Goal: Information Seeking & Learning: Learn about a topic

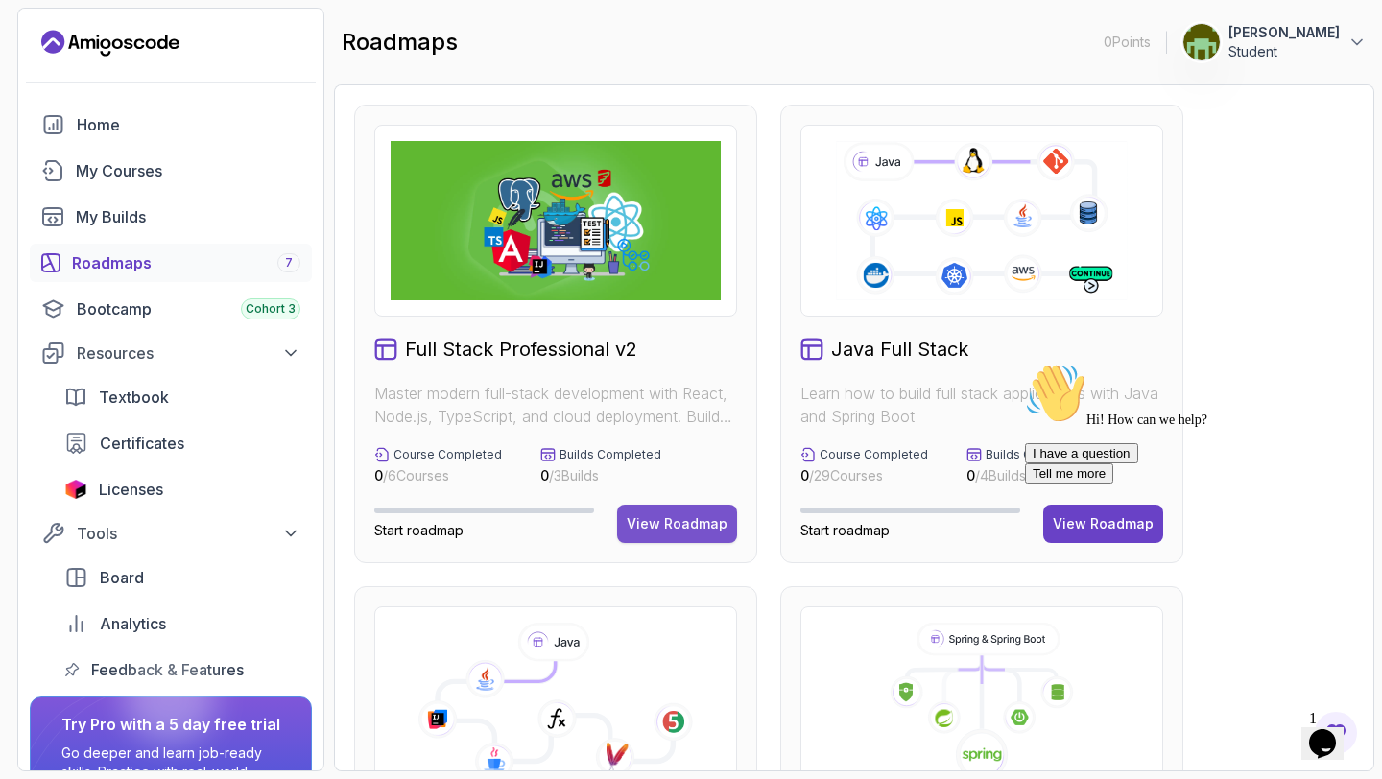
click at [656, 512] on button "View Roadmap" at bounding box center [677, 524] width 120 height 38
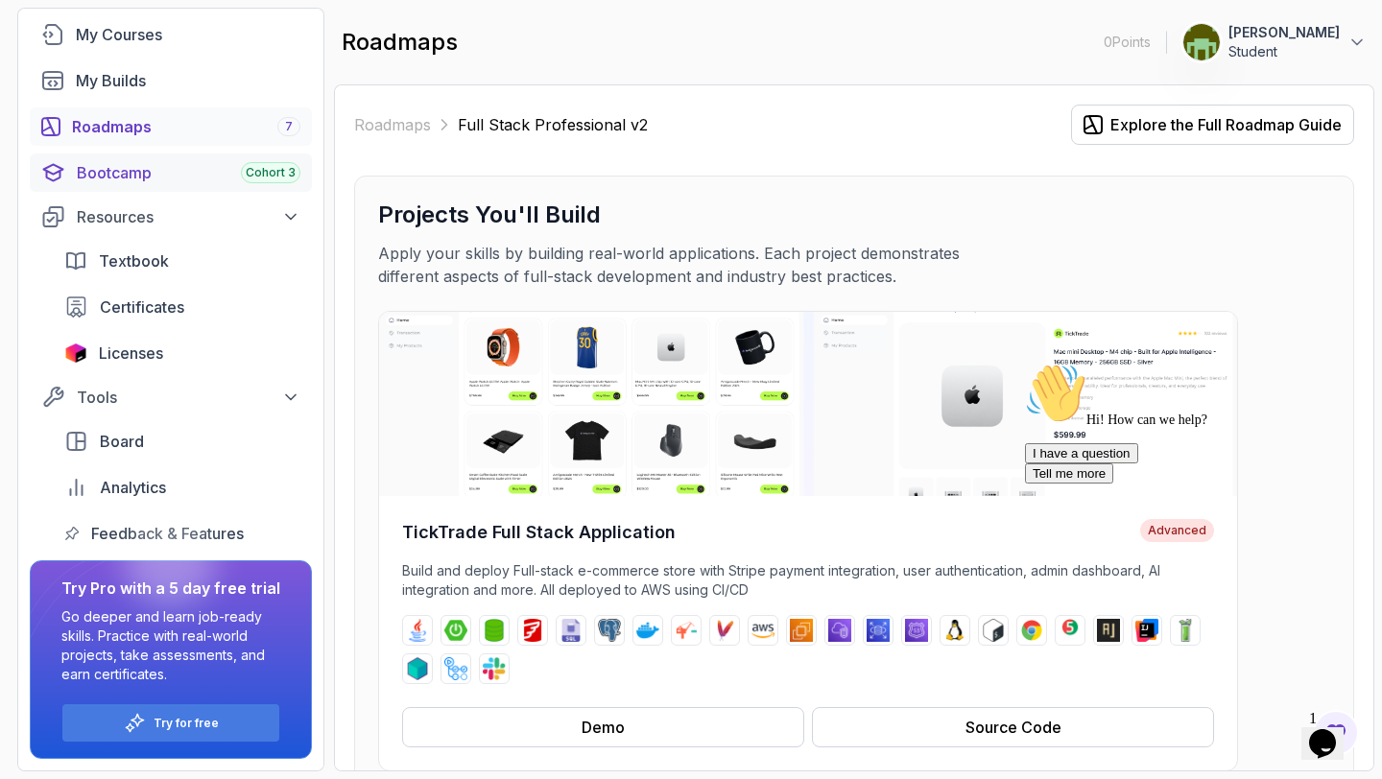
click at [133, 176] on div "Bootcamp Cohort 3" at bounding box center [189, 172] width 224 height 23
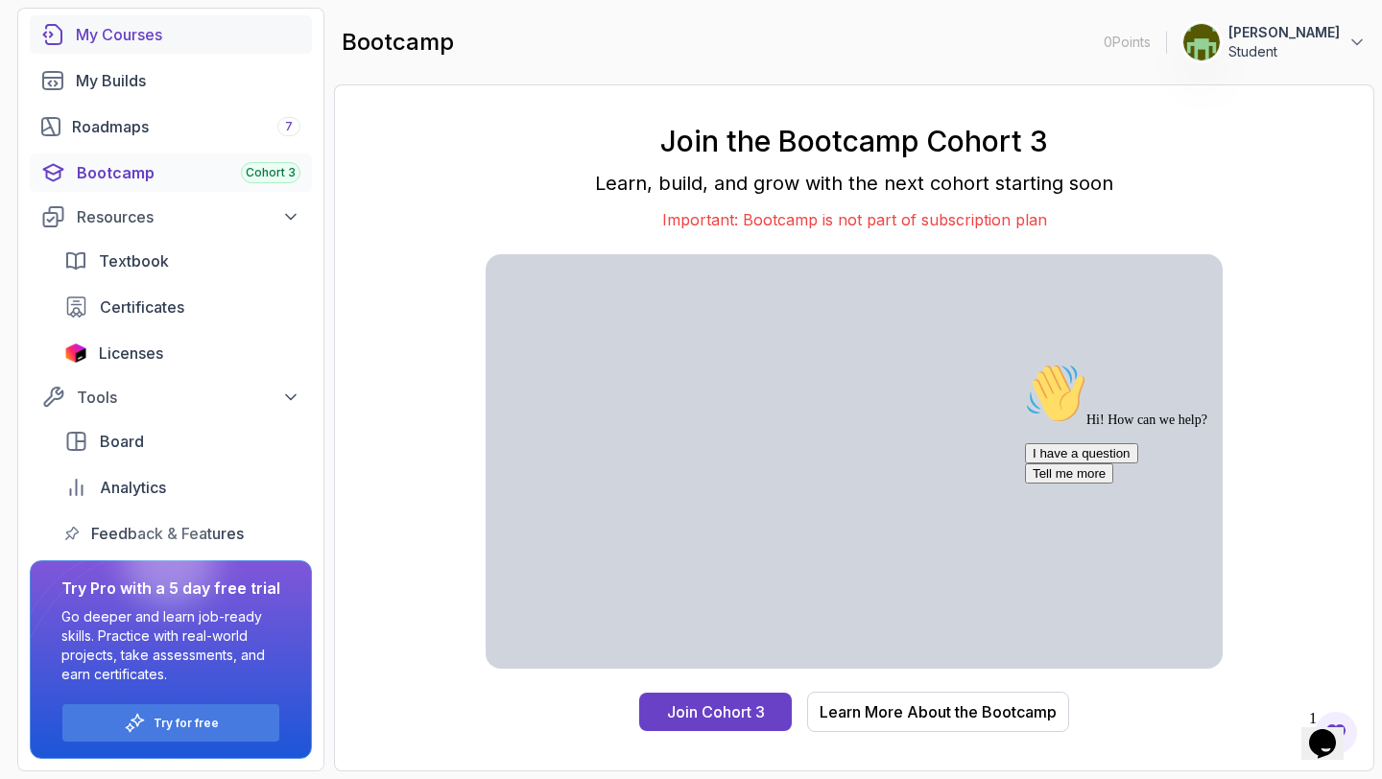
click at [139, 36] on div "My Courses" at bounding box center [188, 34] width 225 height 23
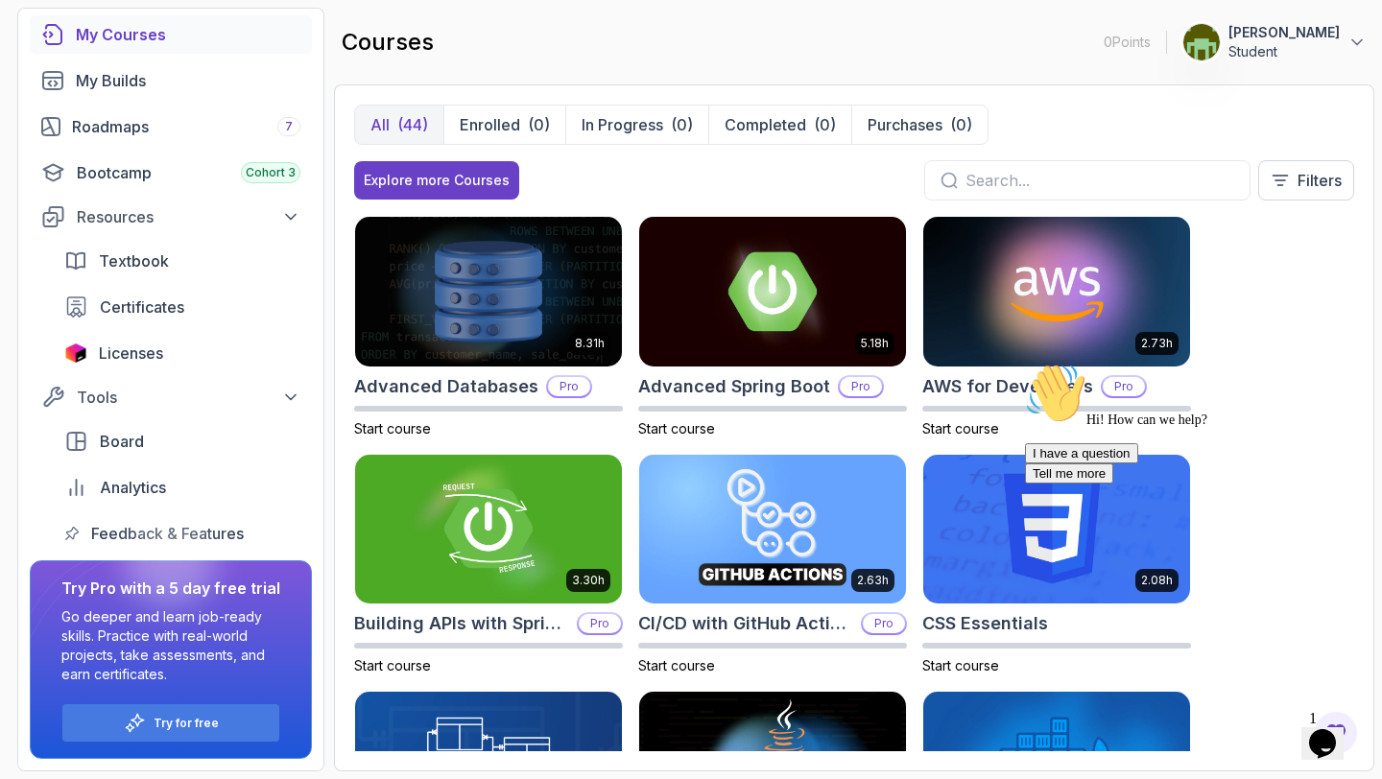
click at [1269, 428] on div "Hi! How can we help?" at bounding box center [1197, 395] width 345 height 65
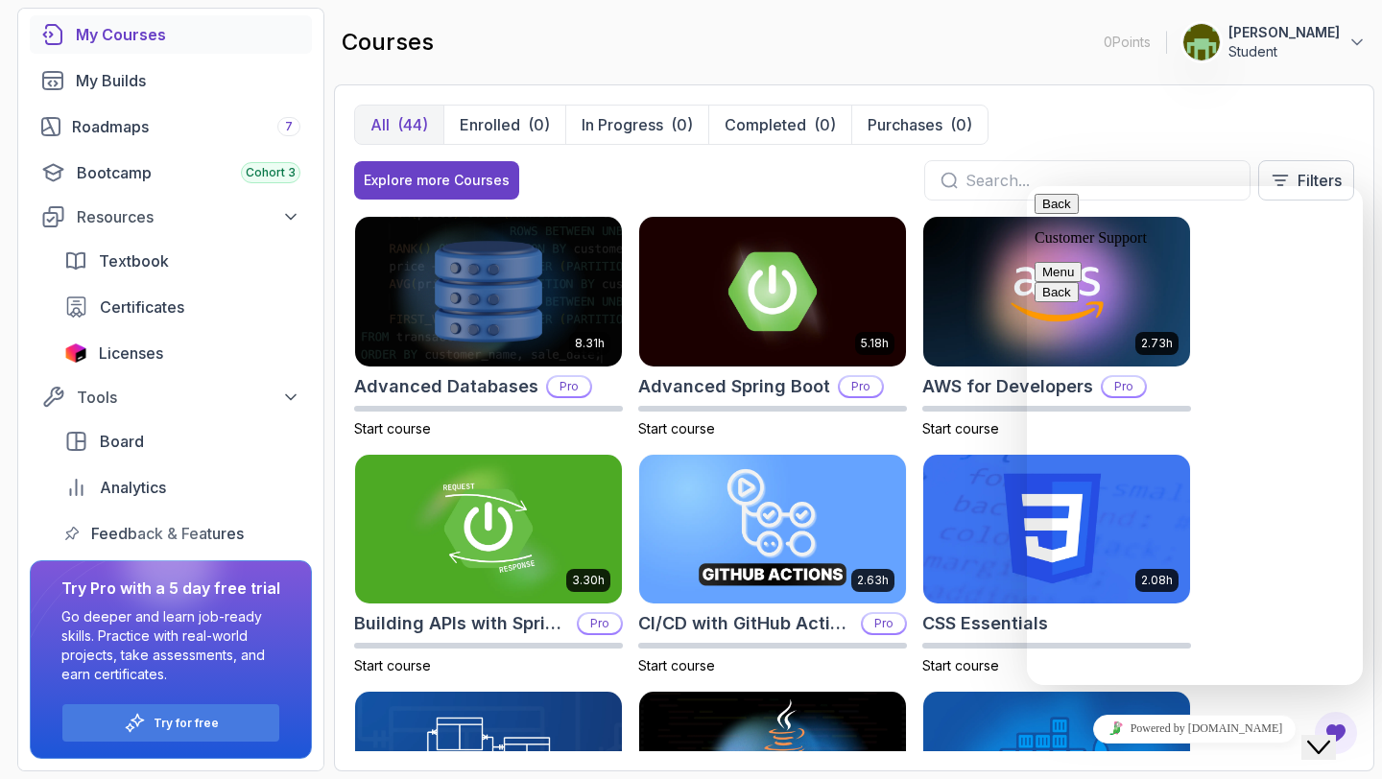
click at [1027, 186] on textarea at bounding box center [1027, 186] width 0 height 0
type textarea "What are the free courses i can take"
click at [1051, 208] on button "Back" at bounding box center [1056, 204] width 44 height 20
click at [1101, 148] on div "All (44) Enrolled (0) In Progress (0) Completed (0) Purchases (0) Explore more …" at bounding box center [854, 160] width 1000 height 111
click at [1313, 736] on div "Close Chat This icon closes the chat window." at bounding box center [1318, 747] width 23 height 23
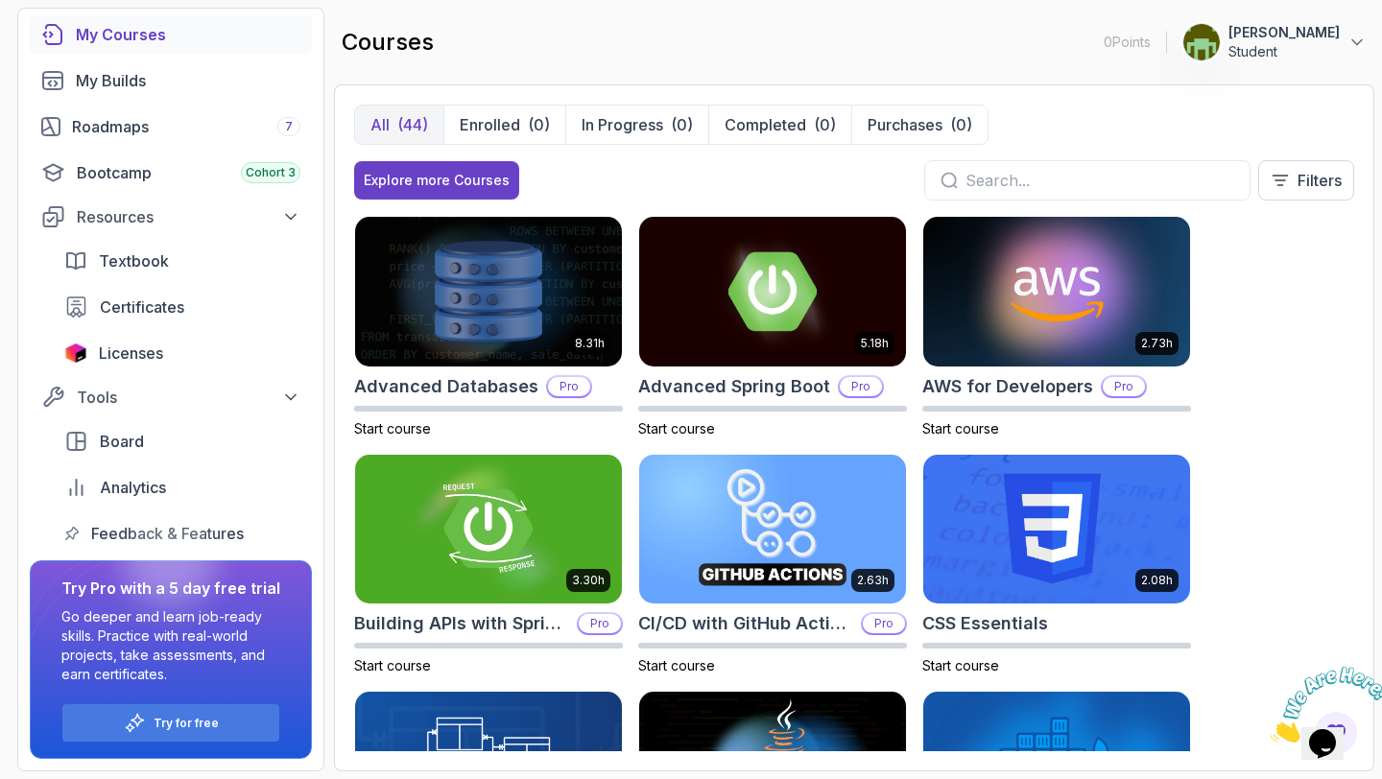
click at [1270, 729] on icon "Close" at bounding box center [1270, 737] width 0 height 16
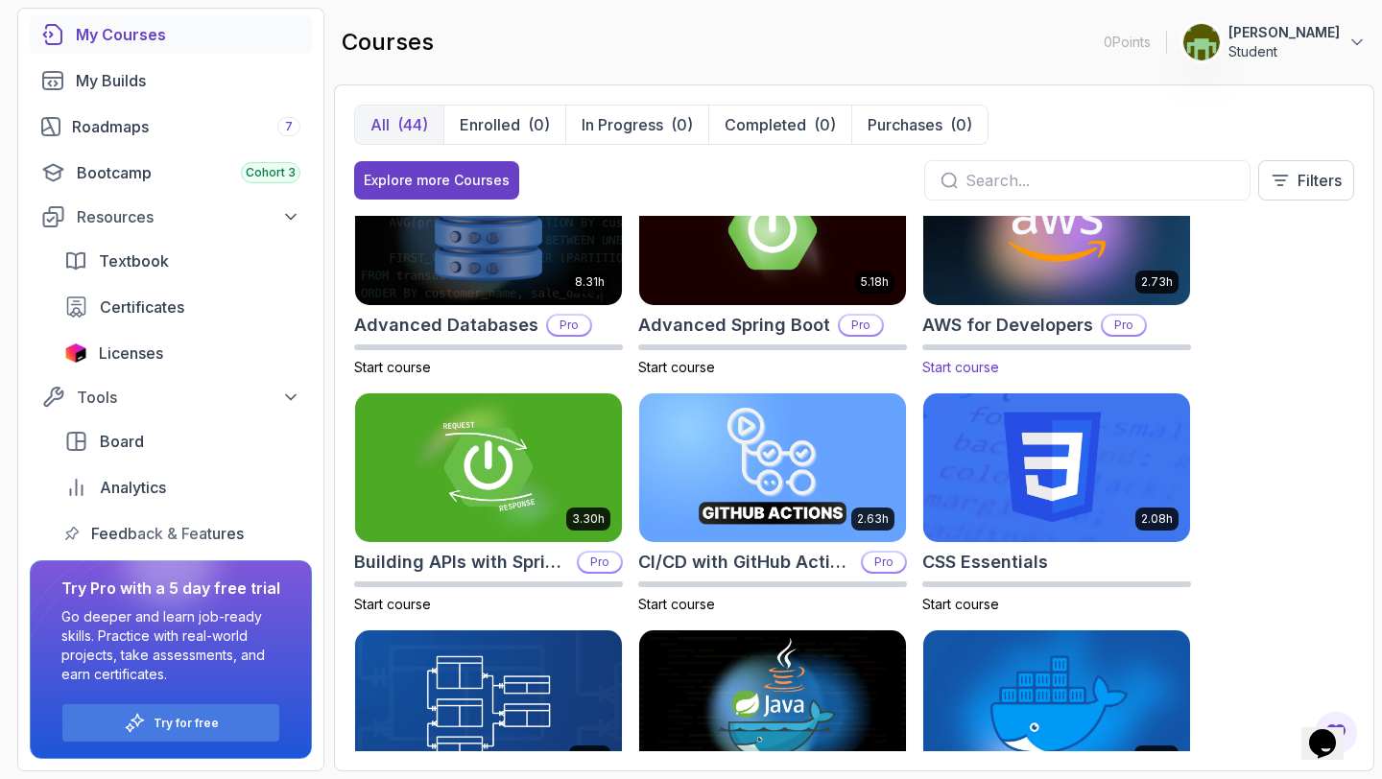
scroll to position [55, 0]
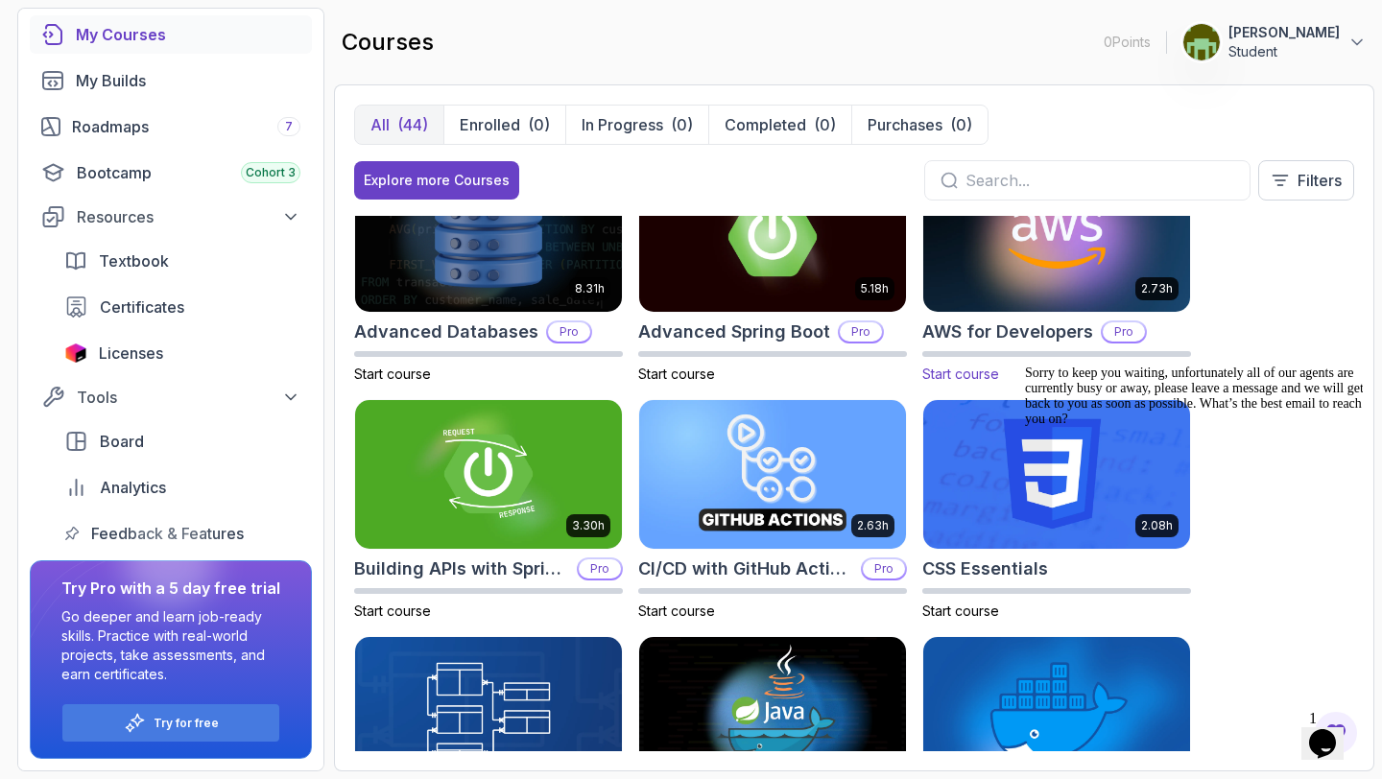
click at [1068, 268] on img at bounding box center [1056, 236] width 280 height 156
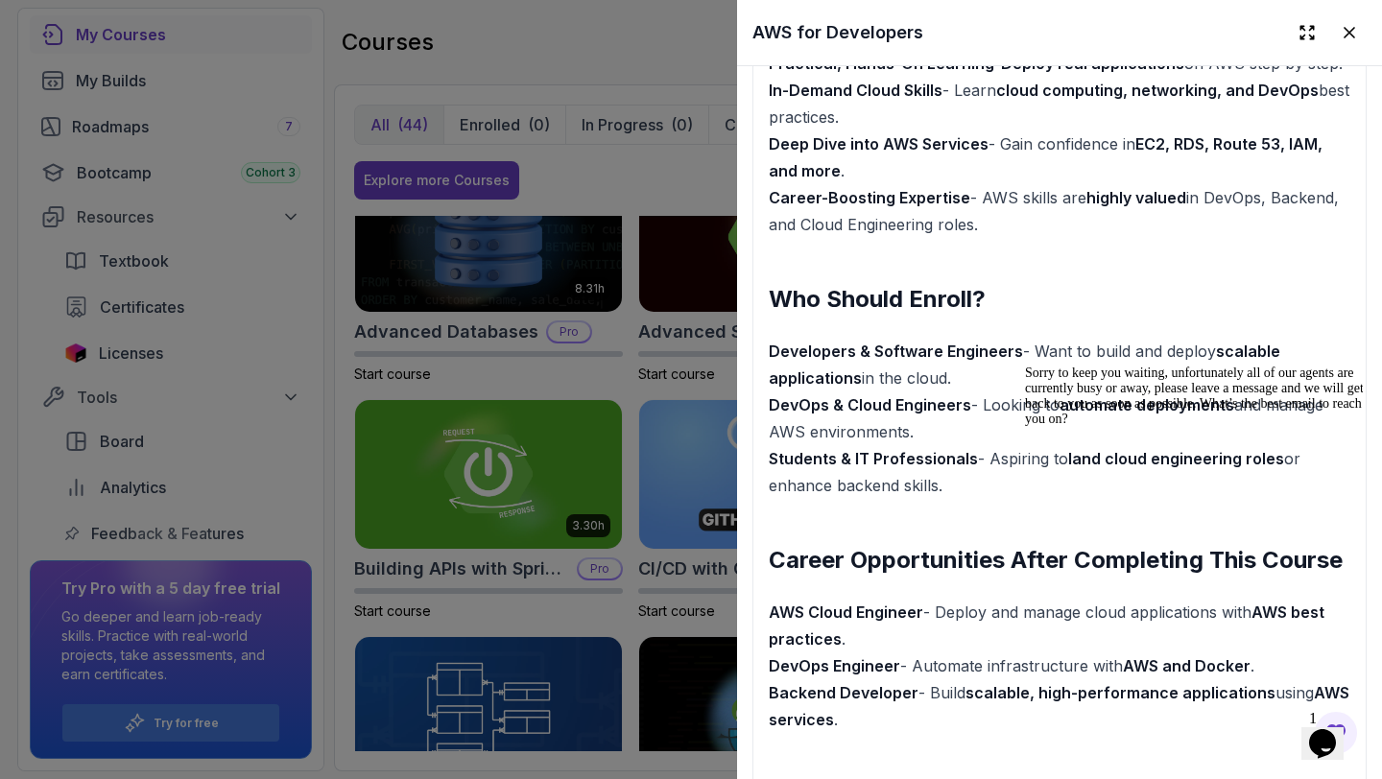
scroll to position [2205, 0]
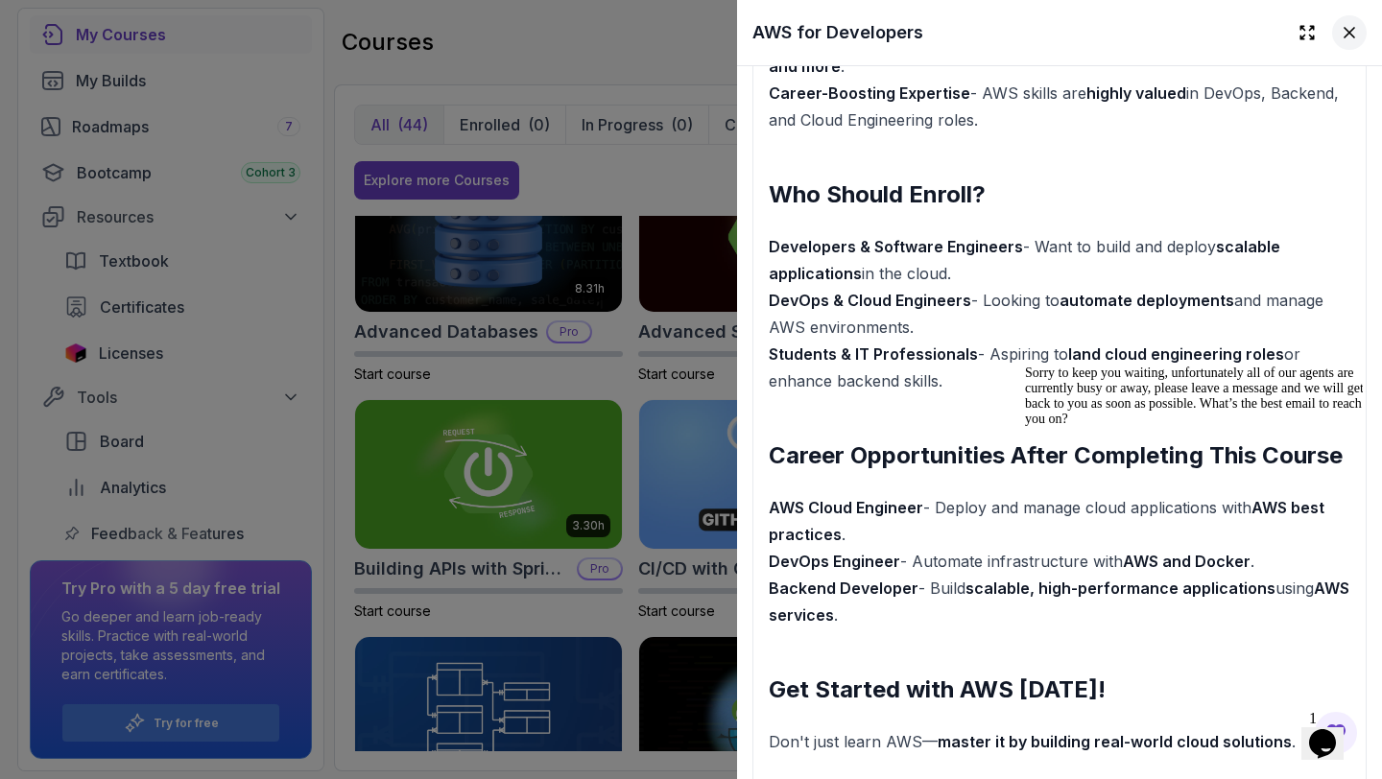
click at [1353, 40] on icon at bounding box center [1349, 32] width 19 height 19
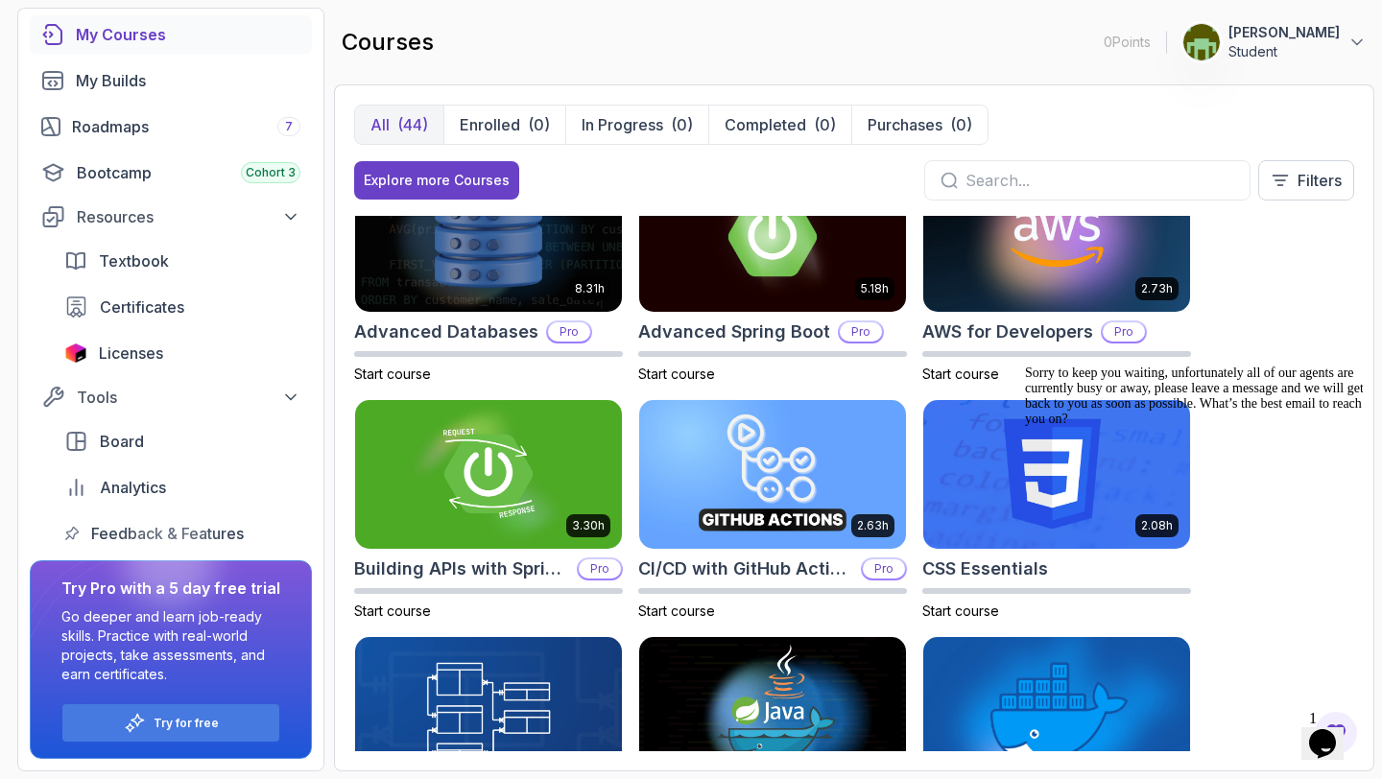
click at [1337, 728] on icon "Opens Chat This icon Opens the chat window." at bounding box center [1322, 743] width 31 height 31
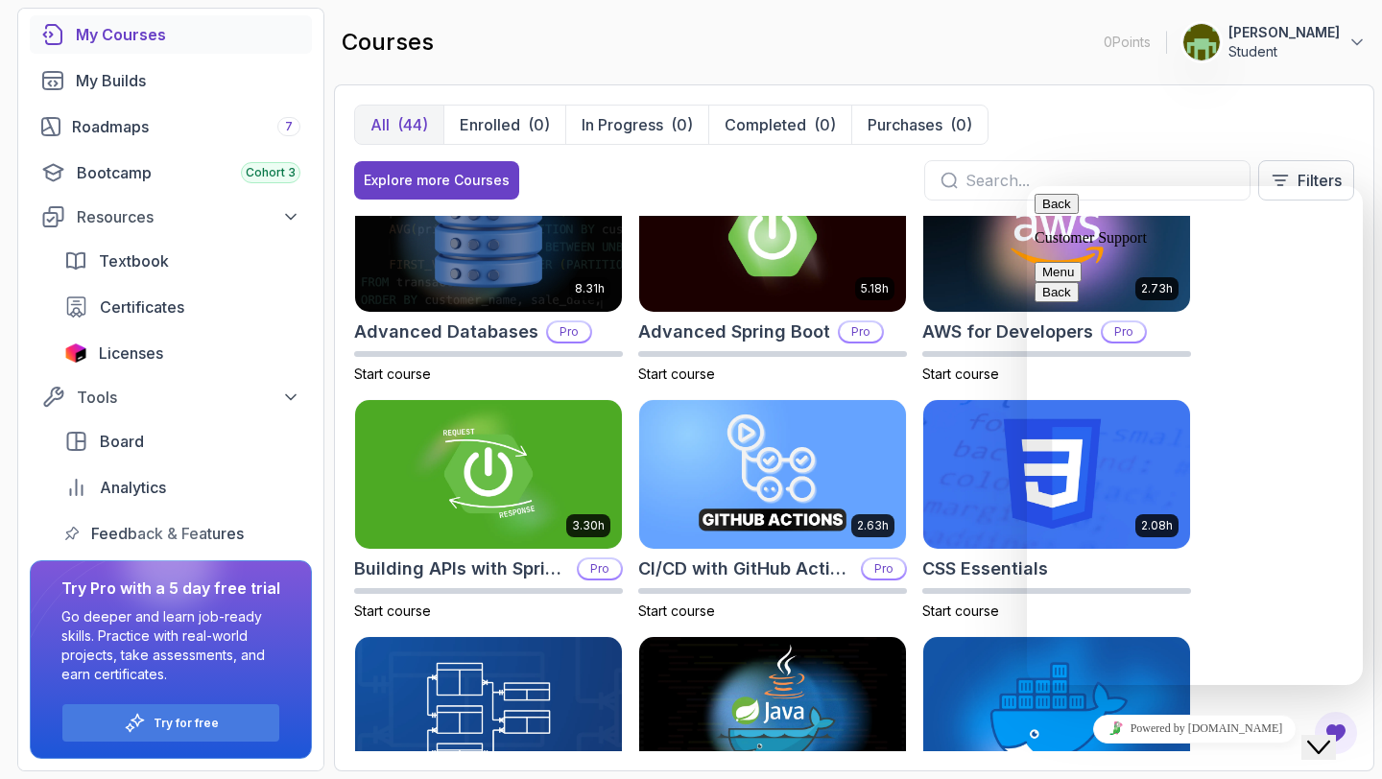
click at [1313, 735] on button "Close Chat This icon closes the chat window." at bounding box center [1318, 747] width 35 height 25
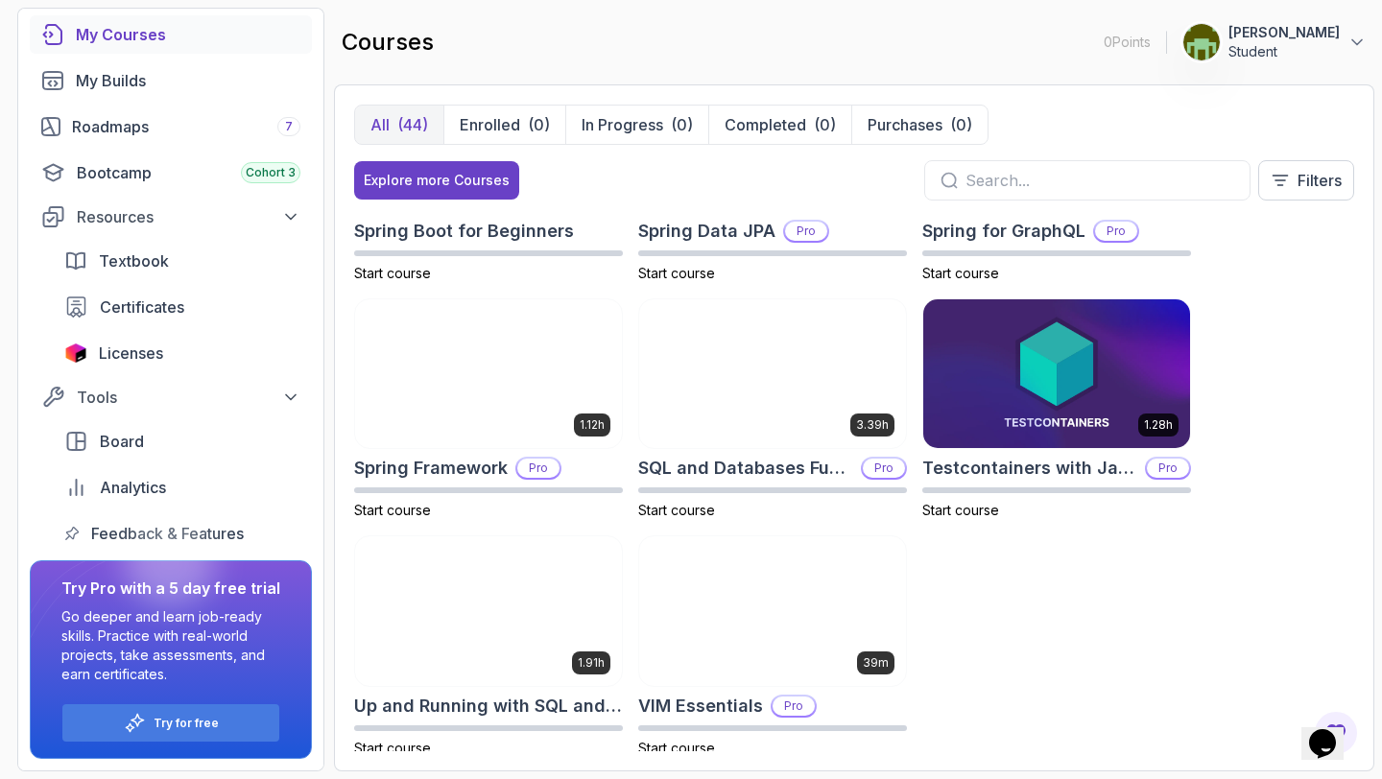
scroll to position [3034, 0]
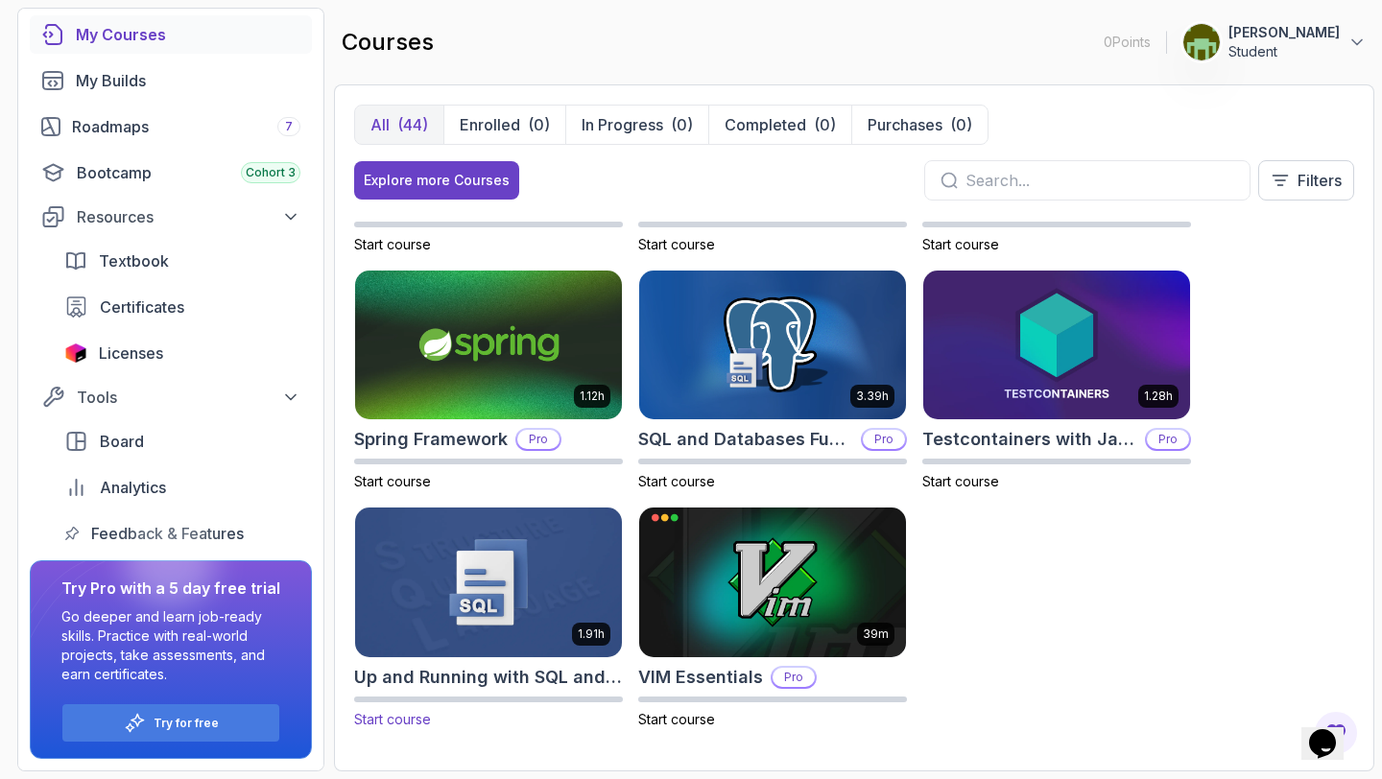
click at [542, 575] on img at bounding box center [488, 582] width 280 height 156
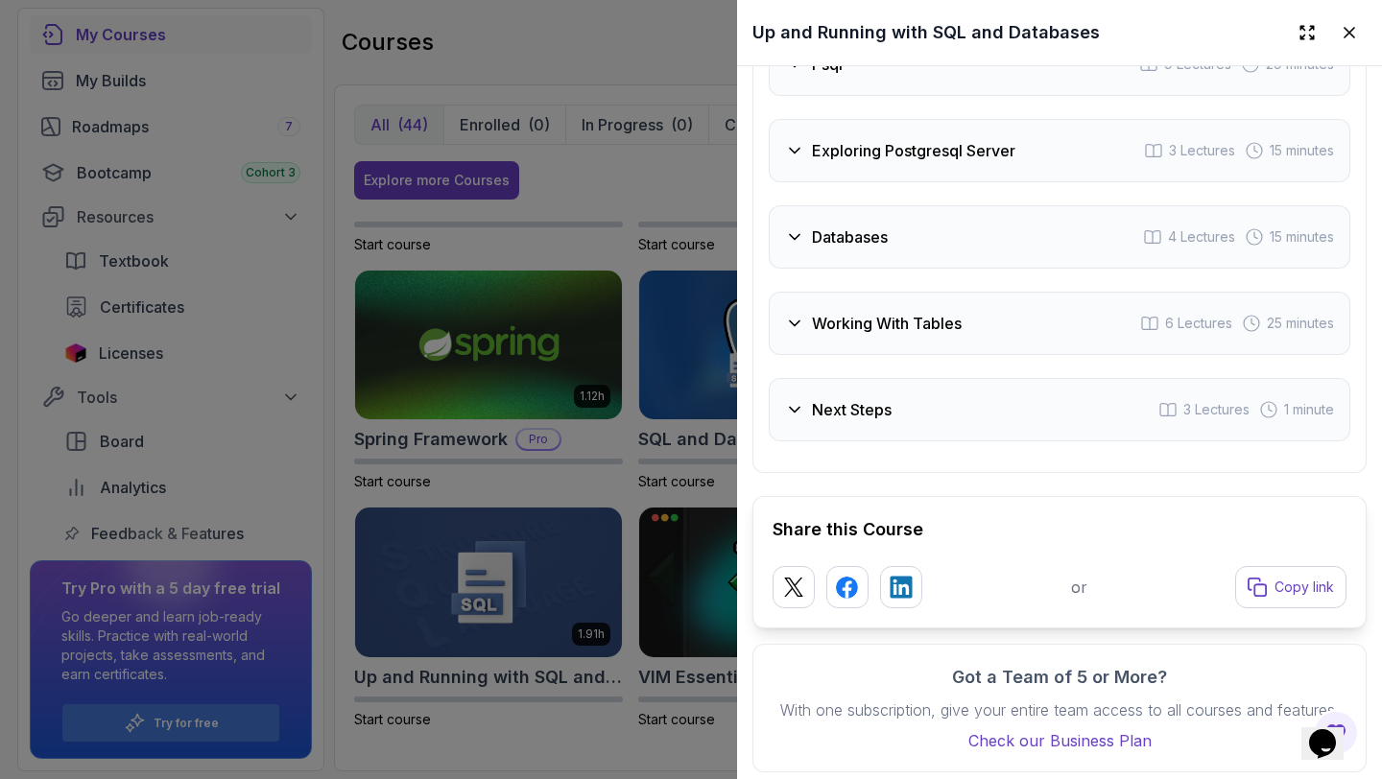
scroll to position [3258, 0]
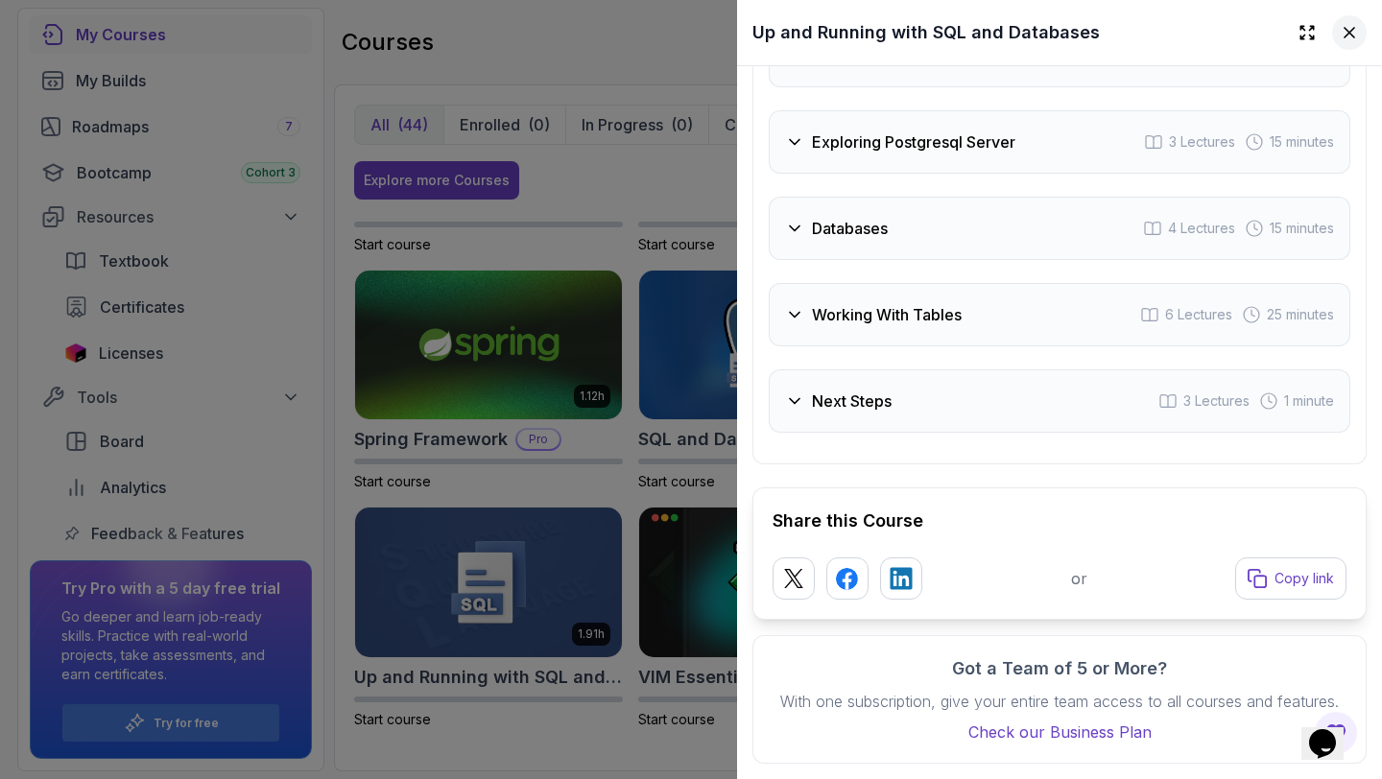
click at [1349, 36] on icon at bounding box center [1349, 32] width 19 height 19
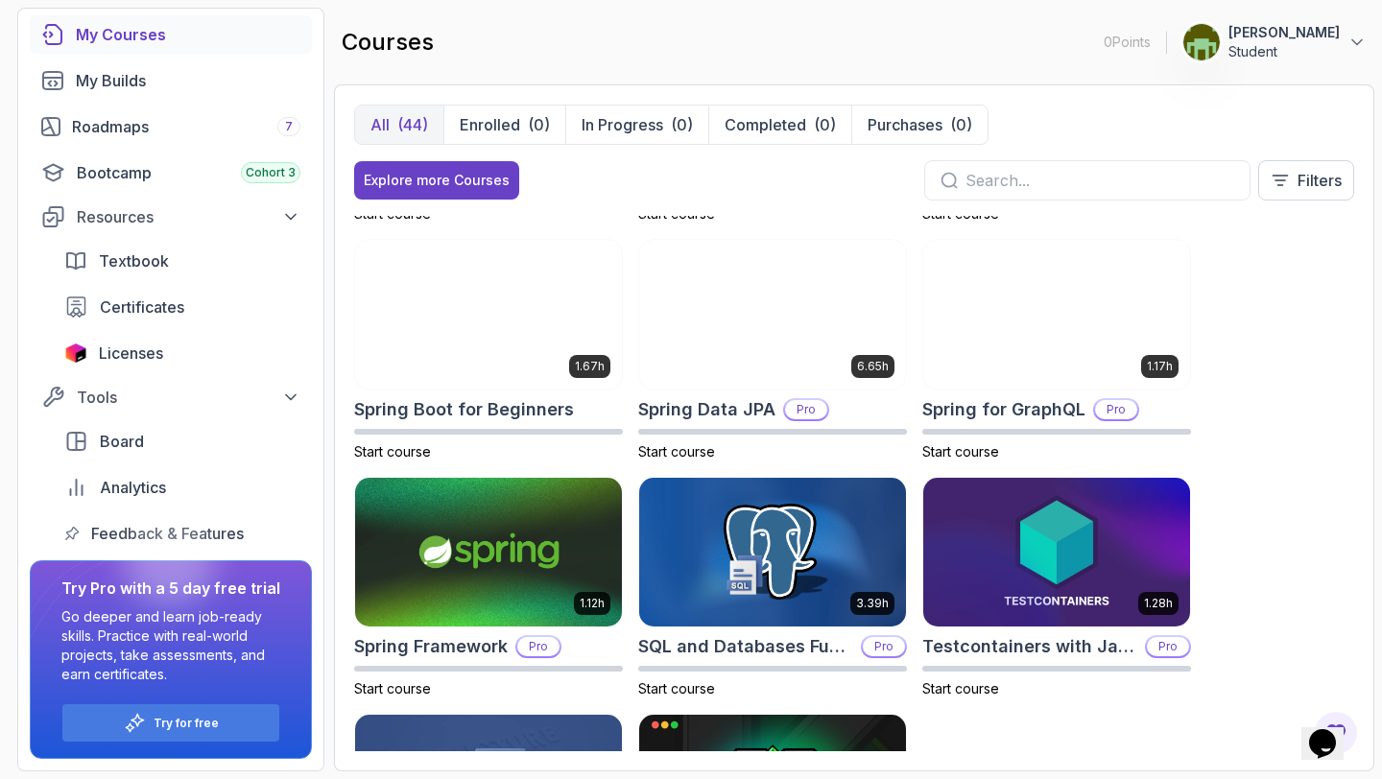
scroll to position [2825, 0]
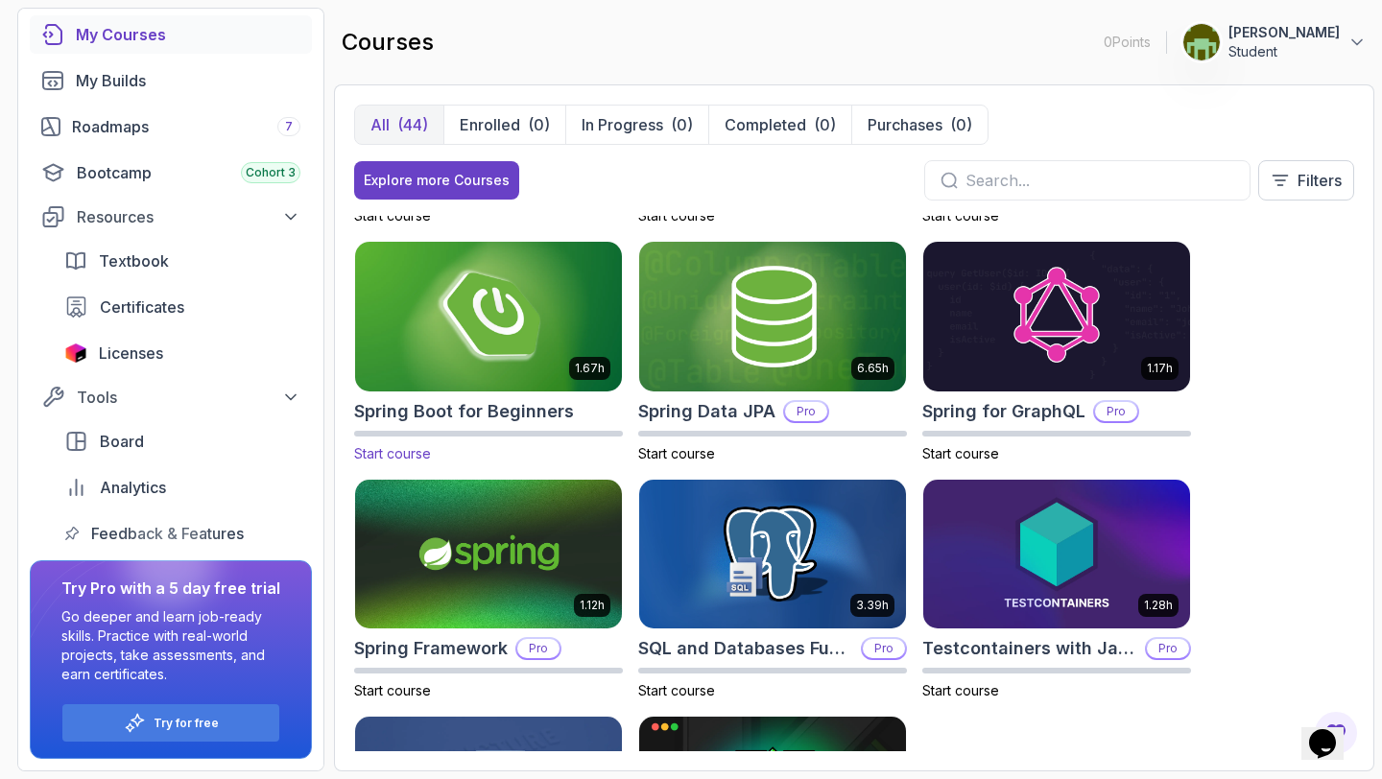
click at [485, 316] on img at bounding box center [488, 316] width 280 height 156
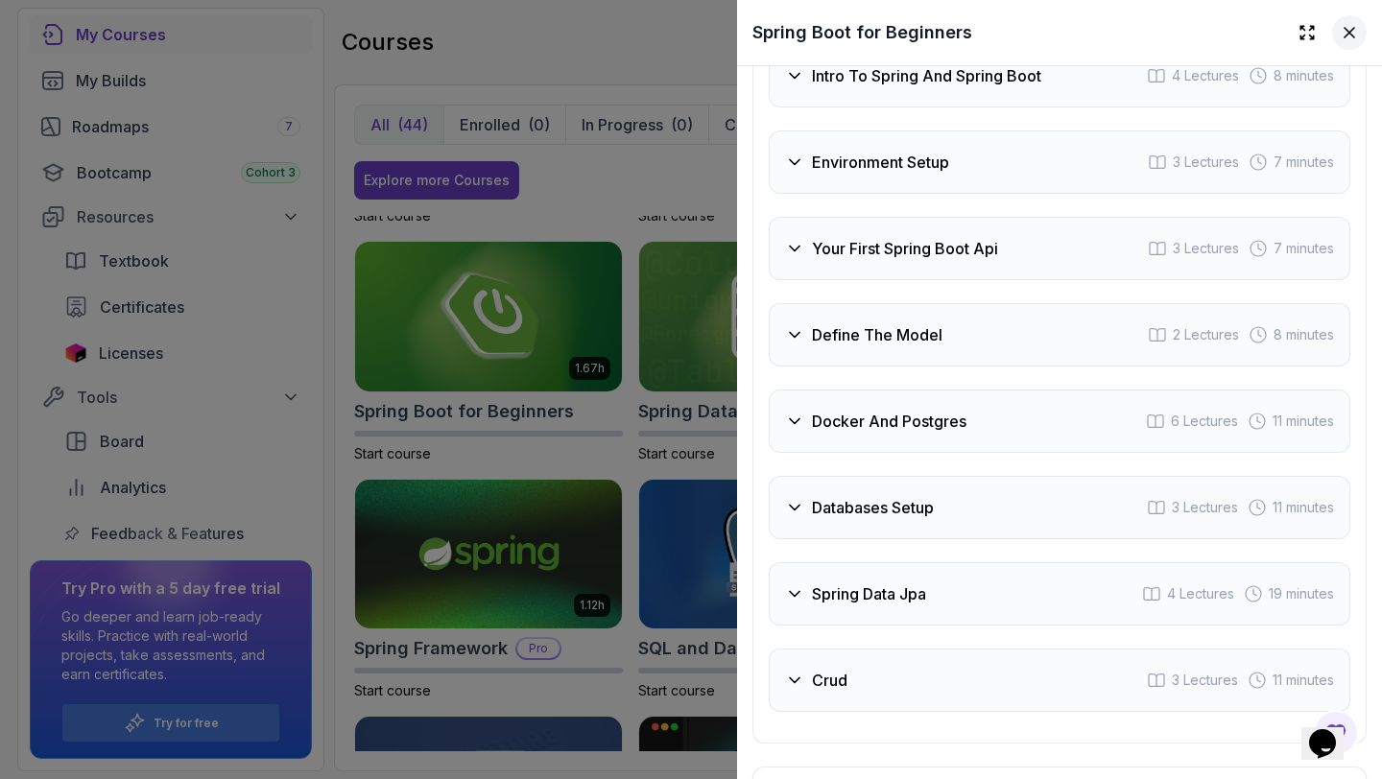
scroll to position [3311, 0]
click at [1349, 34] on icon at bounding box center [1349, 32] width 19 height 19
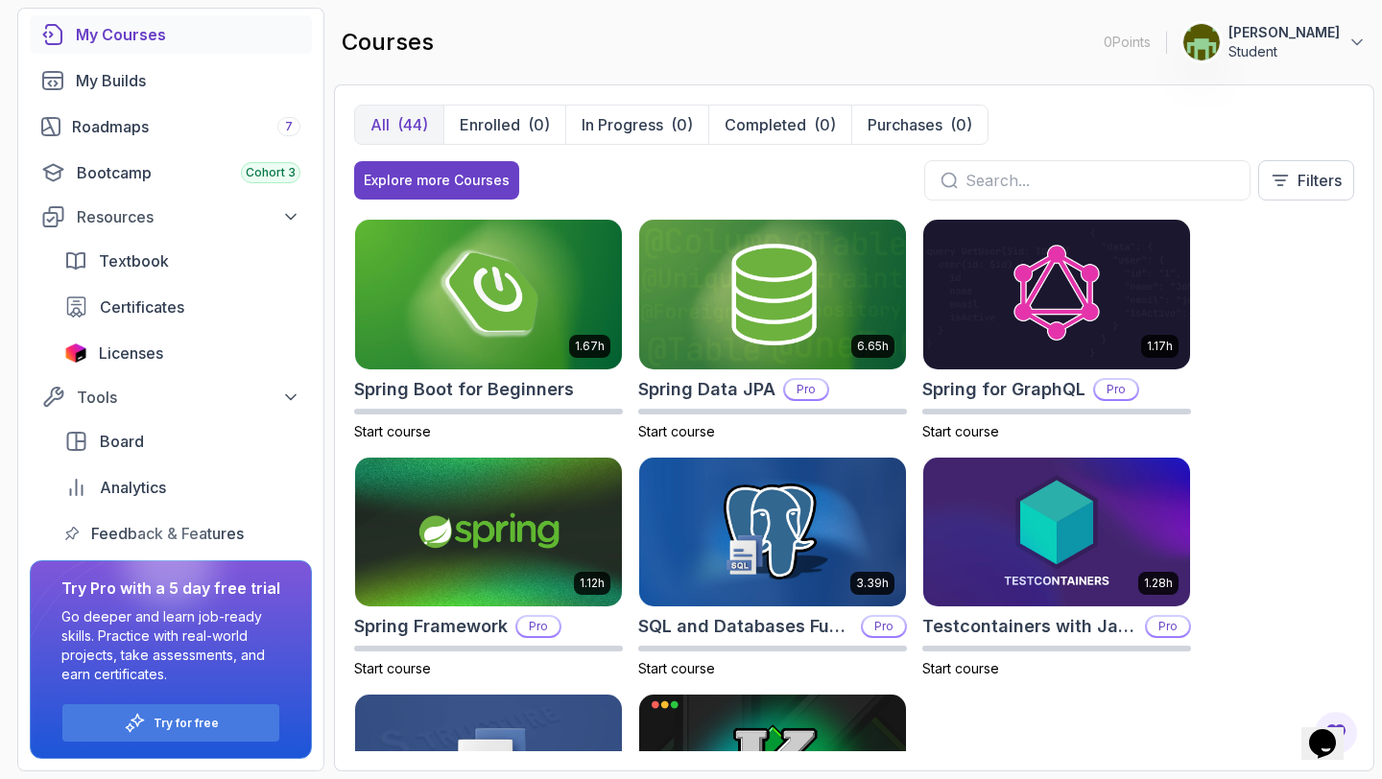
scroll to position [2844, 0]
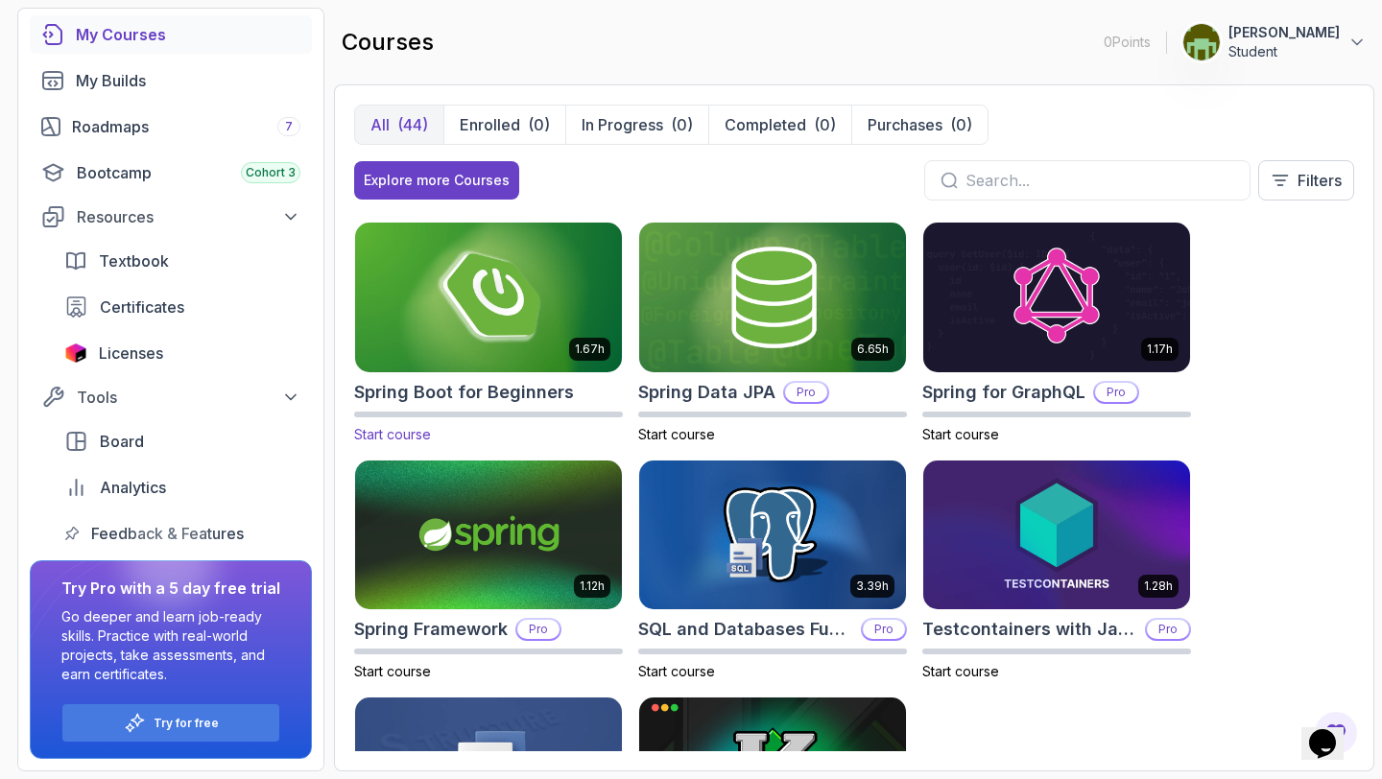
click at [475, 295] on img at bounding box center [488, 297] width 280 height 156
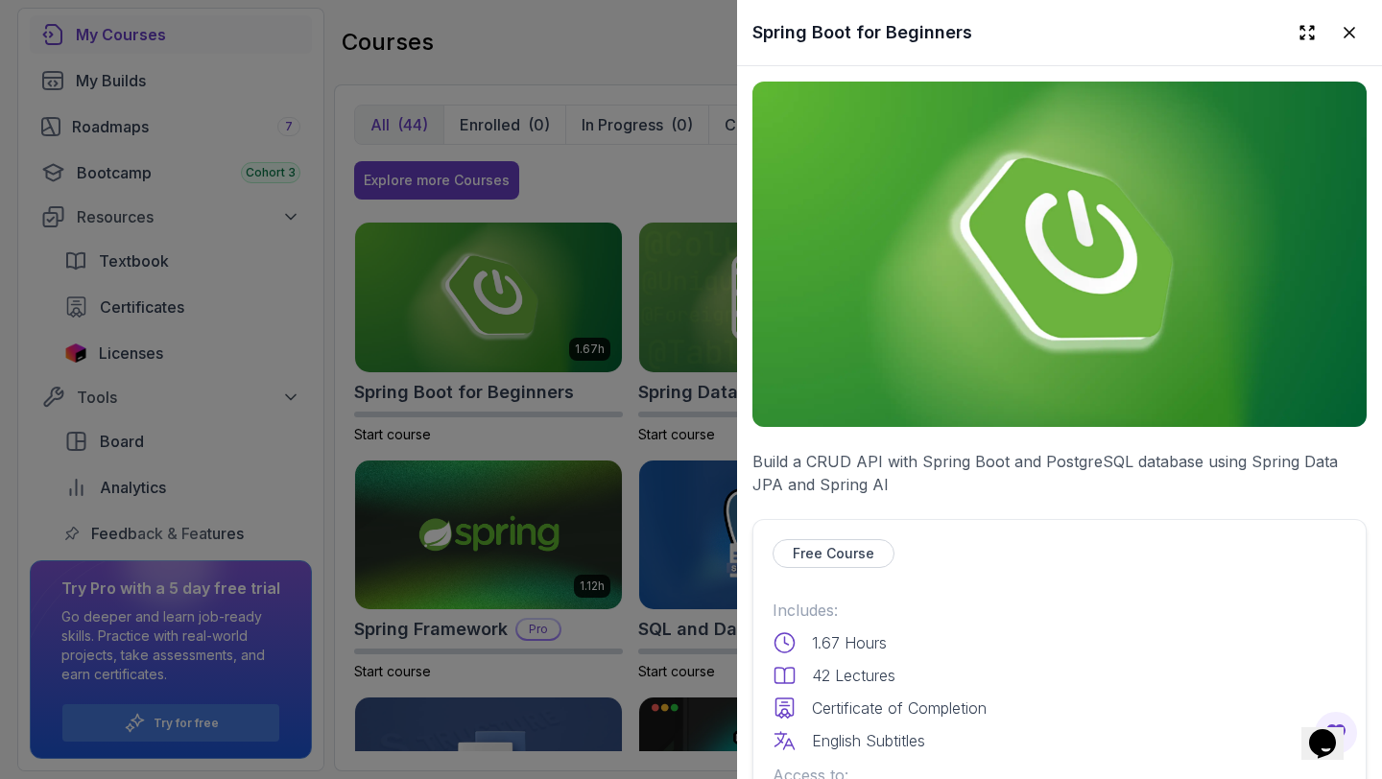
click at [946, 315] on img at bounding box center [1059, 254] width 614 height 345
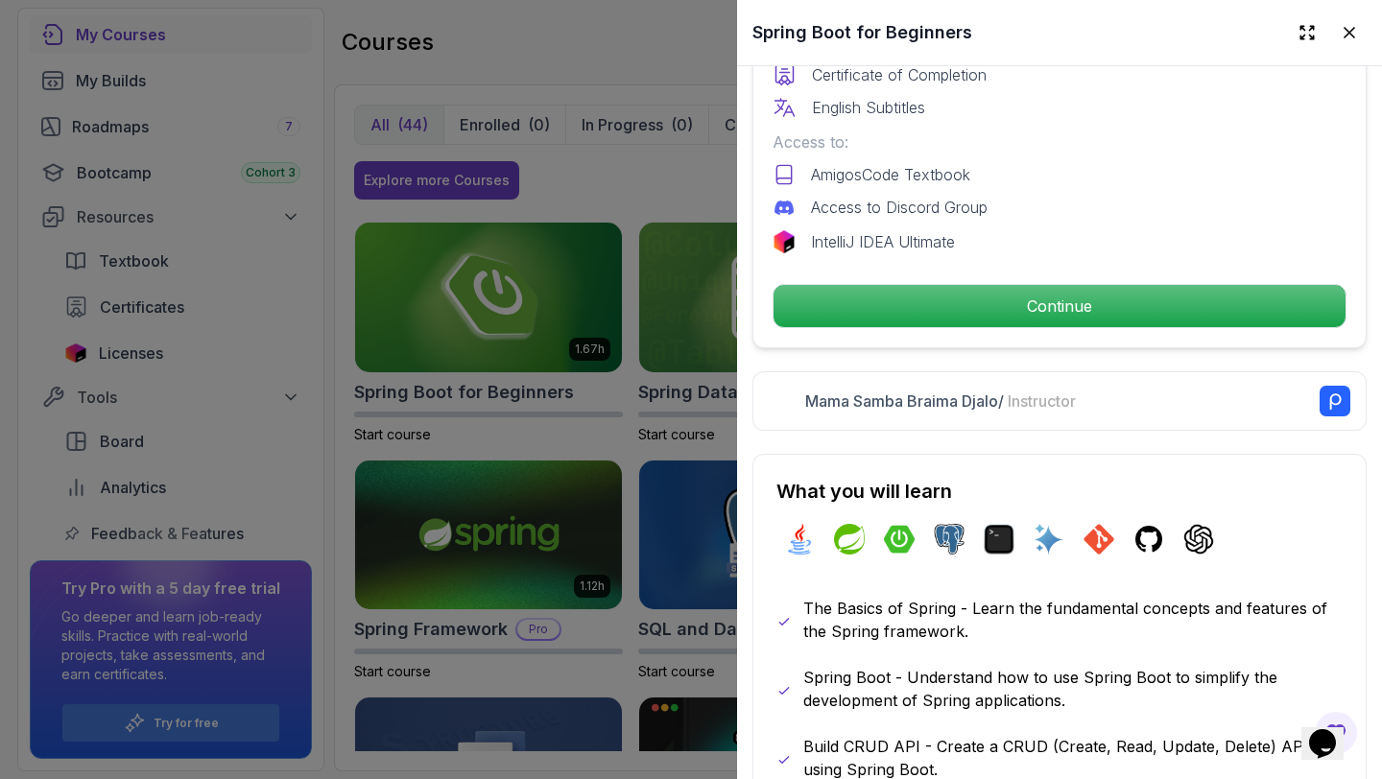
scroll to position [634, 0]
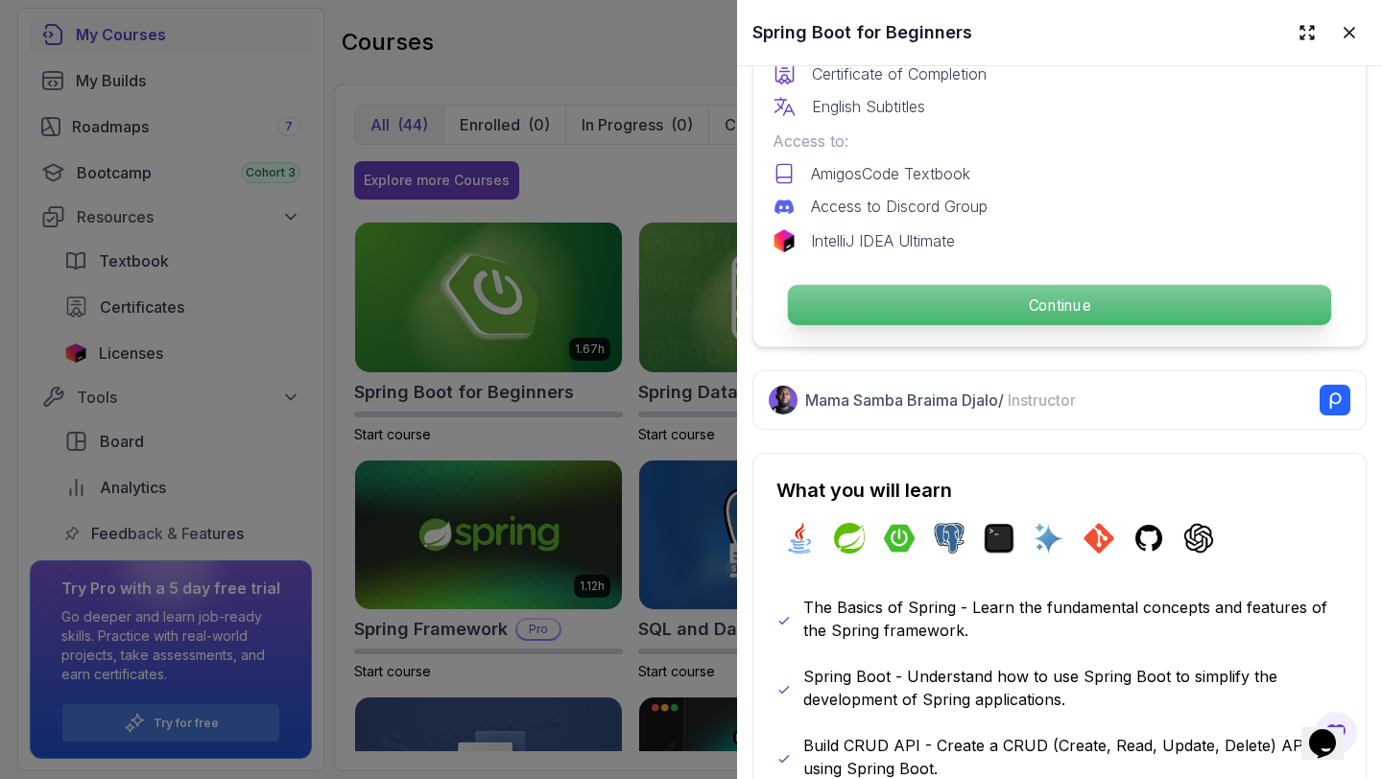
click at [967, 314] on p "Continue" at bounding box center [1059, 305] width 543 height 40
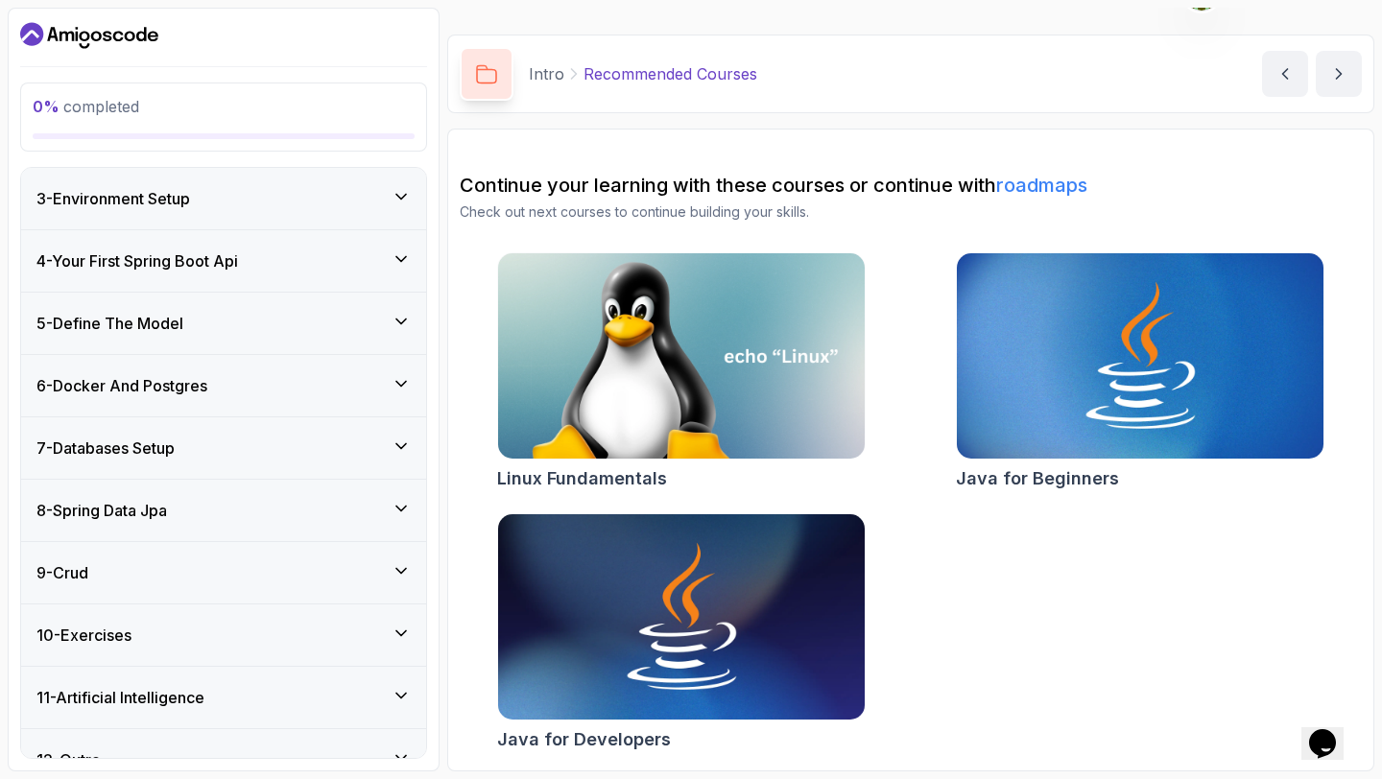
scroll to position [318, 0]
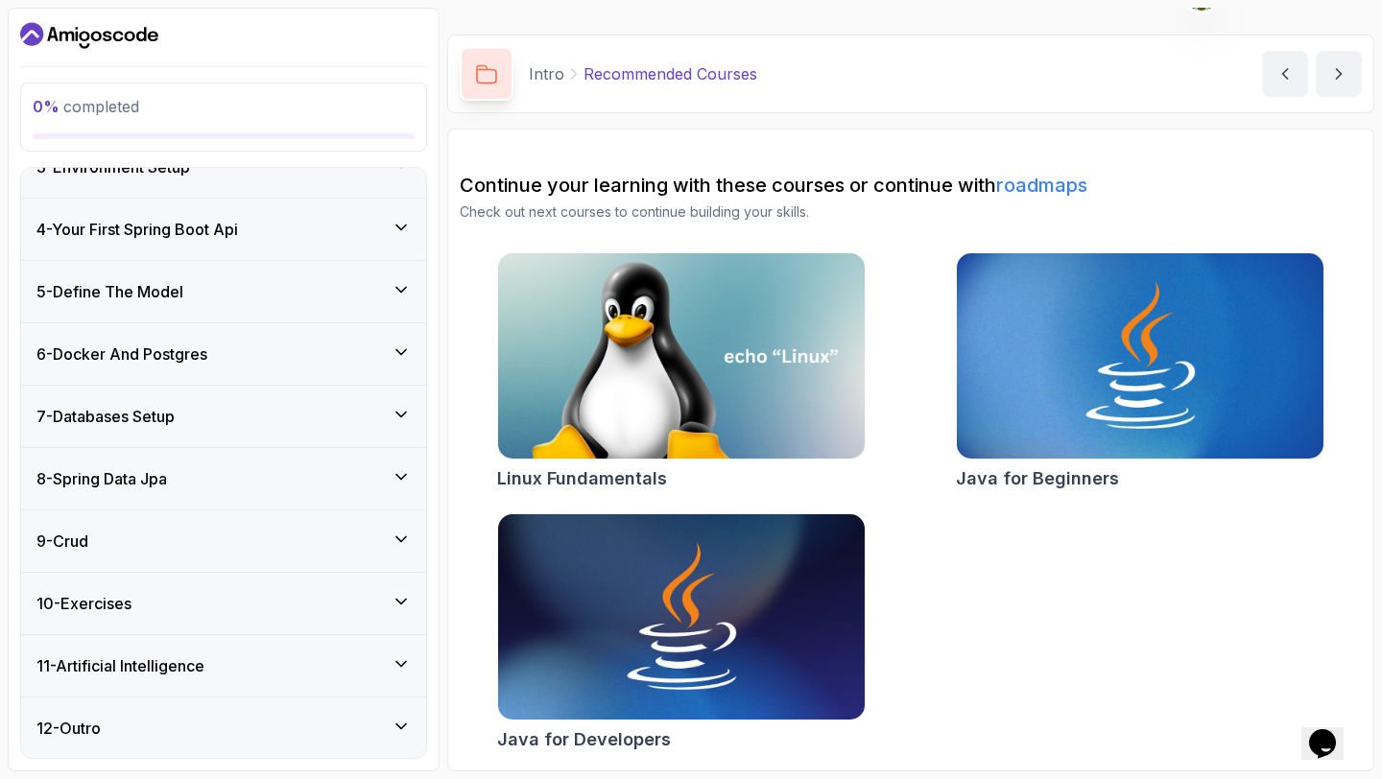
click at [407, 291] on icon at bounding box center [401, 289] width 19 height 19
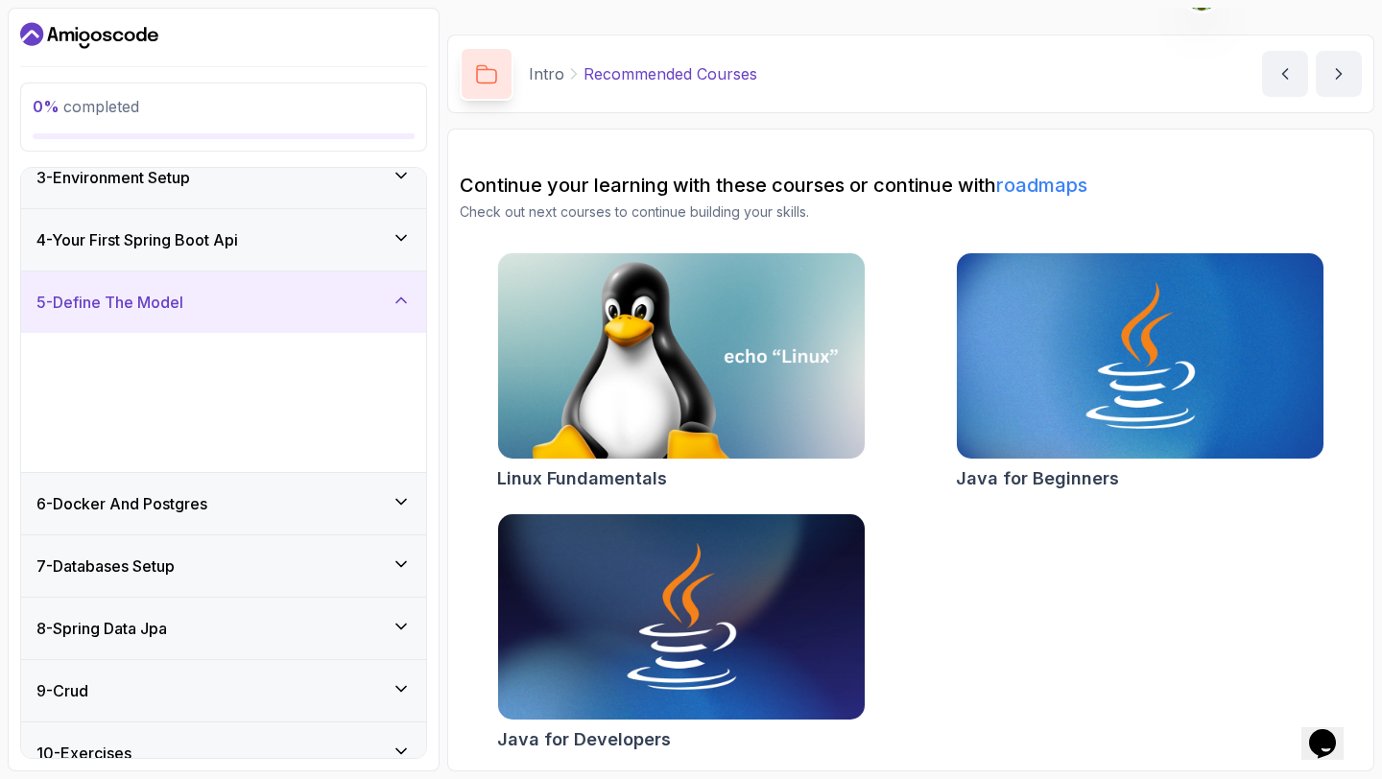
scroll to position [156, 0]
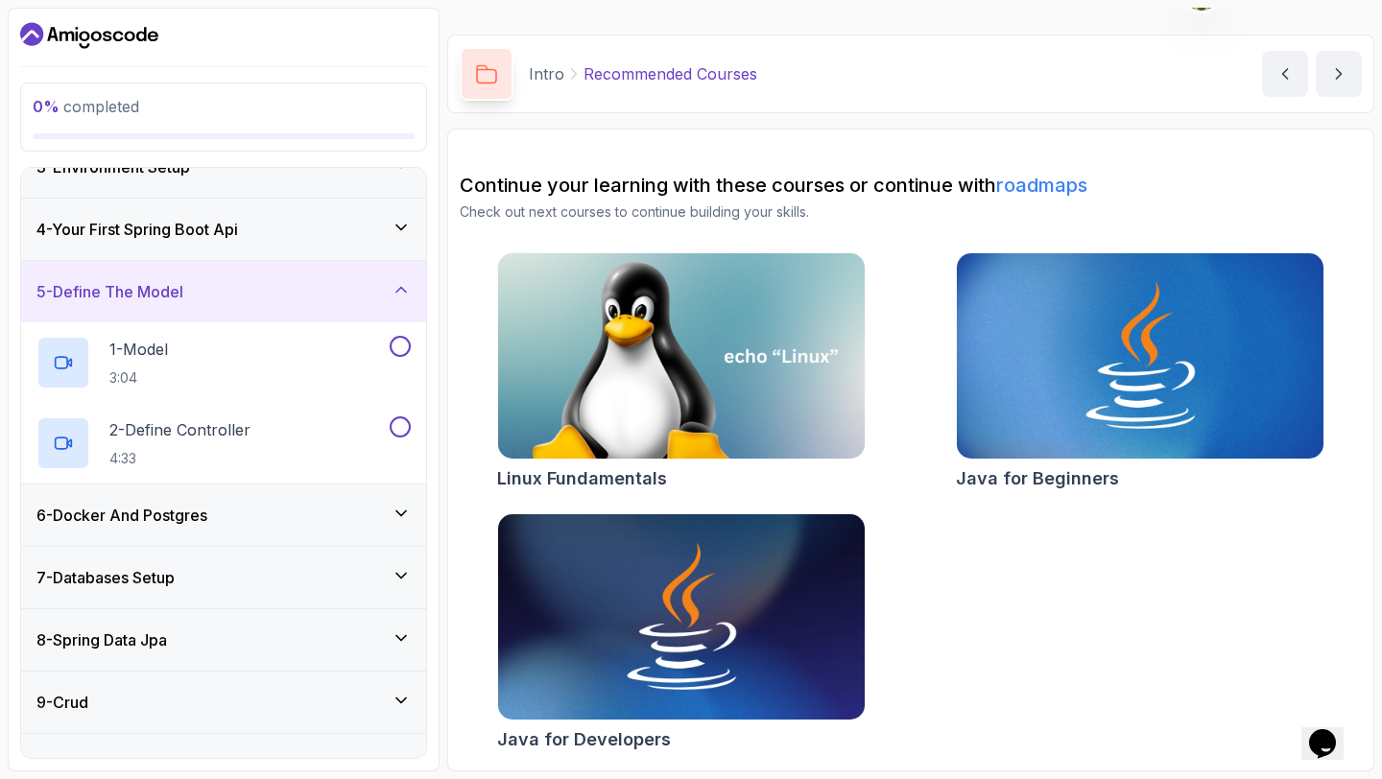
click at [401, 291] on icon at bounding box center [401, 289] width 19 height 19
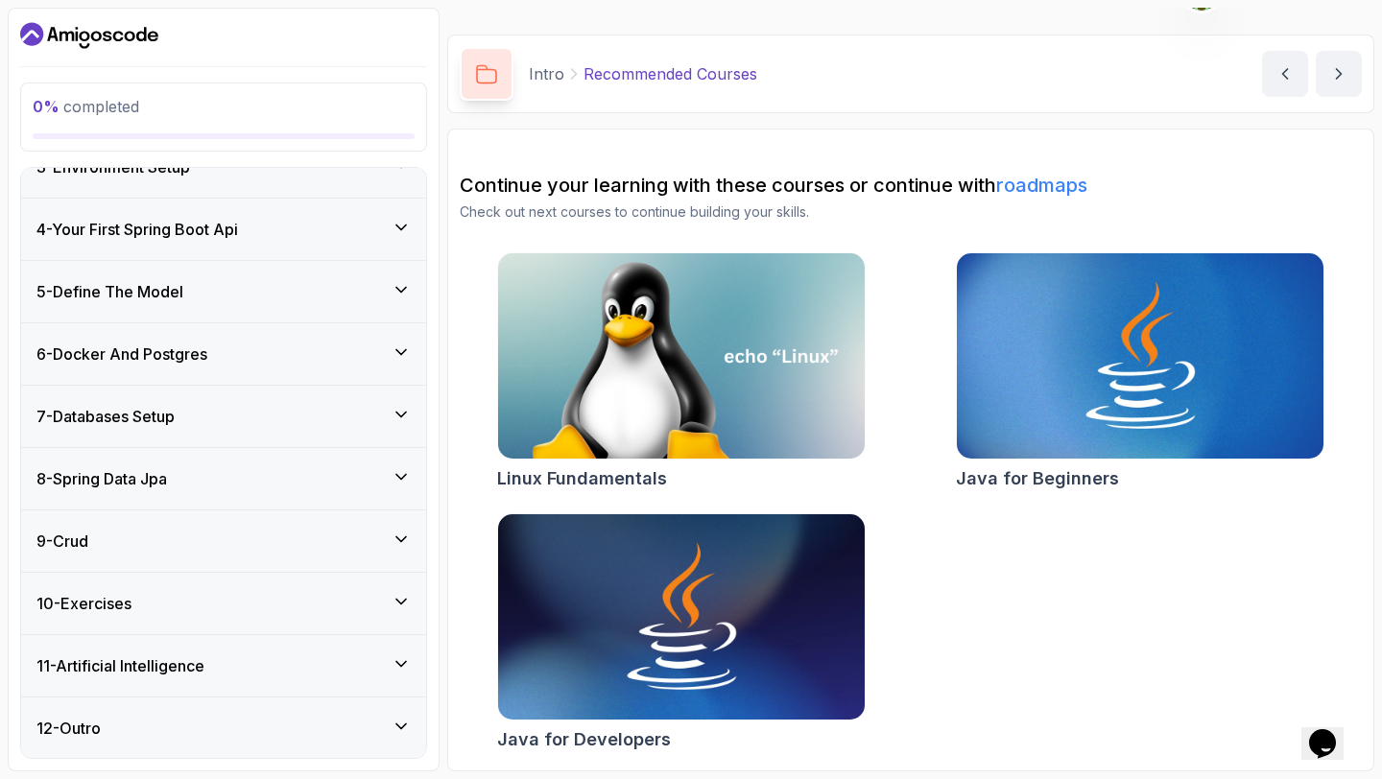
scroll to position [157, 0]
click at [394, 661] on icon at bounding box center [401, 662] width 19 height 19
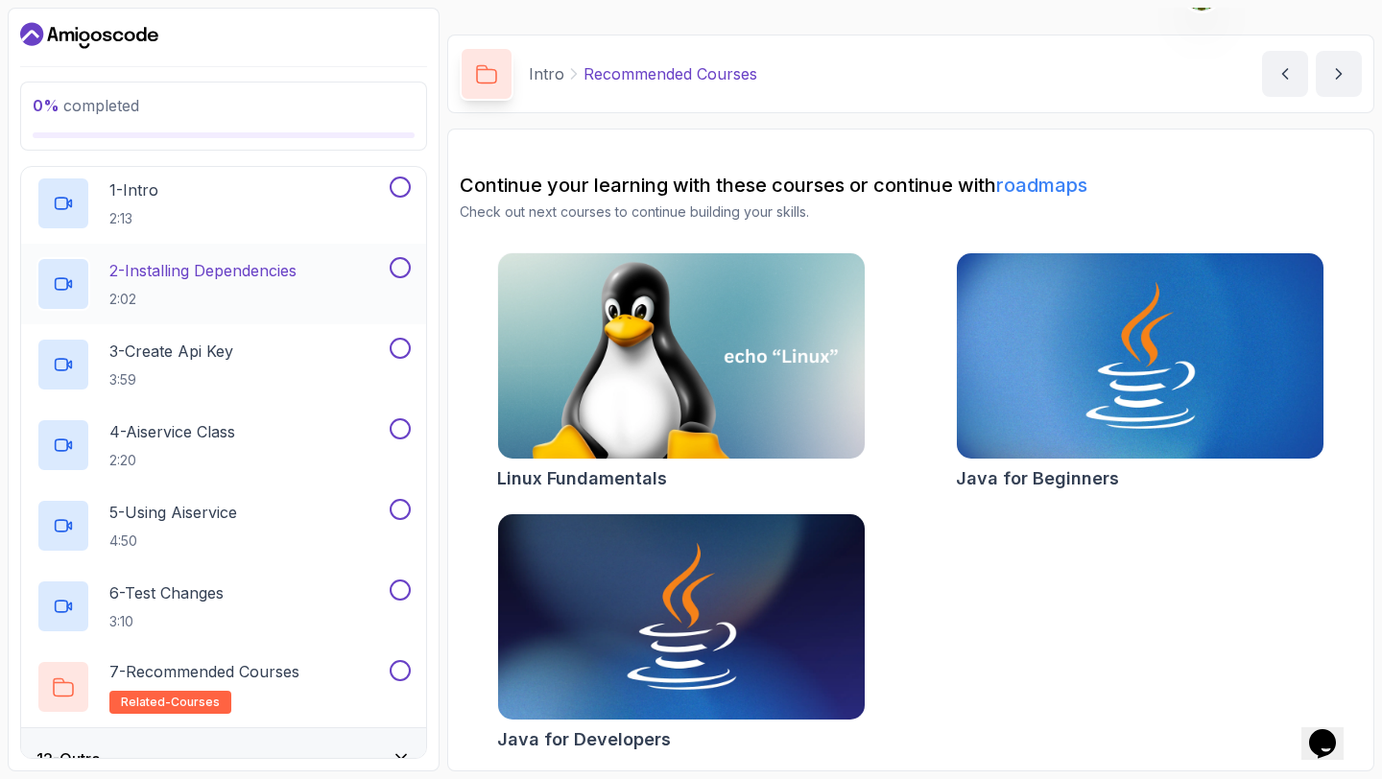
scroll to position [721, 0]
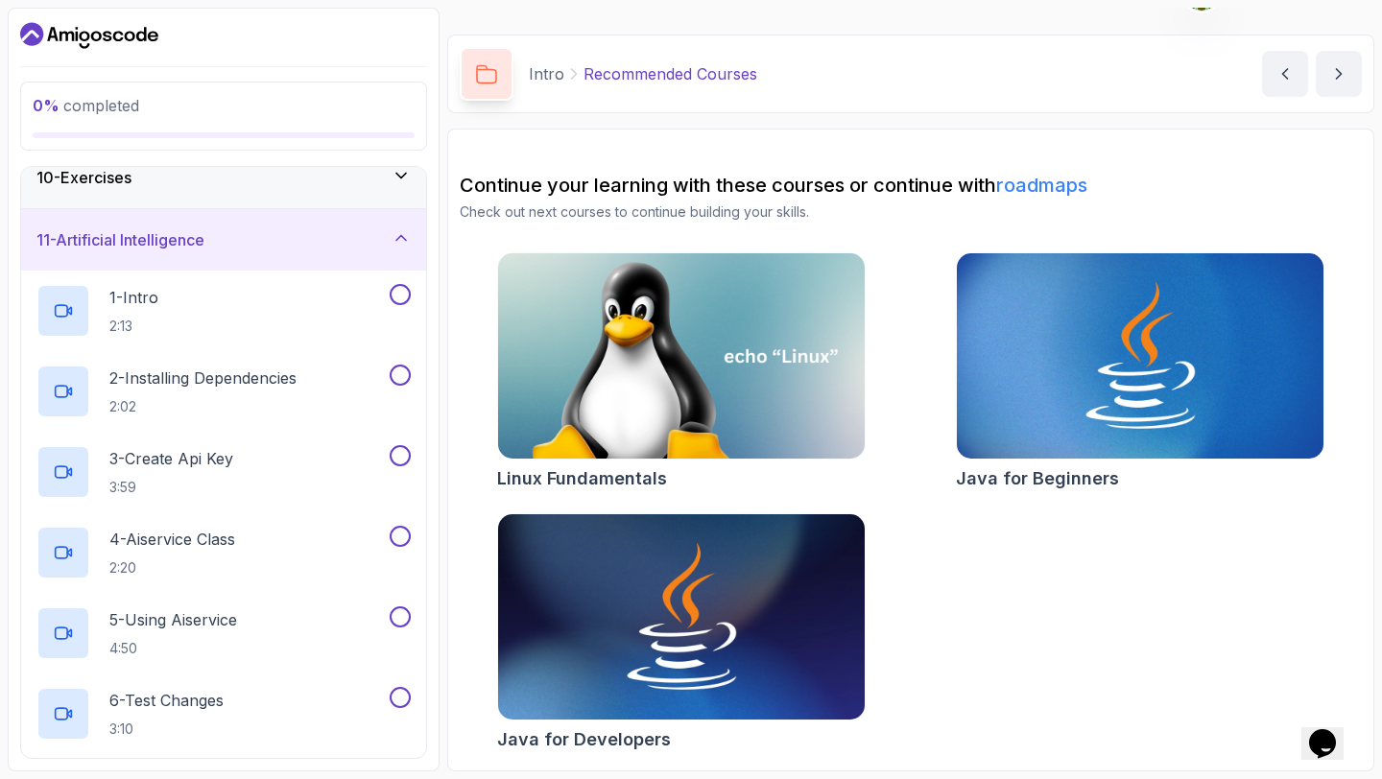
click at [384, 252] on div "11 - Artificial Intelligence" at bounding box center [223, 239] width 405 height 61
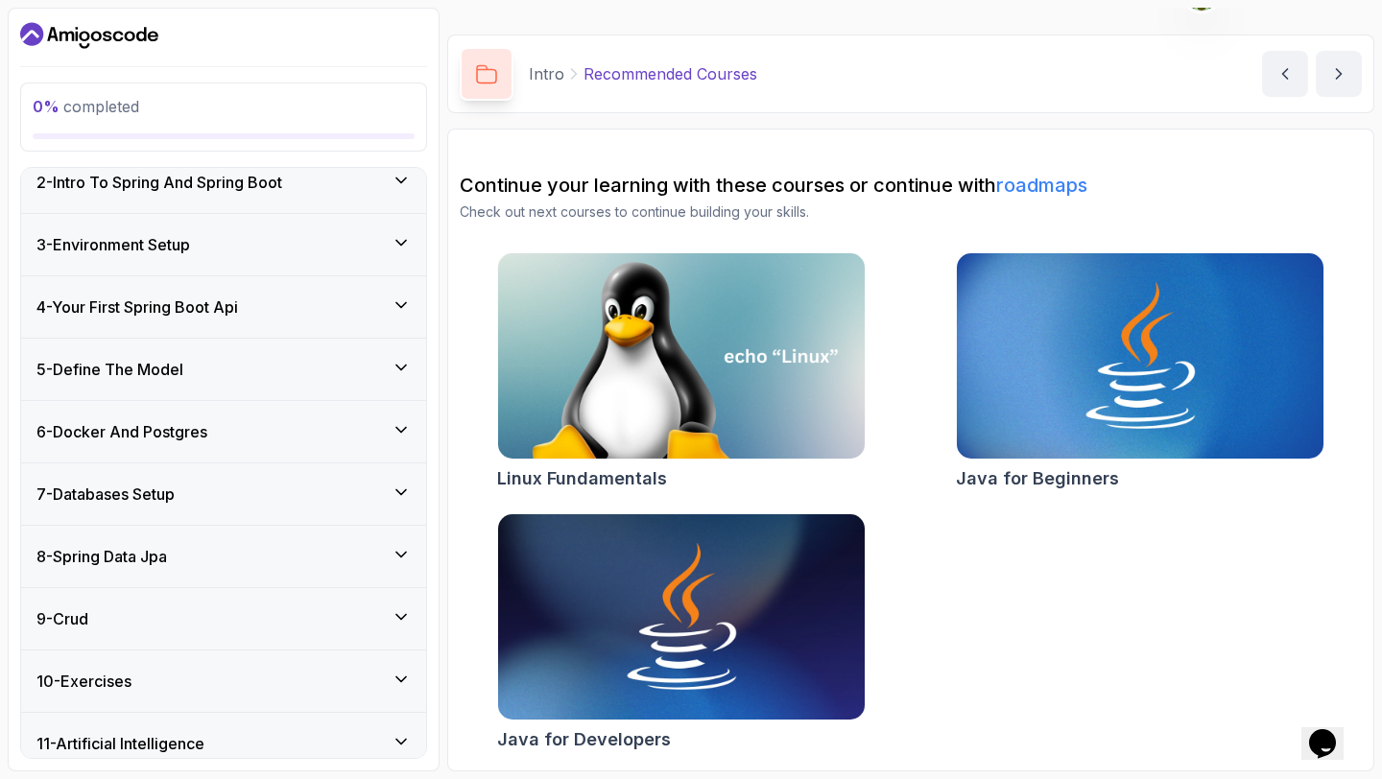
scroll to position [0, 0]
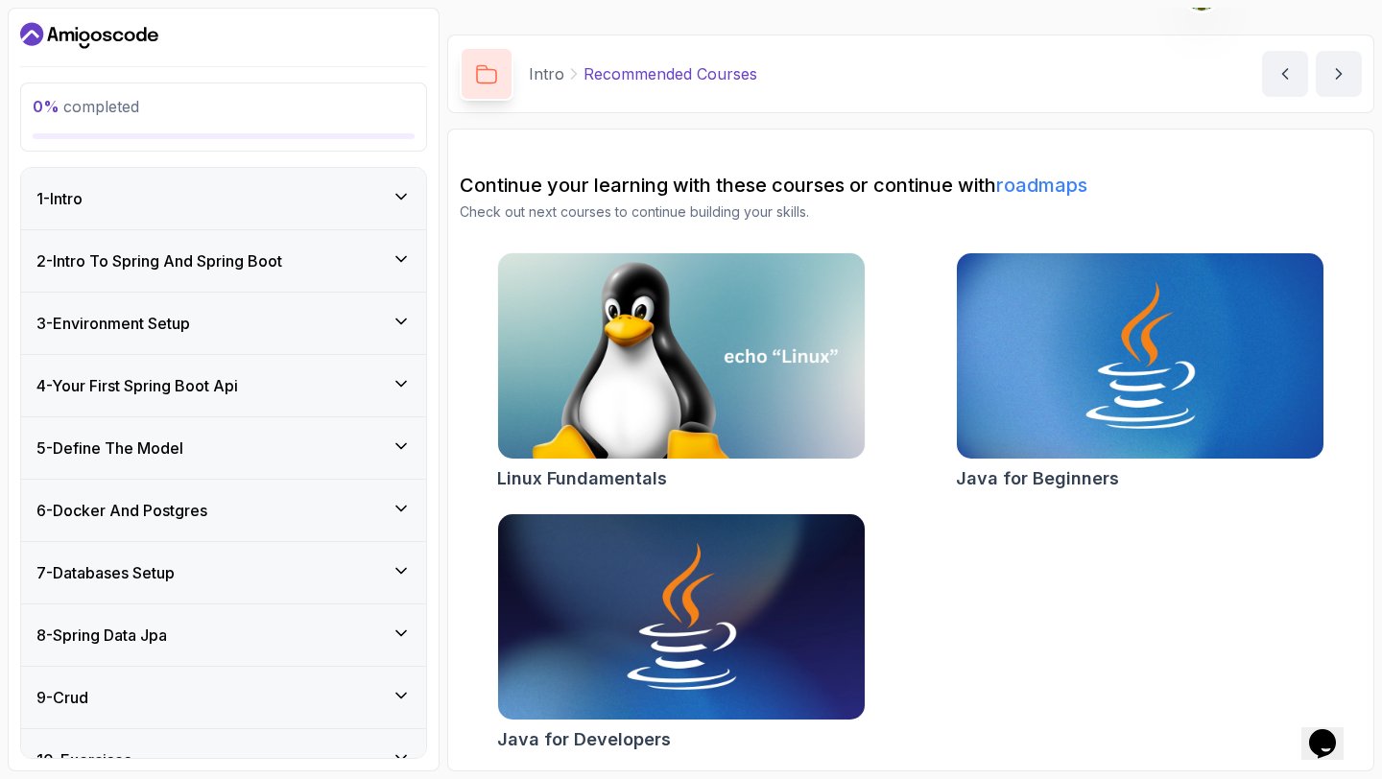
click at [398, 199] on icon at bounding box center [401, 196] width 19 height 19
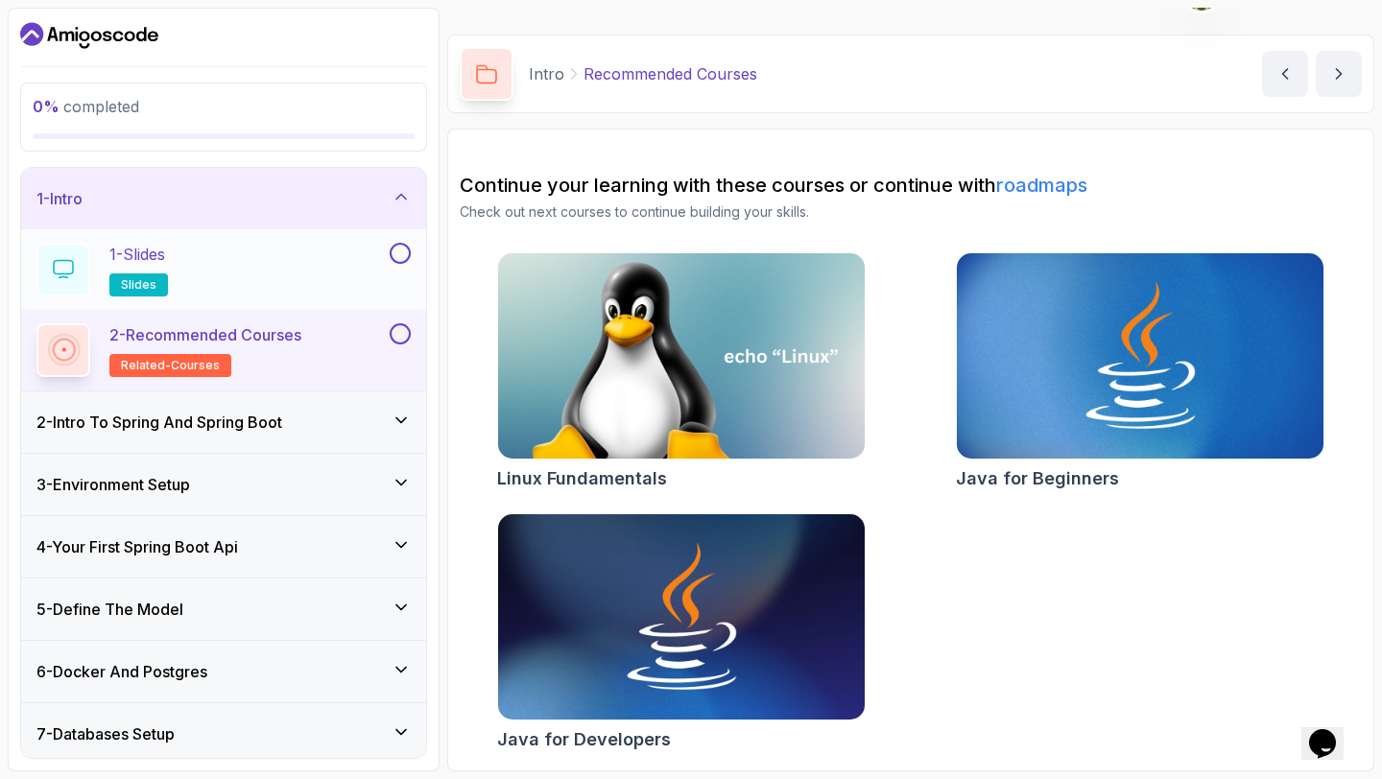
click at [244, 264] on div "1 - Slides slides" at bounding box center [210, 270] width 349 height 54
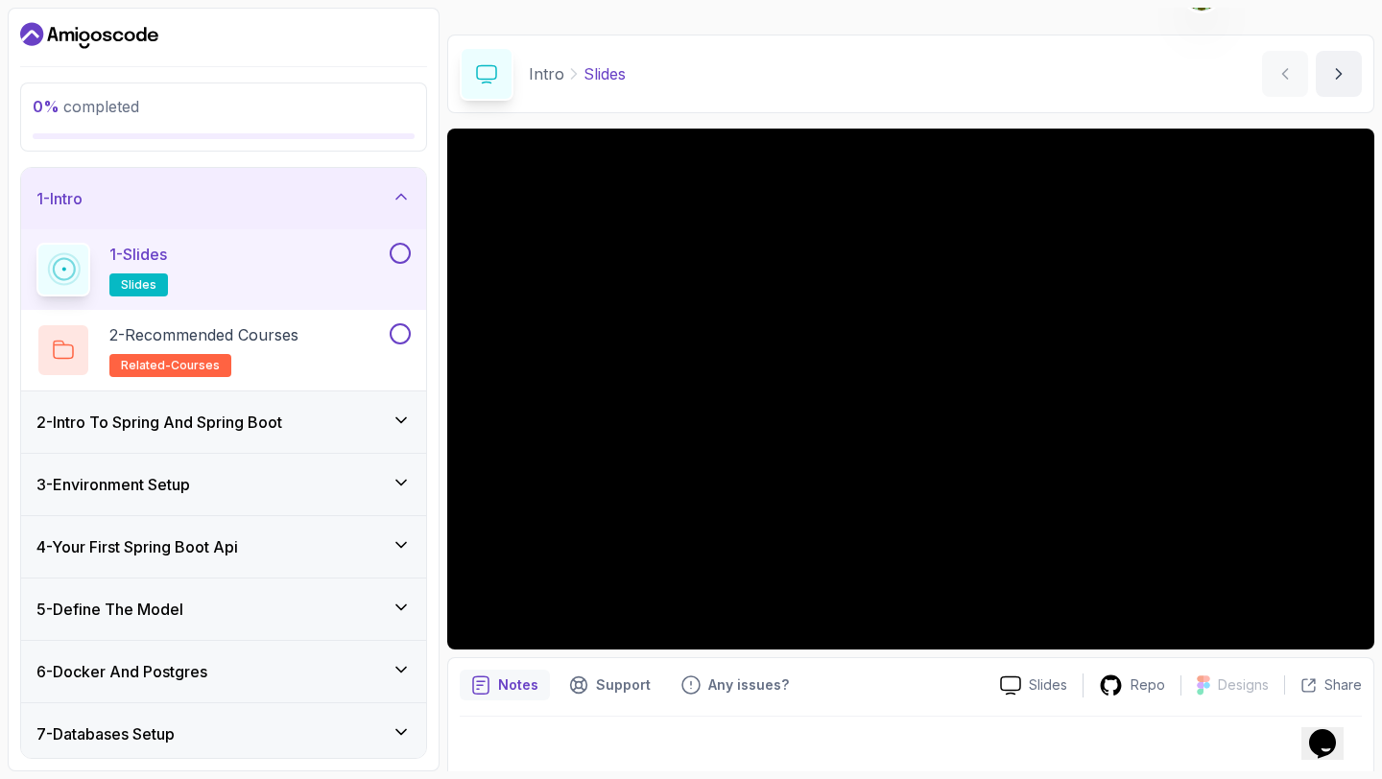
scroll to position [54, 0]
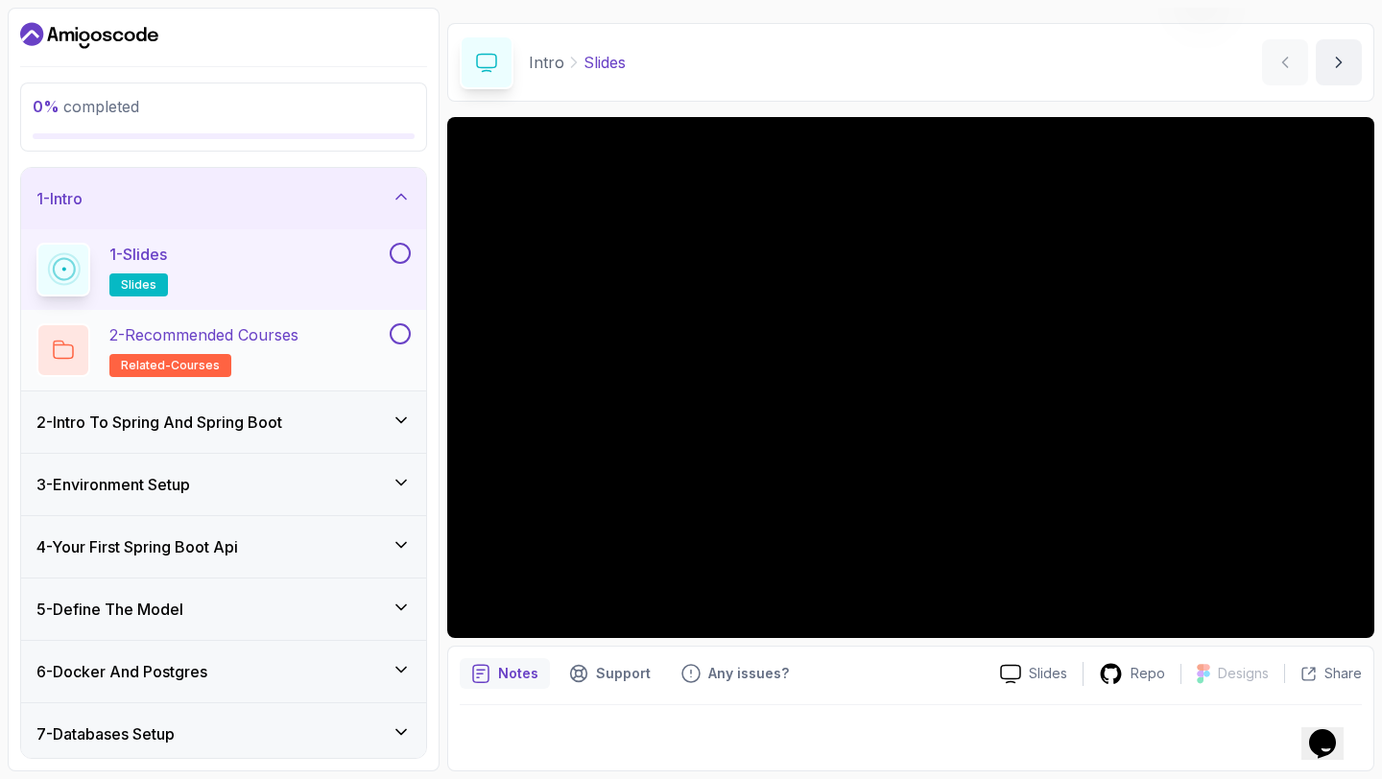
click at [382, 326] on div "2 - Recommended Courses related-courses" at bounding box center [210, 350] width 349 height 54
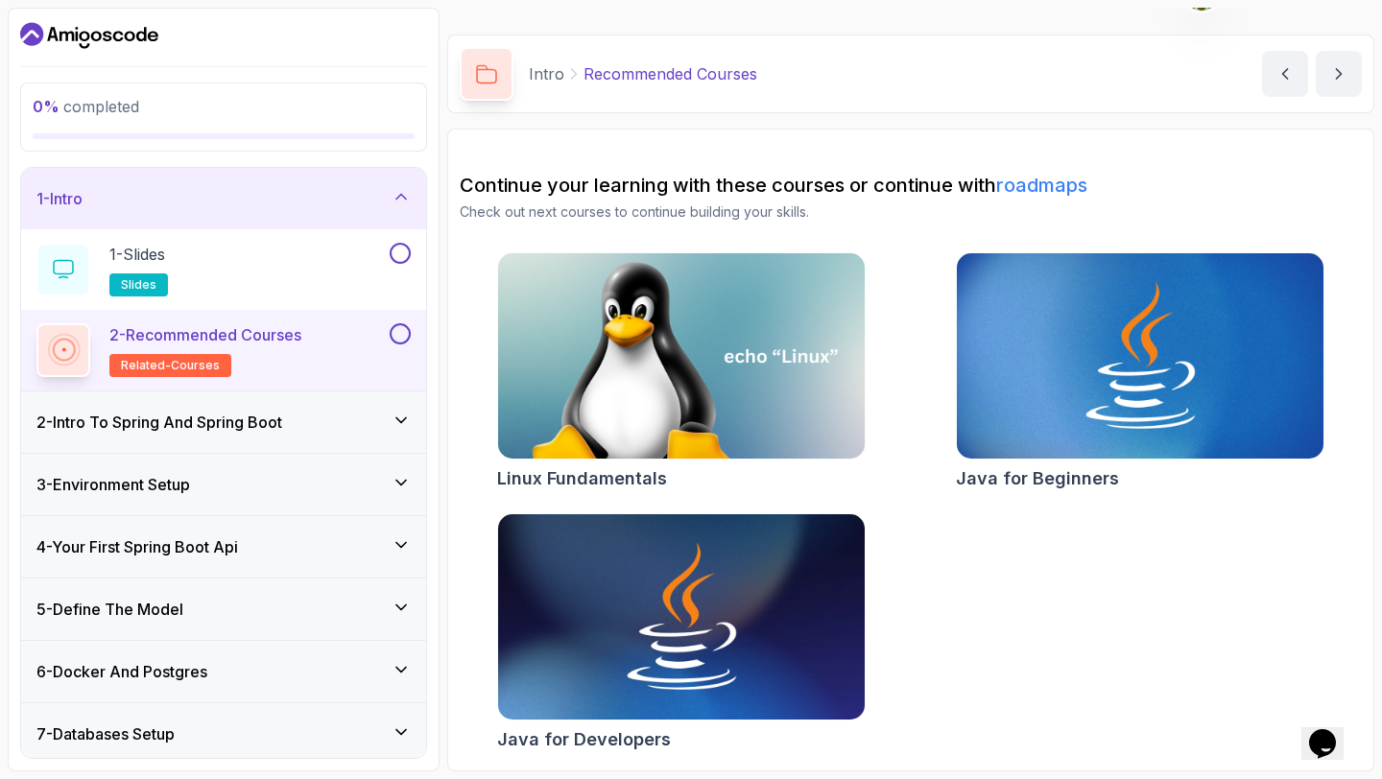
scroll to position [42, 0]
click at [392, 265] on button "1 - Slides slides" at bounding box center [223, 270] width 374 height 54
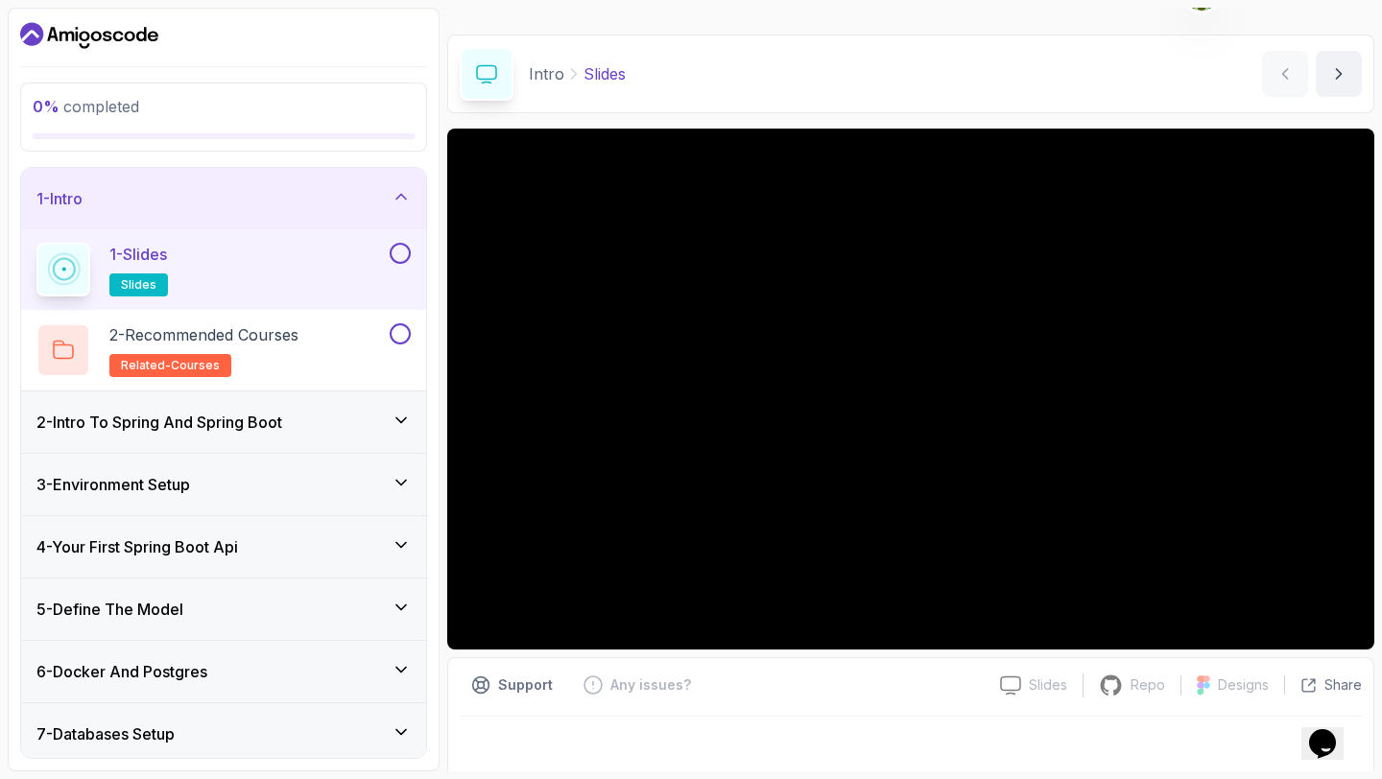
scroll to position [54, 0]
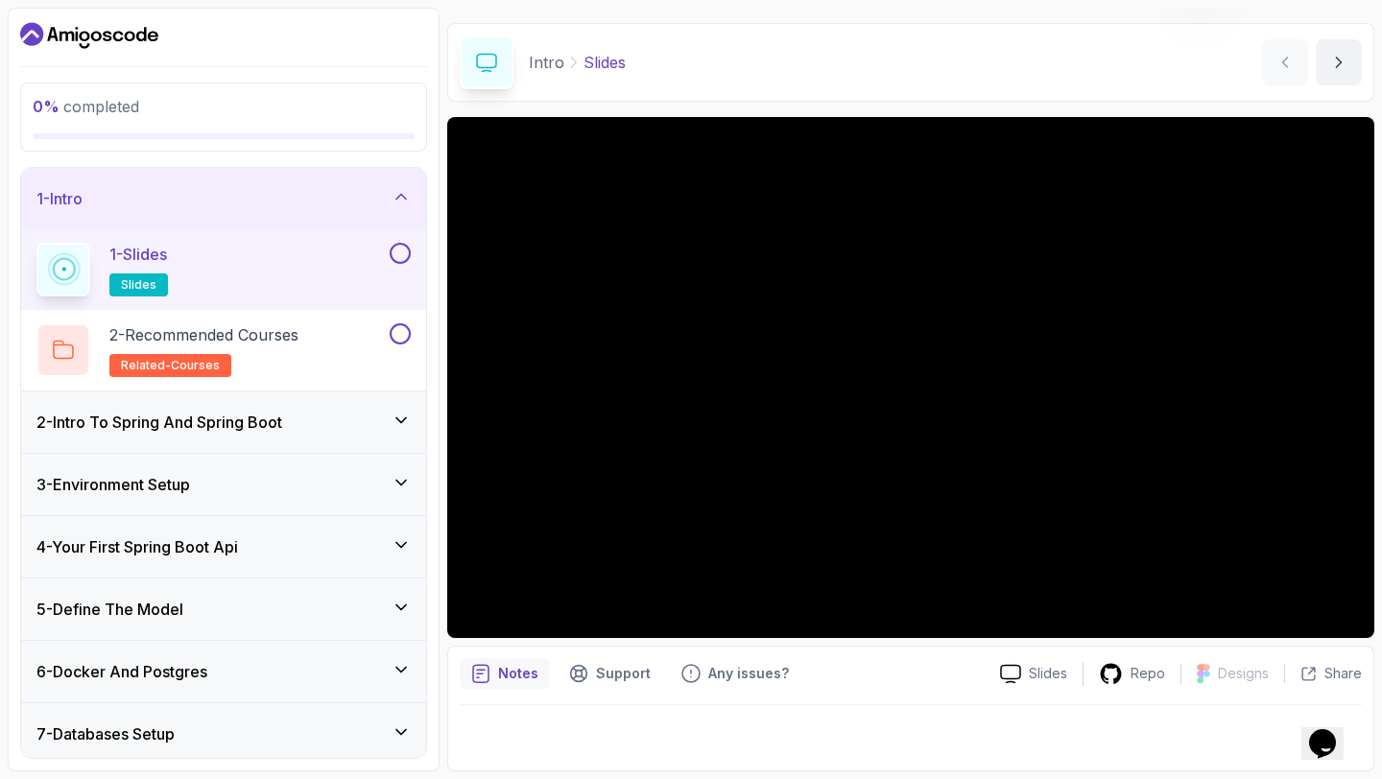
click at [401, 256] on button at bounding box center [400, 253] width 21 height 21
click at [383, 336] on div "2 - Recommended Courses related-courses" at bounding box center [210, 350] width 349 height 54
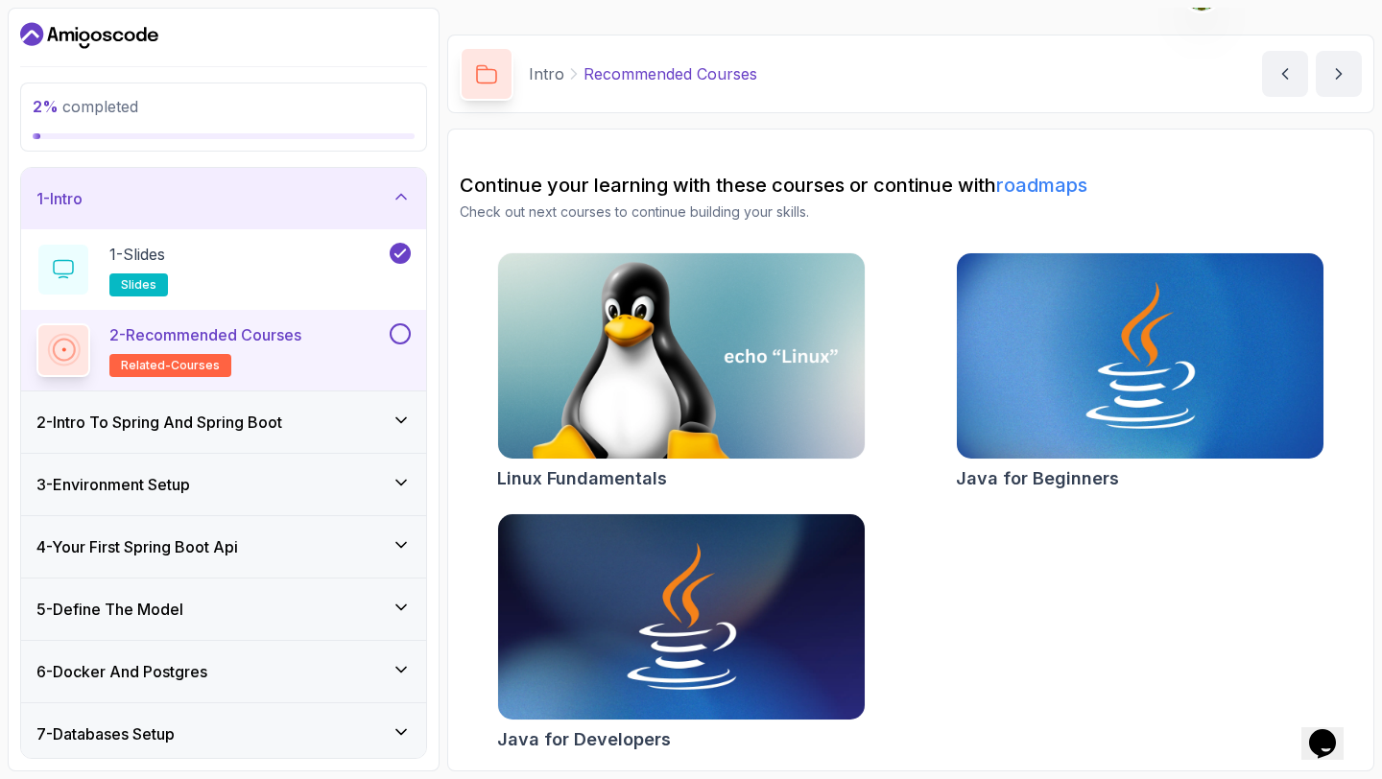
click at [355, 411] on div "2 - Intro To Spring And Spring Boot" at bounding box center [223, 422] width 374 height 23
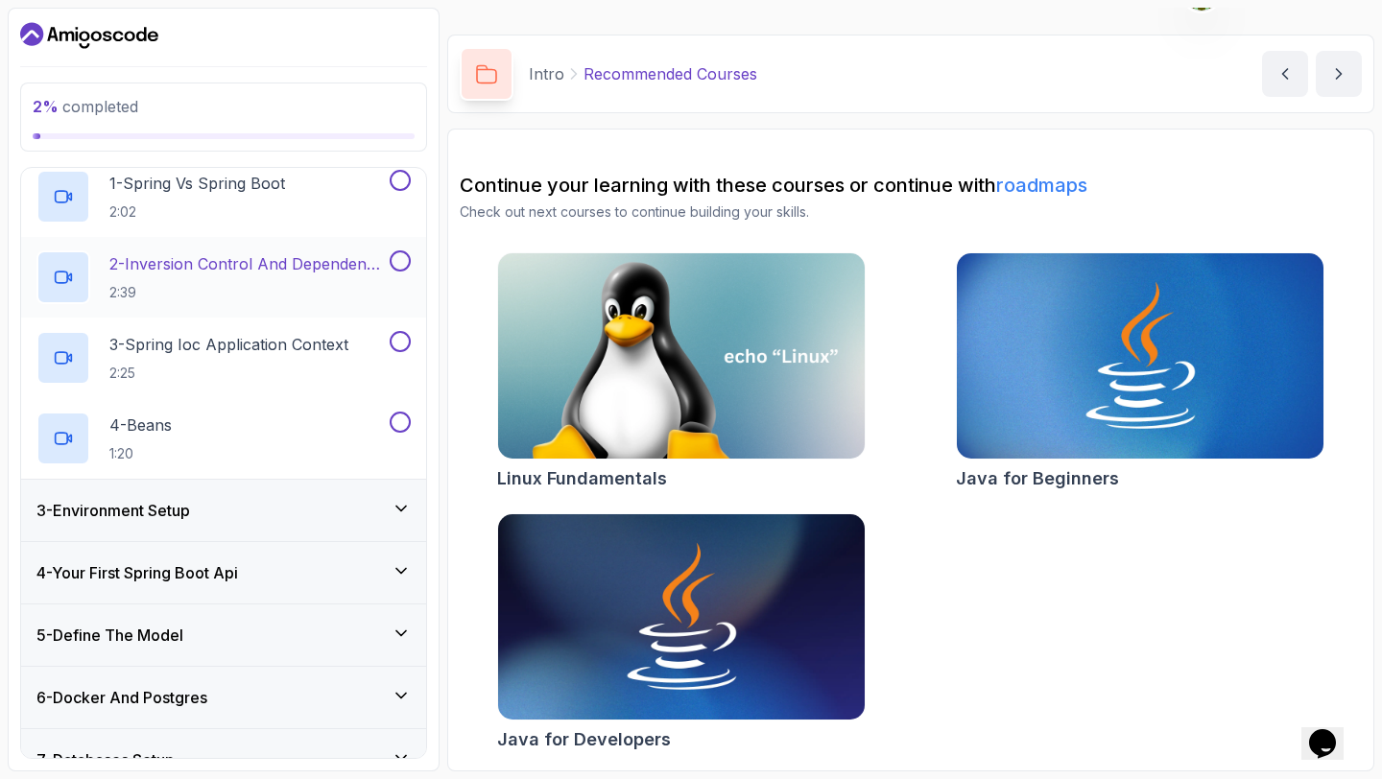
scroll to position [138, 0]
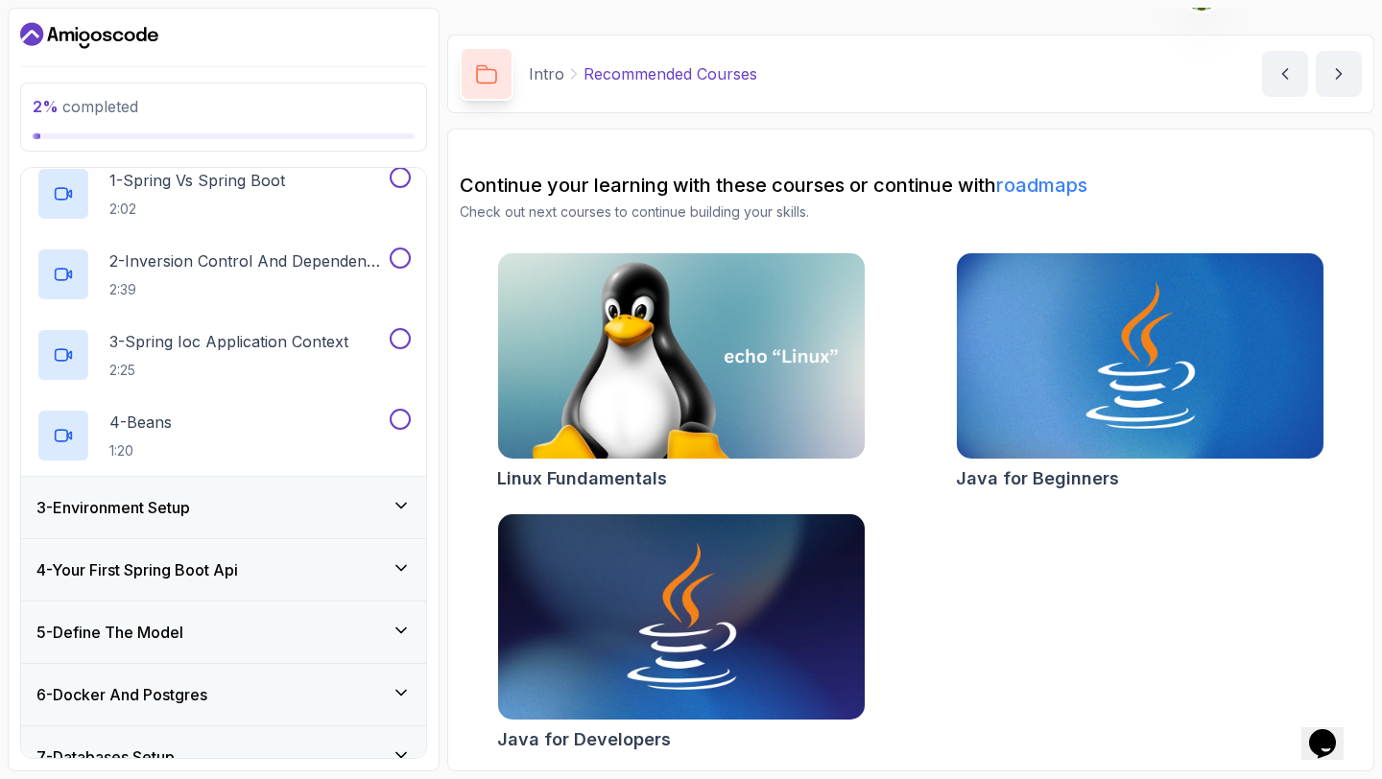
click at [381, 518] on div "3 - Environment Setup" at bounding box center [223, 507] width 405 height 61
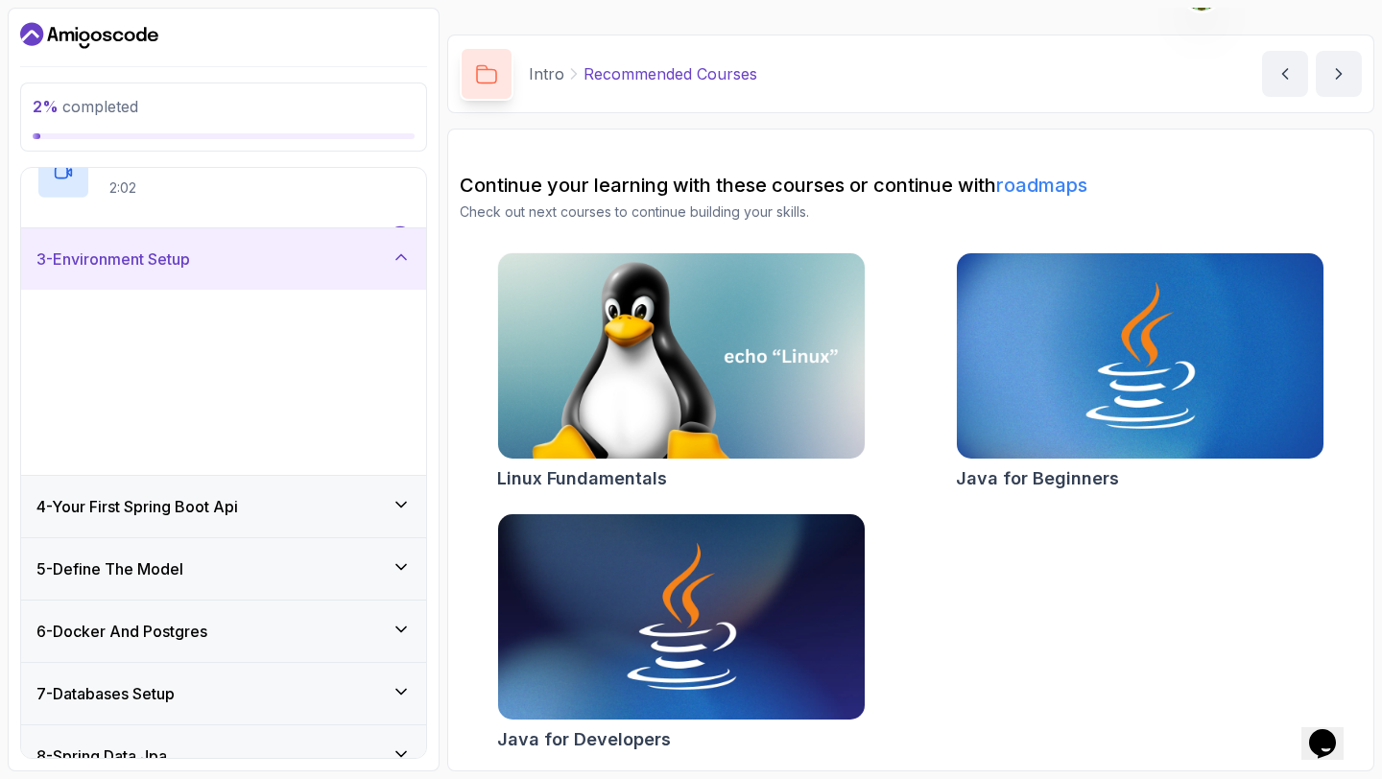
scroll to position [132, 0]
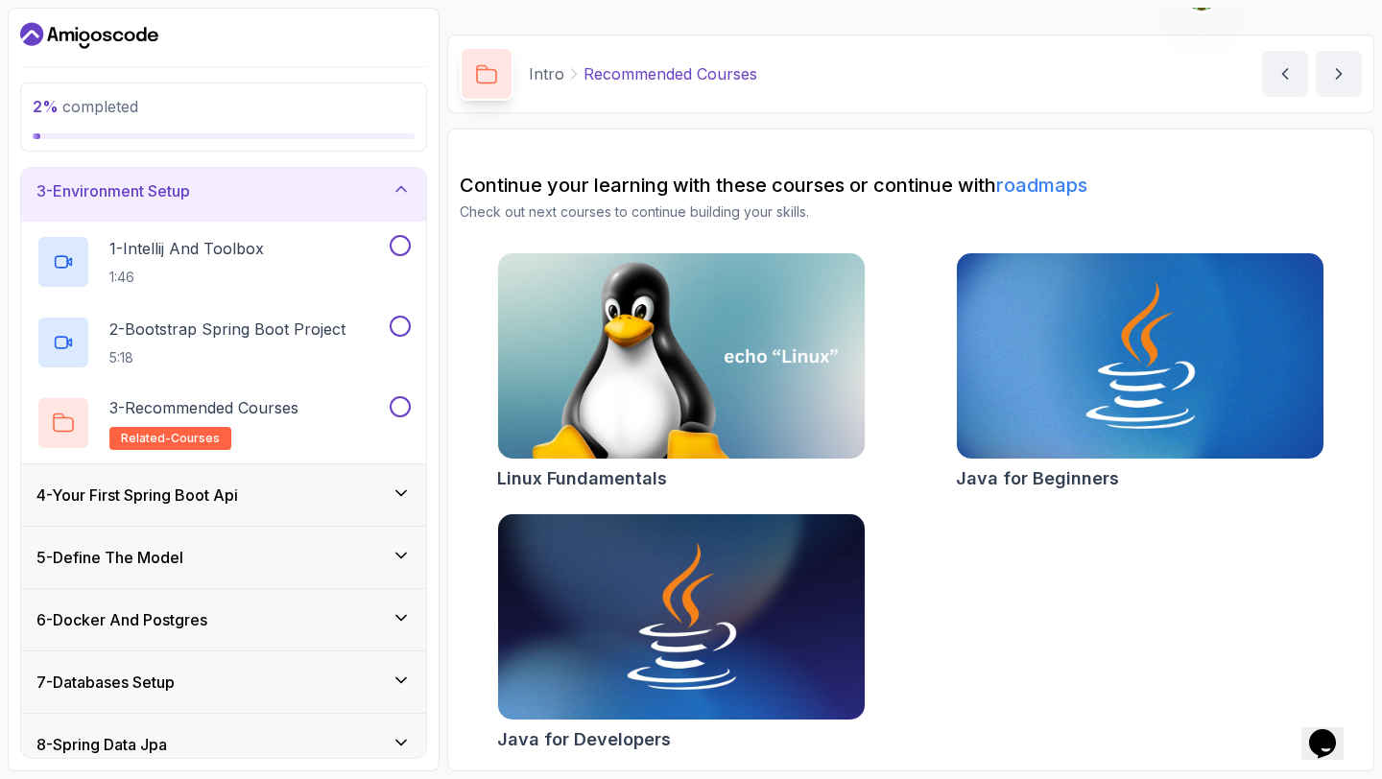
click at [399, 494] on icon at bounding box center [401, 492] width 10 height 5
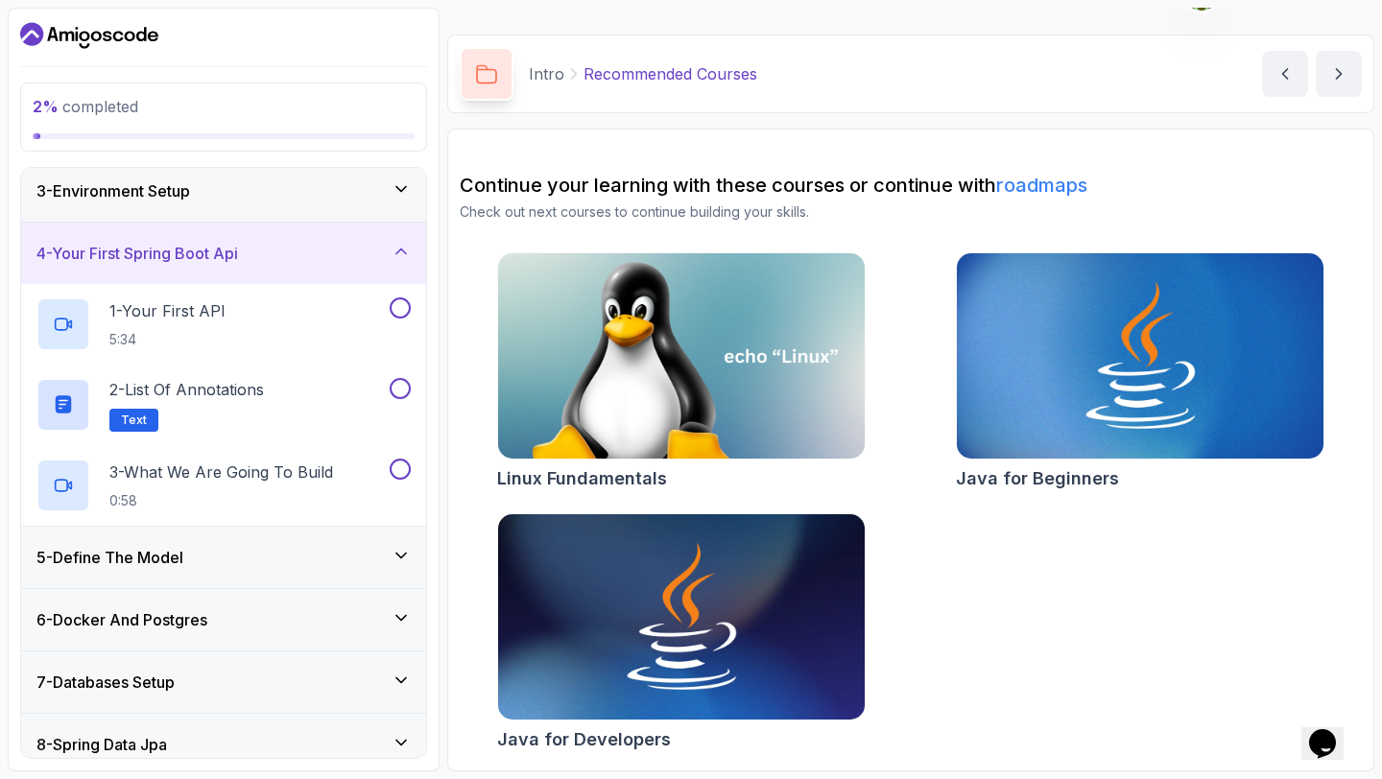
click at [382, 549] on div "5 - Define The Model" at bounding box center [223, 557] width 374 height 23
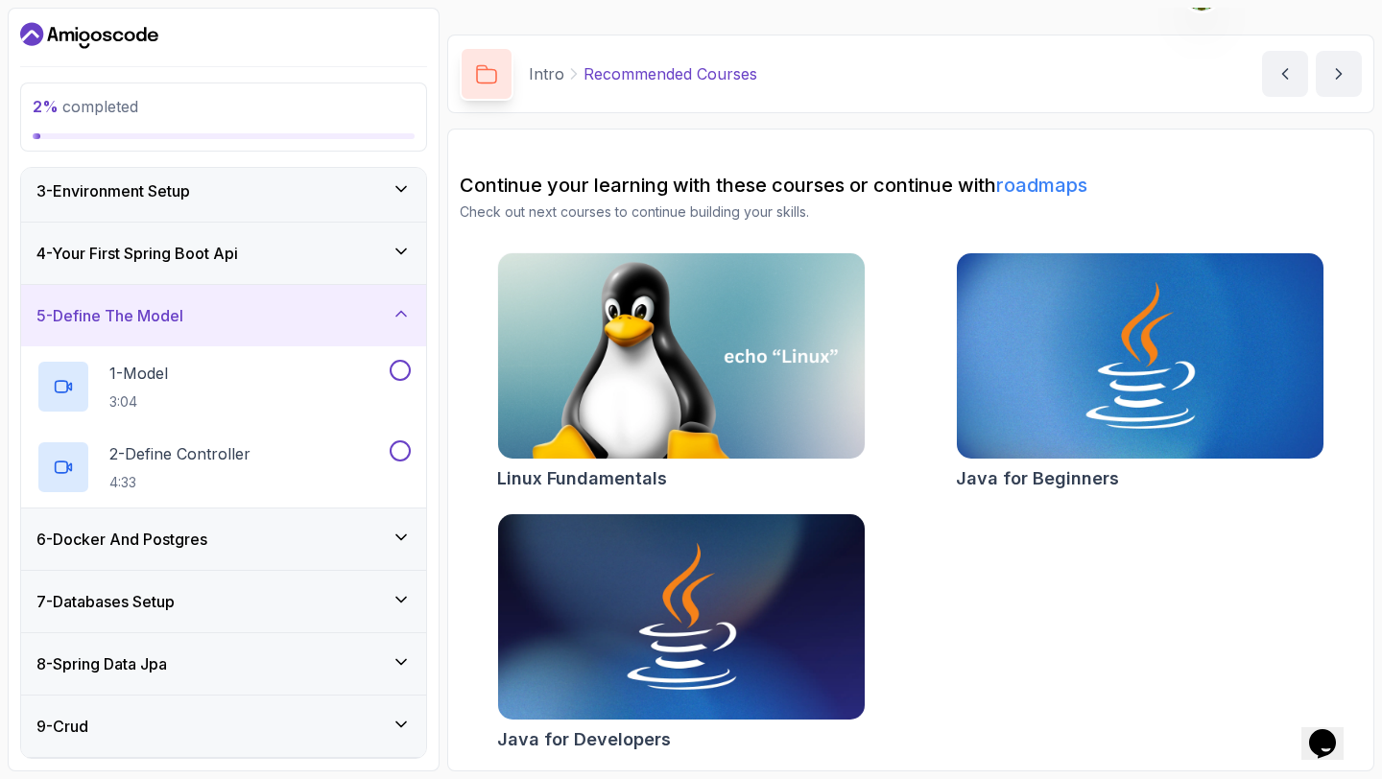
click at [393, 319] on icon at bounding box center [401, 313] width 19 height 19
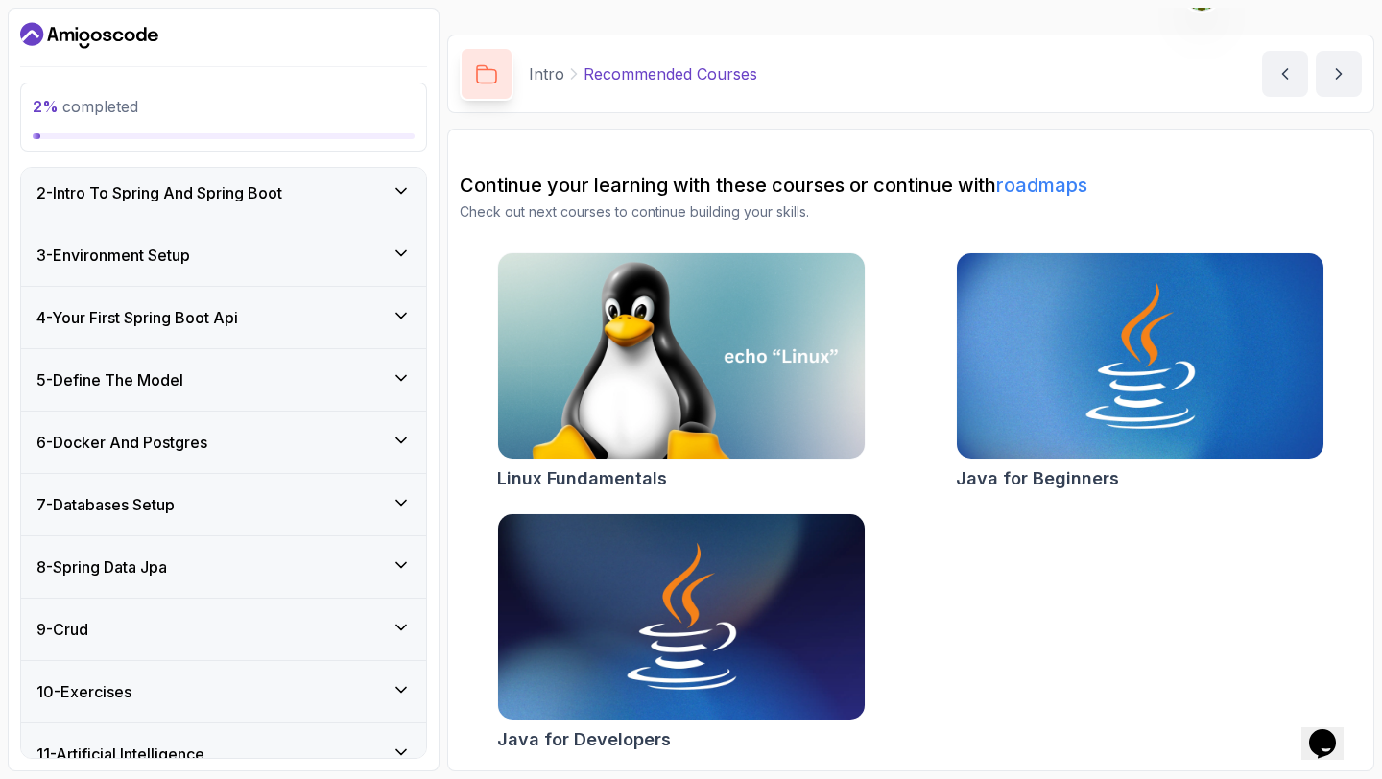
scroll to position [61, 0]
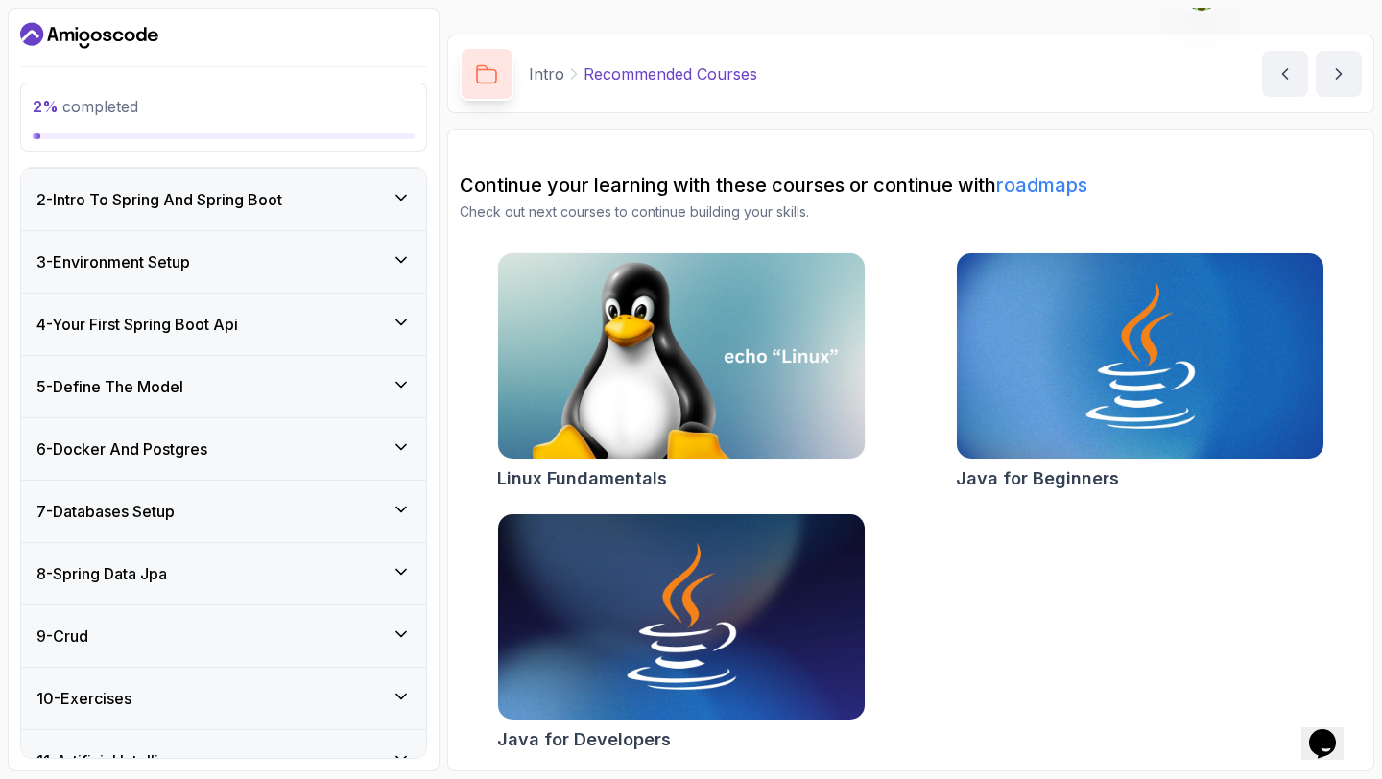
click at [399, 264] on icon at bounding box center [401, 259] width 19 height 19
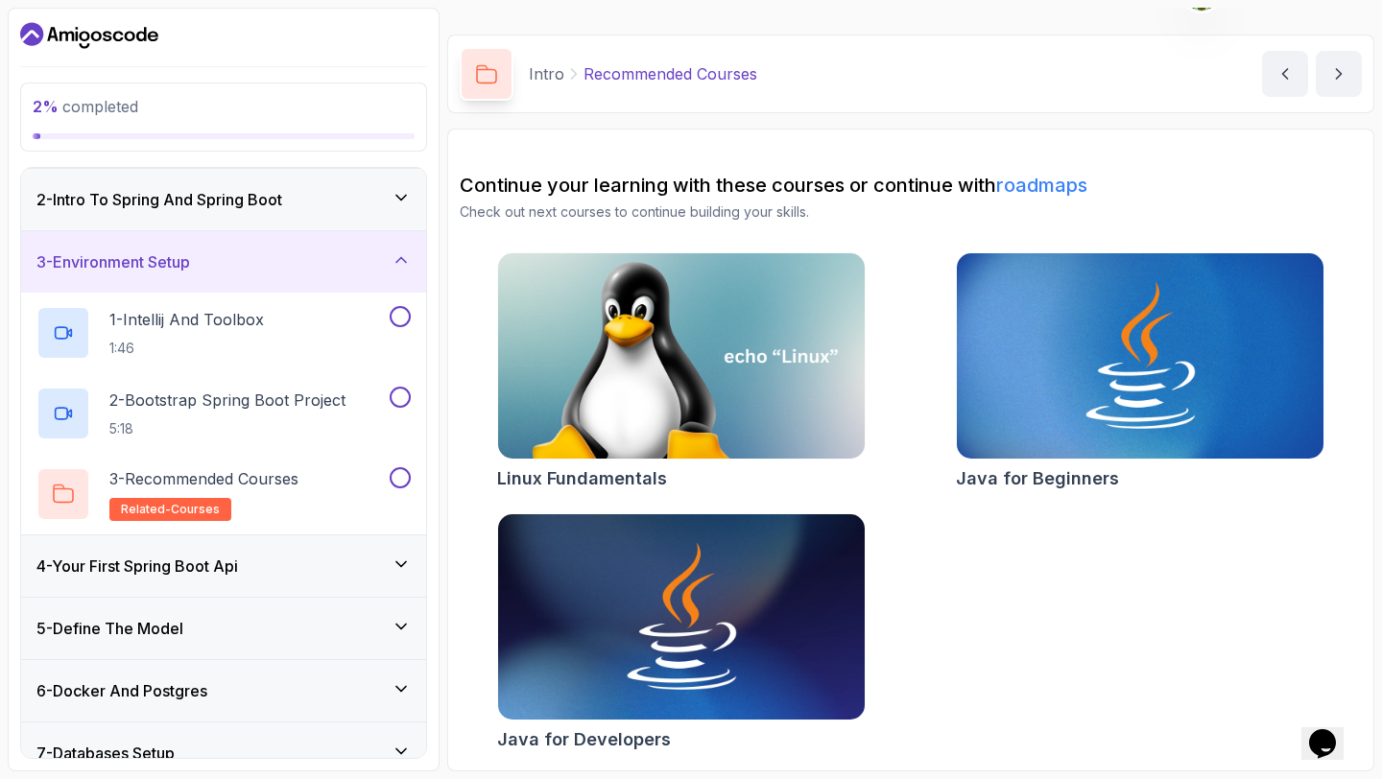
click at [387, 222] on div "2 - Intro To Spring And Spring Boot" at bounding box center [223, 199] width 405 height 61
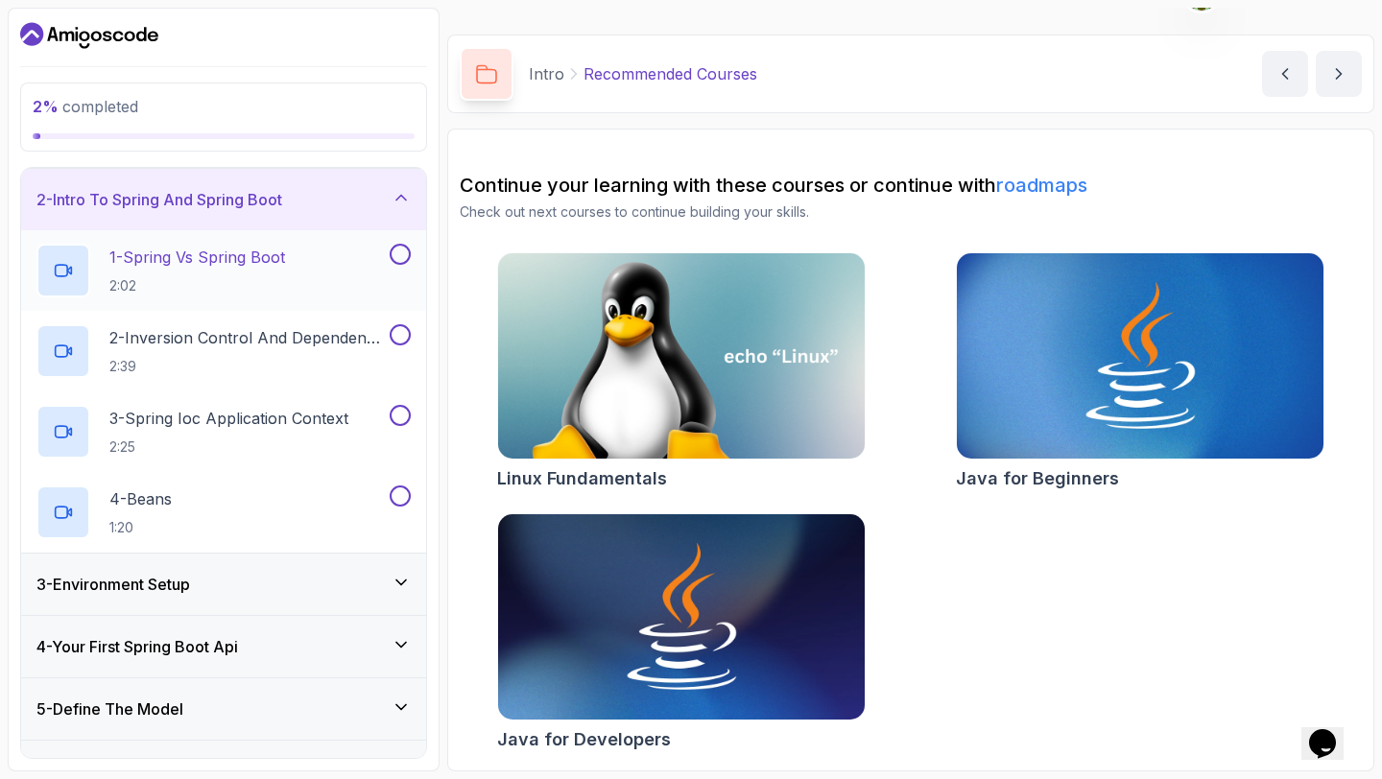
click at [398, 258] on button at bounding box center [400, 254] width 21 height 21
click at [228, 264] on p "1 - Spring Vs Spring Boot" at bounding box center [197, 257] width 176 height 23
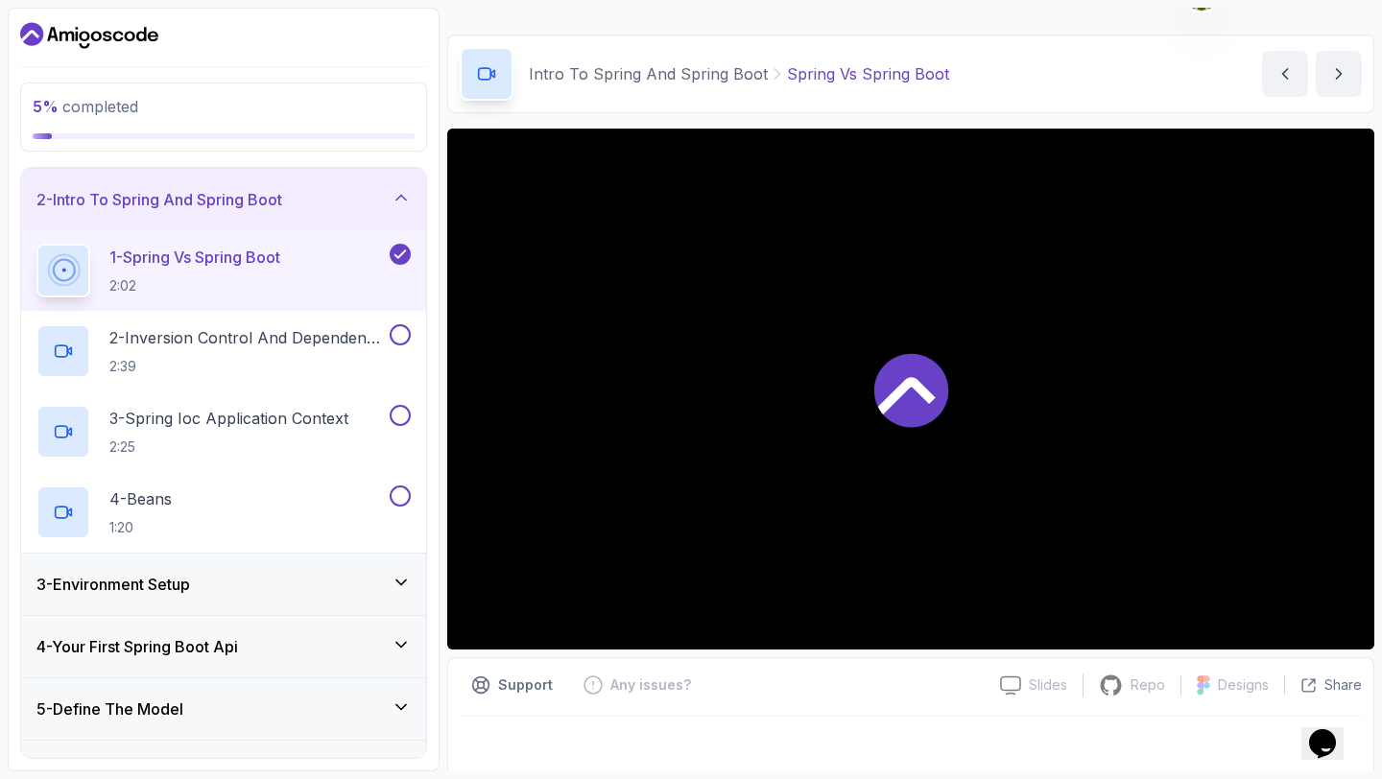
scroll to position [54, 0]
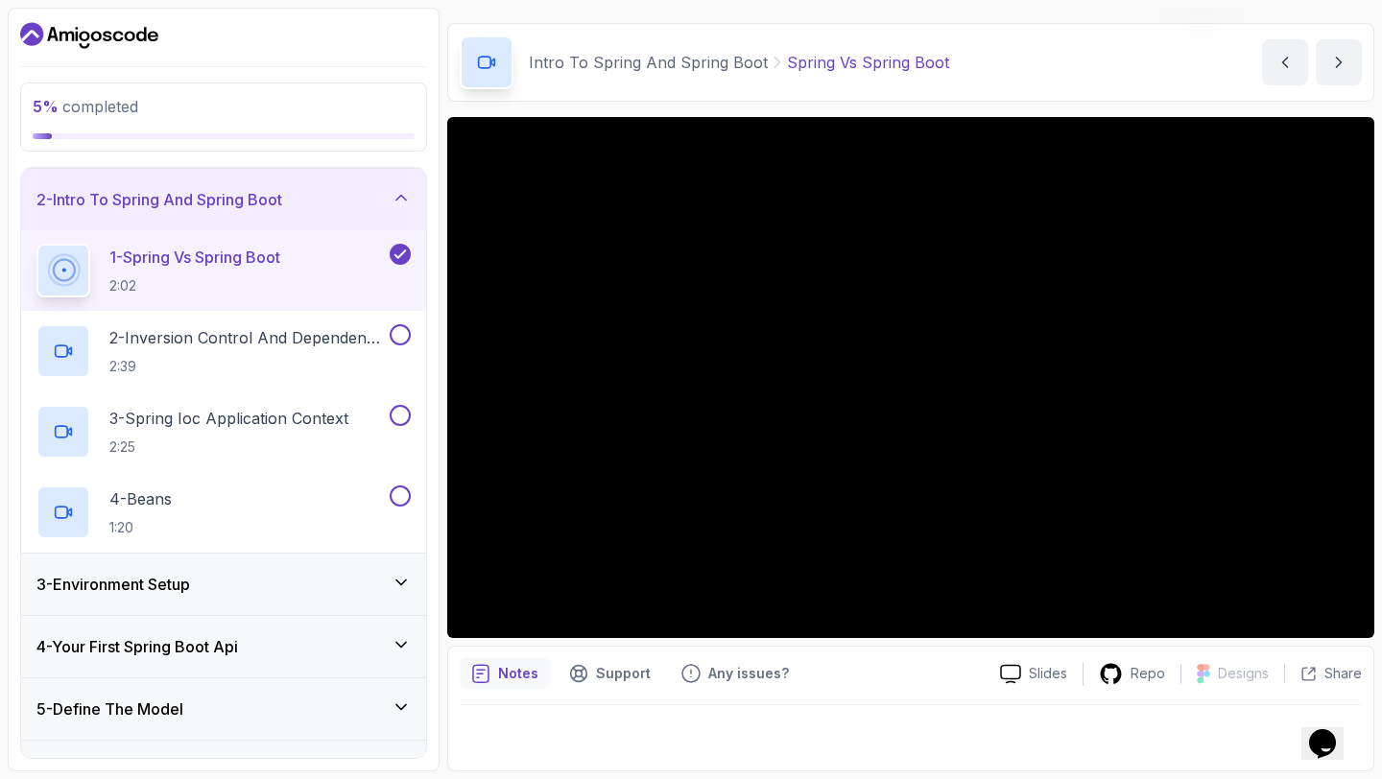
click at [843, 314] on div at bounding box center [910, 377] width 927 height 521
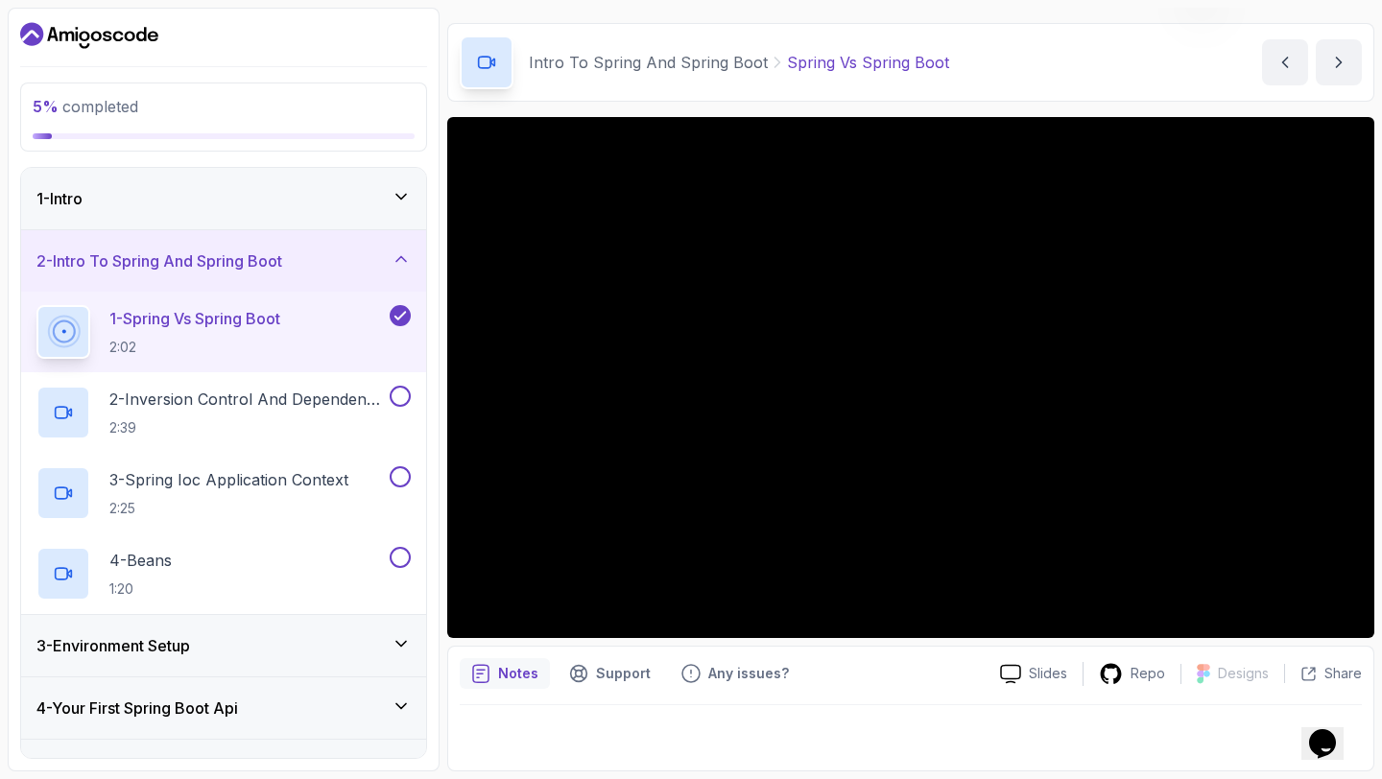
click at [331, 188] on div "1 - Intro" at bounding box center [223, 198] width 374 height 23
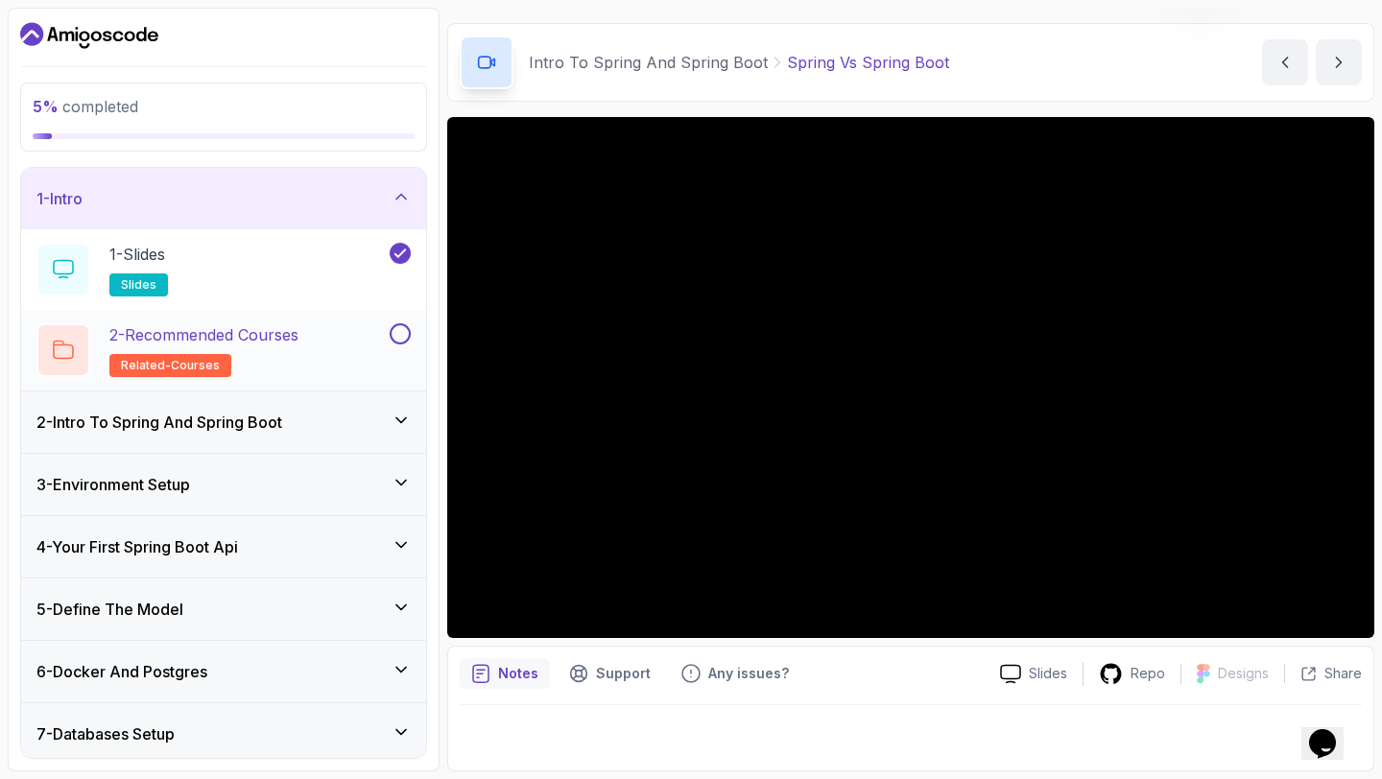
click at [401, 333] on button at bounding box center [400, 333] width 21 height 21
click at [400, 405] on div "2 - Intro To Spring And Spring Boot" at bounding box center [223, 422] width 405 height 61
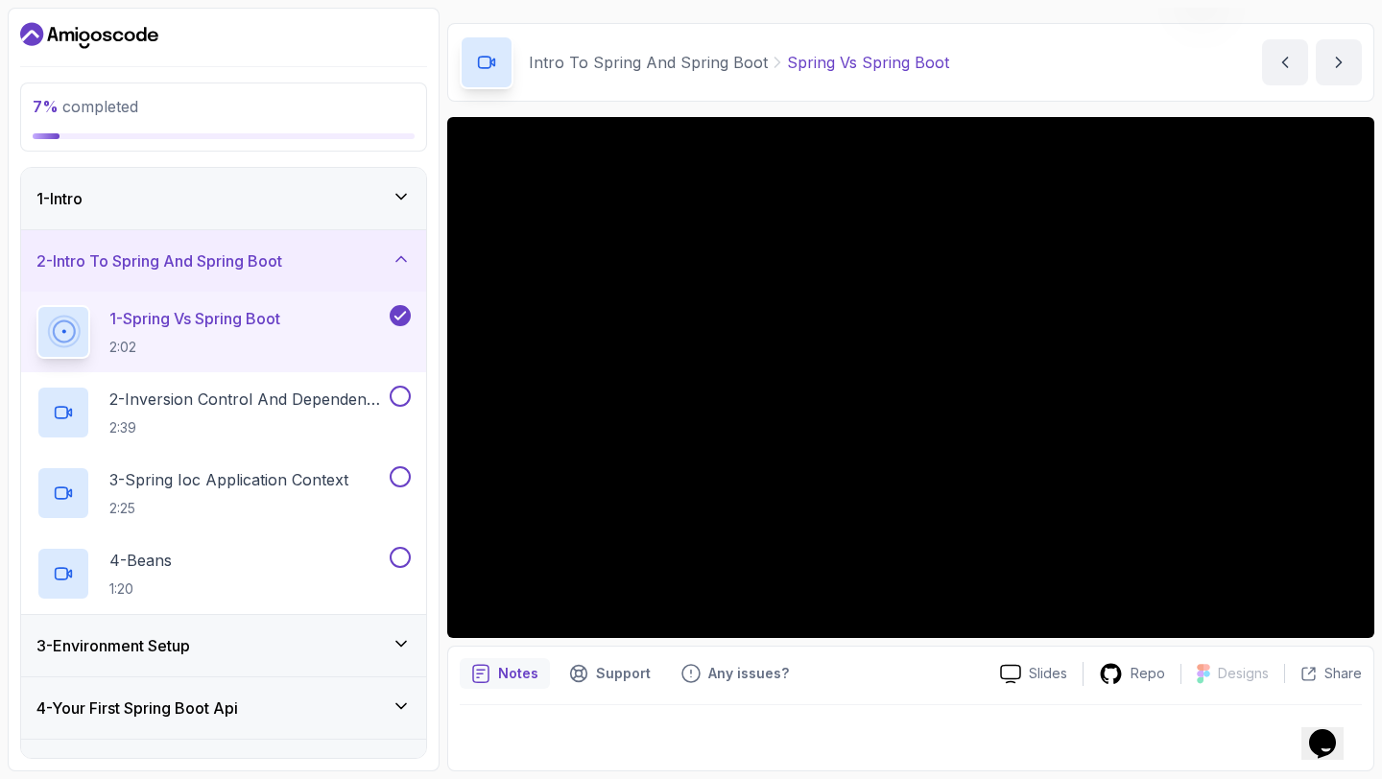
click at [204, 315] on p "1 - Spring Vs Spring Boot" at bounding box center [194, 318] width 171 height 23
click at [400, 325] on button at bounding box center [400, 315] width 21 height 21
click at [405, 305] on div at bounding box center [398, 315] width 25 height 21
click at [938, 360] on icon at bounding box center [911, 379] width 74 height 74
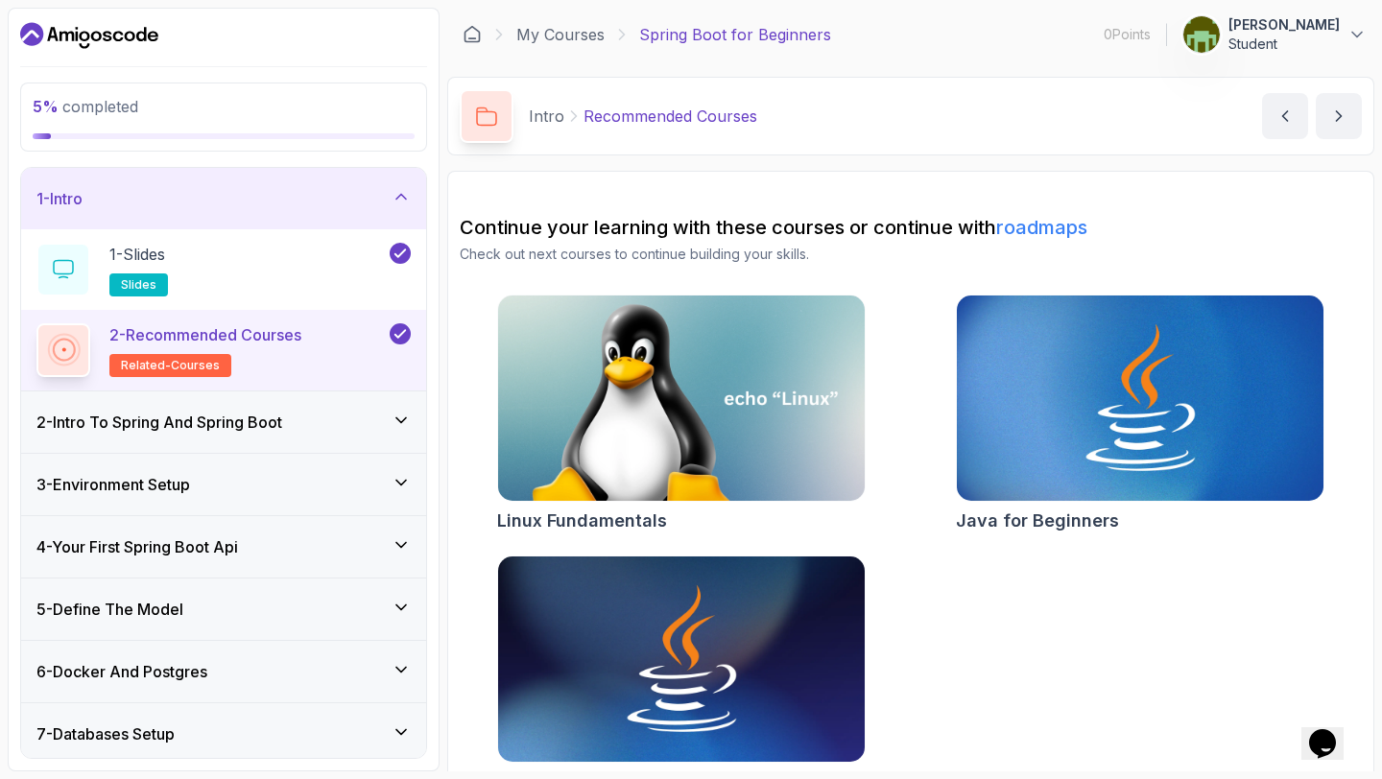
click at [392, 410] on div "2 - Intro To Spring And Spring Boot" at bounding box center [223, 422] width 405 height 61
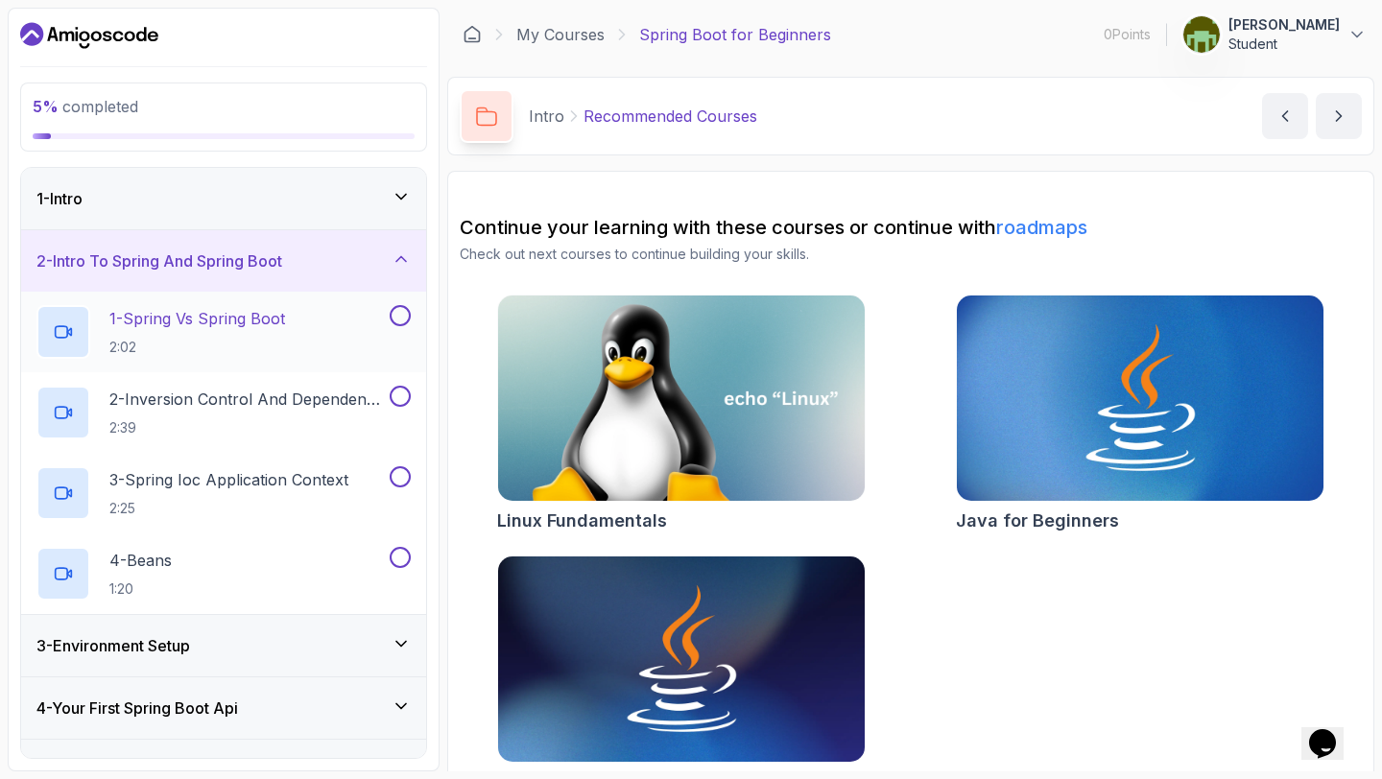
click at [229, 331] on h2 "1 - Spring Vs Spring Boot 2:02" at bounding box center [197, 332] width 176 height 50
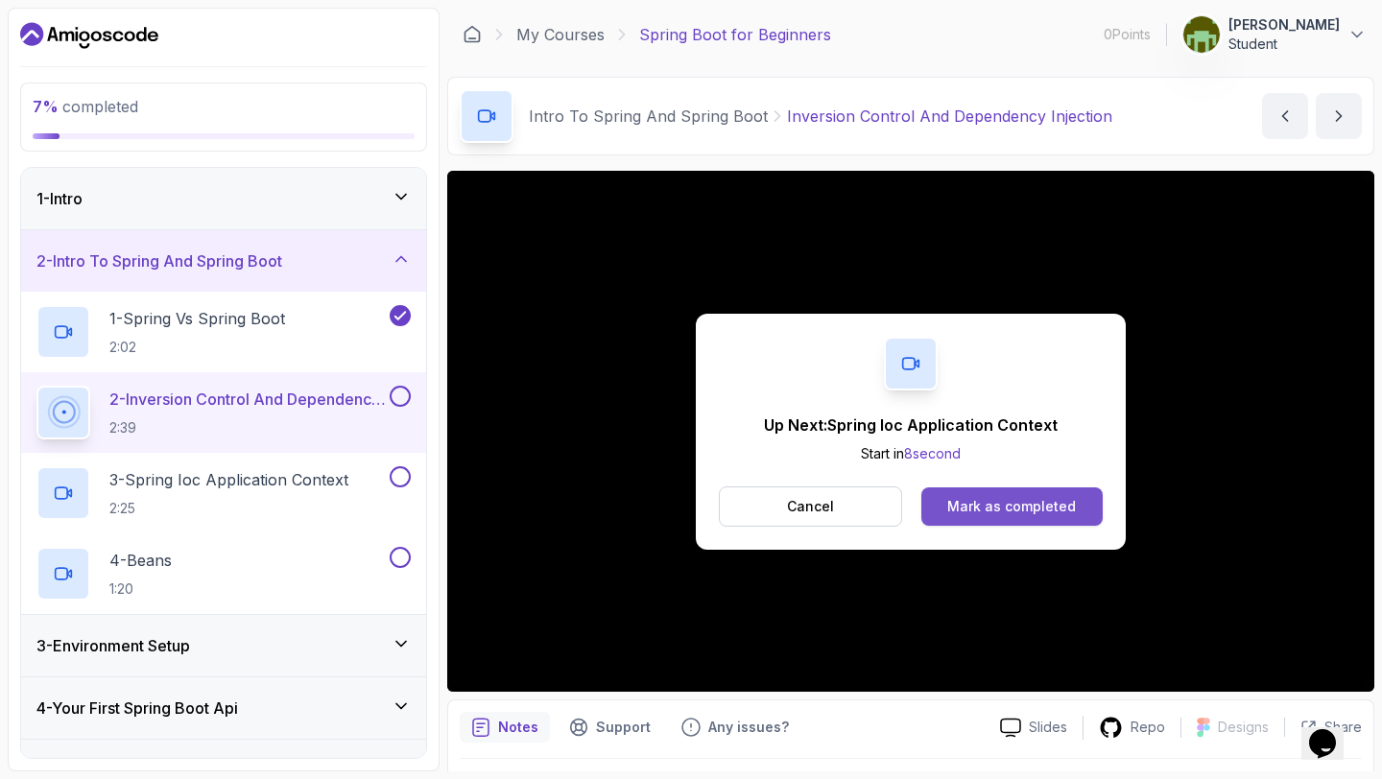
click at [1070, 508] on div "Mark as completed" at bounding box center [1011, 506] width 129 height 19
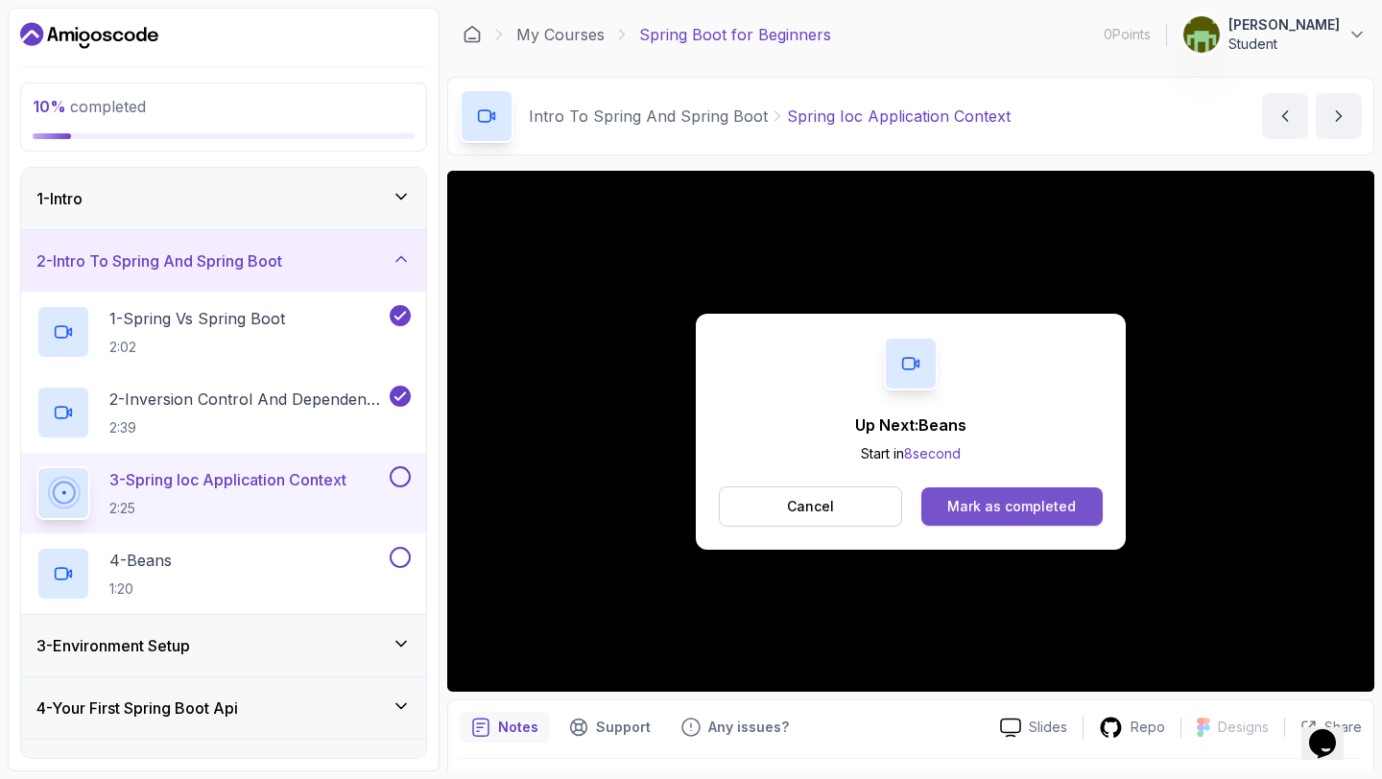
click at [1019, 488] on button "Mark as completed" at bounding box center [1011, 506] width 181 height 38
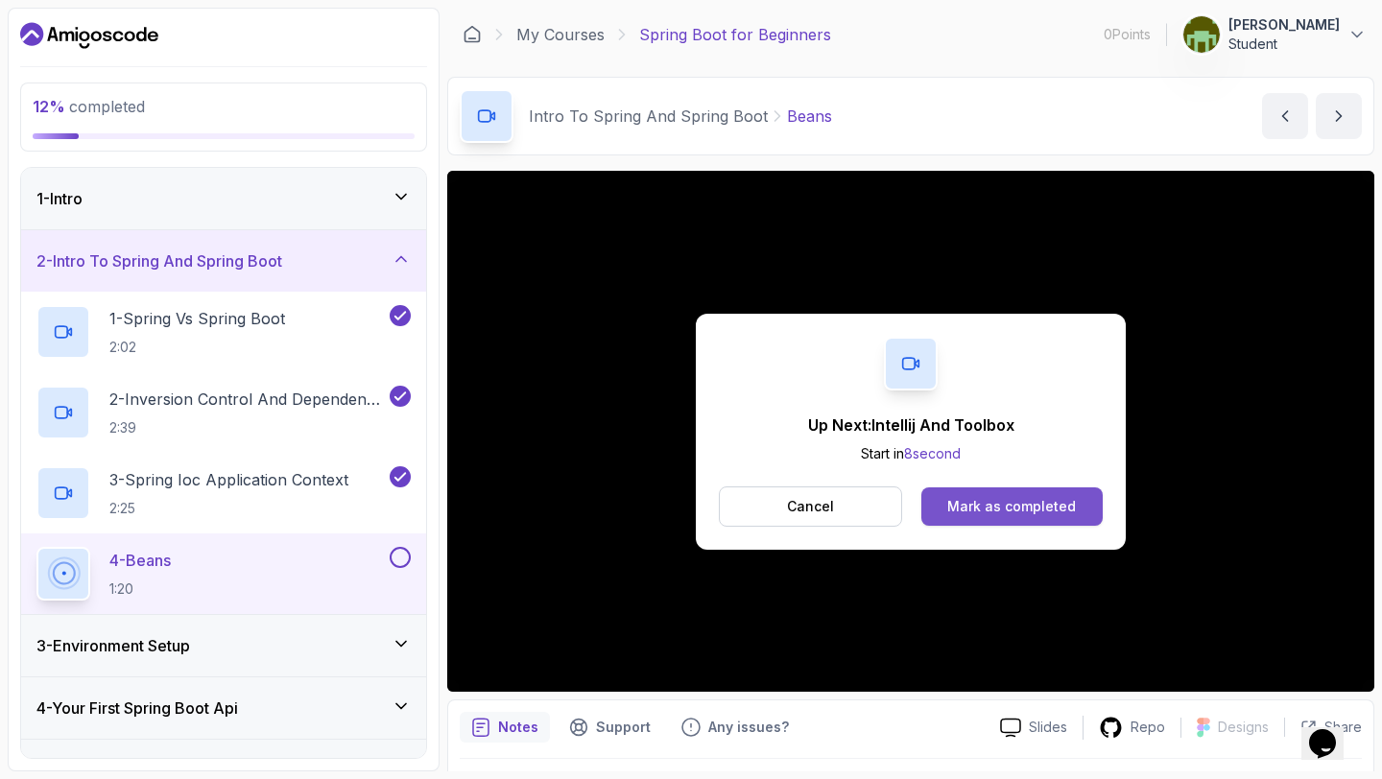
click at [1056, 494] on button "Mark as completed" at bounding box center [1011, 506] width 181 height 38
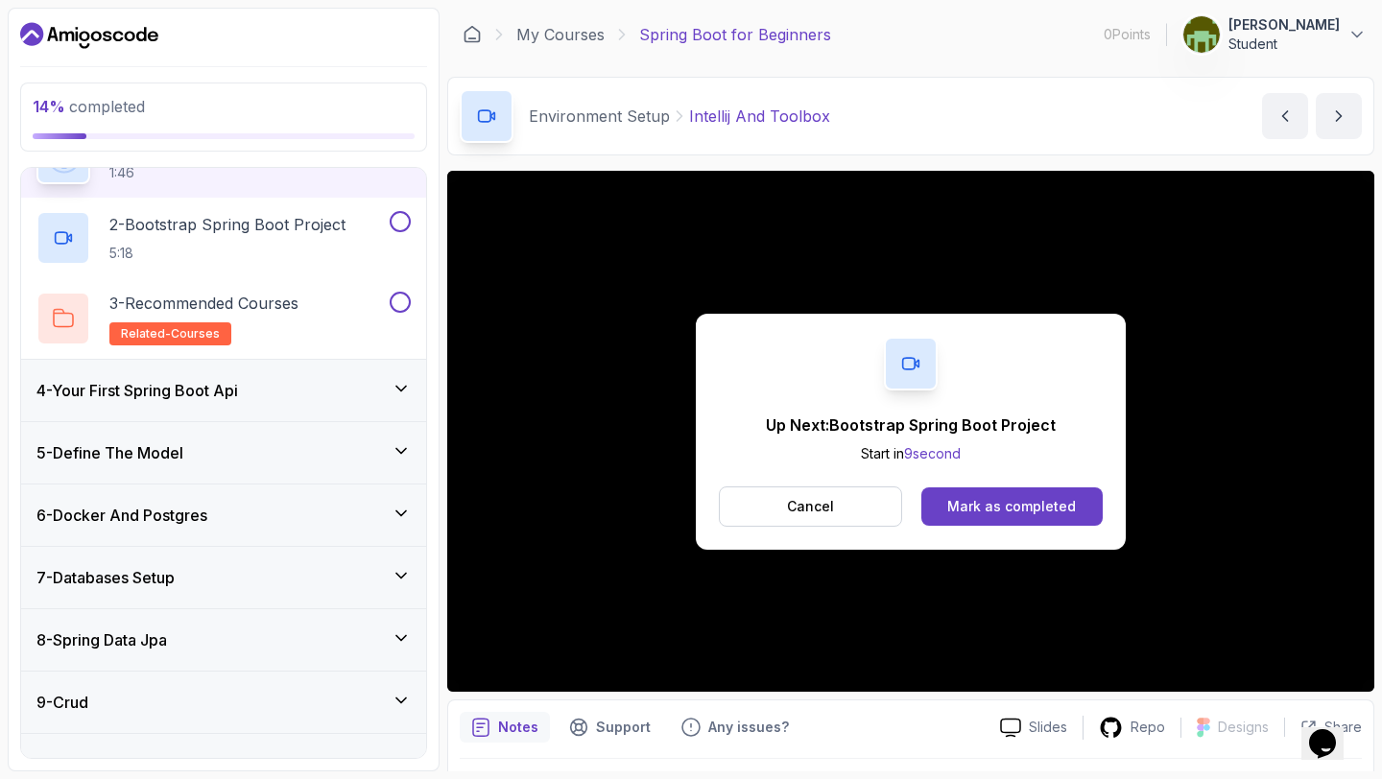
scroll to position [234, 0]
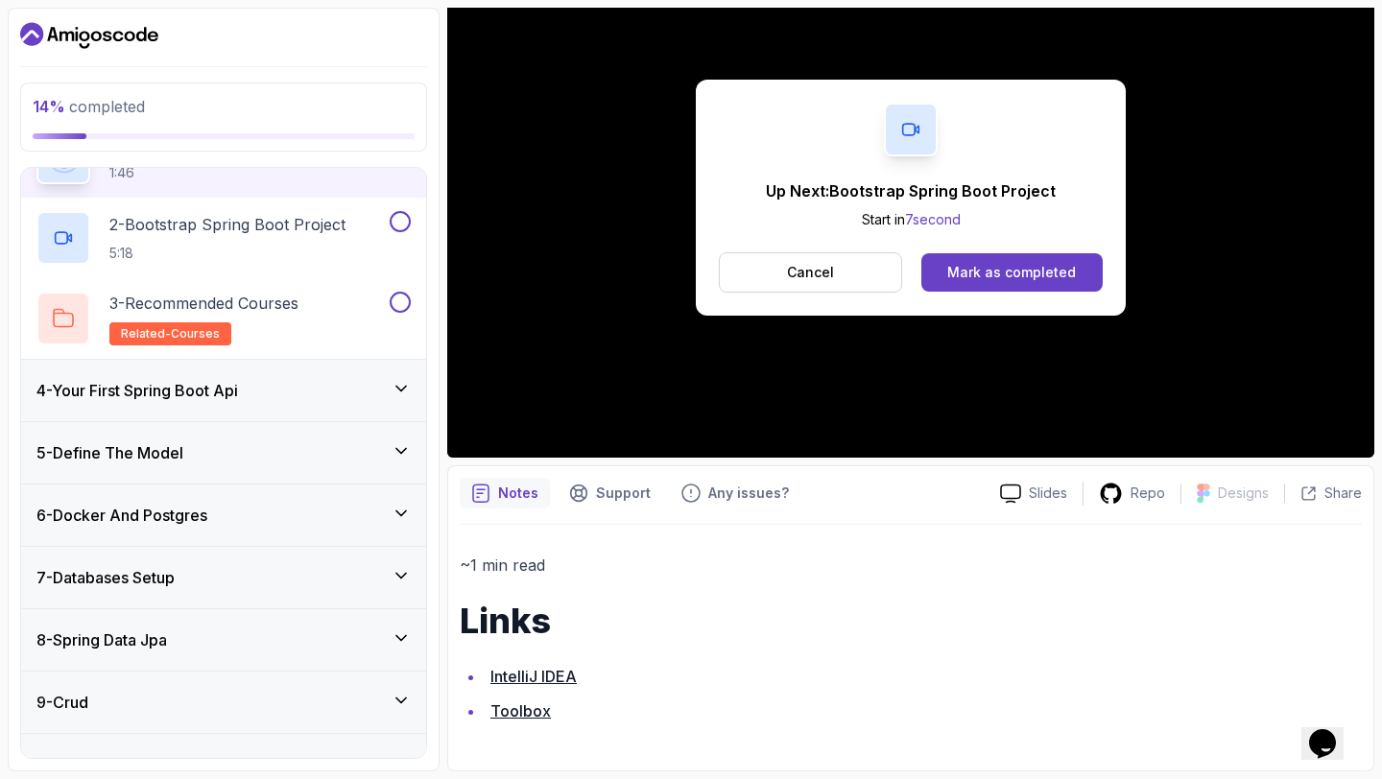
click at [523, 715] on link "Toolbox" at bounding box center [520, 710] width 60 height 19
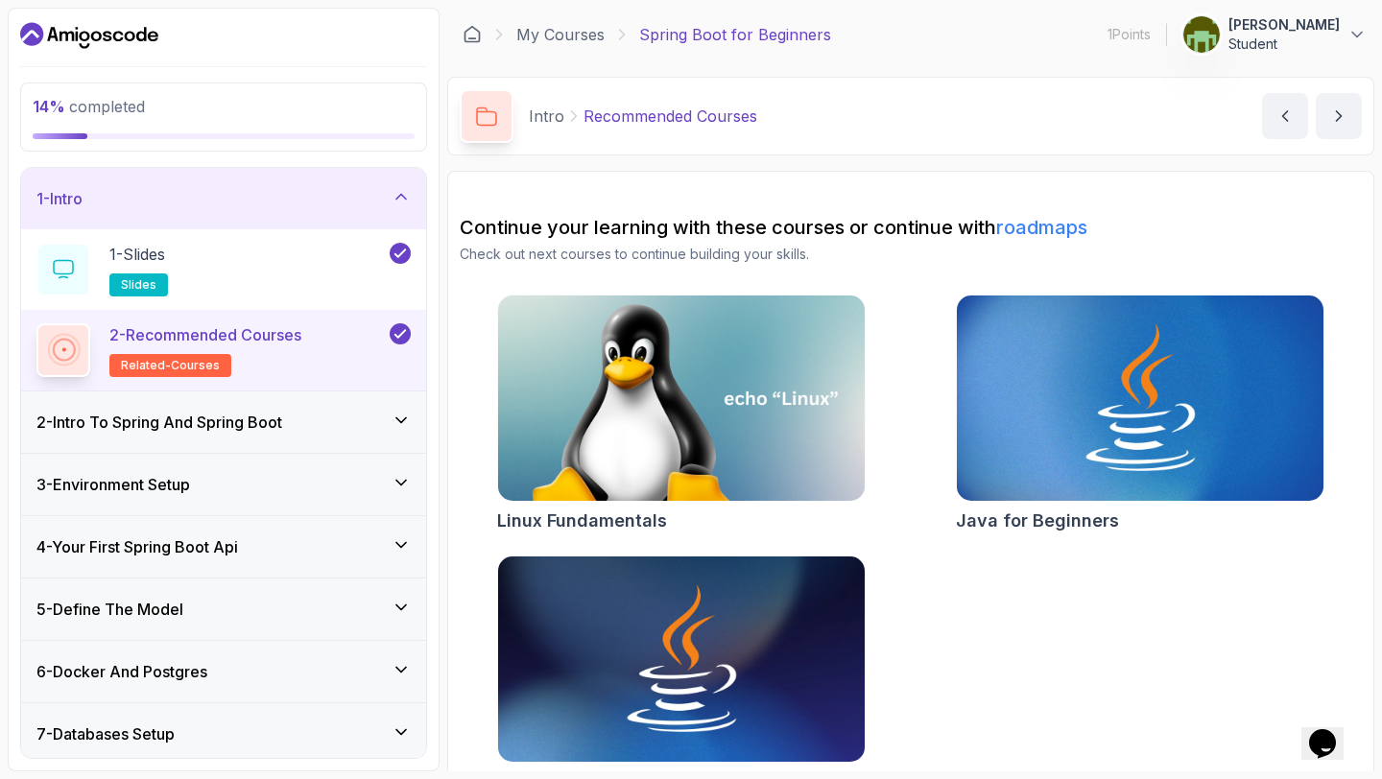
click at [293, 485] on div "3 - Environment Setup" at bounding box center [223, 484] width 374 height 23
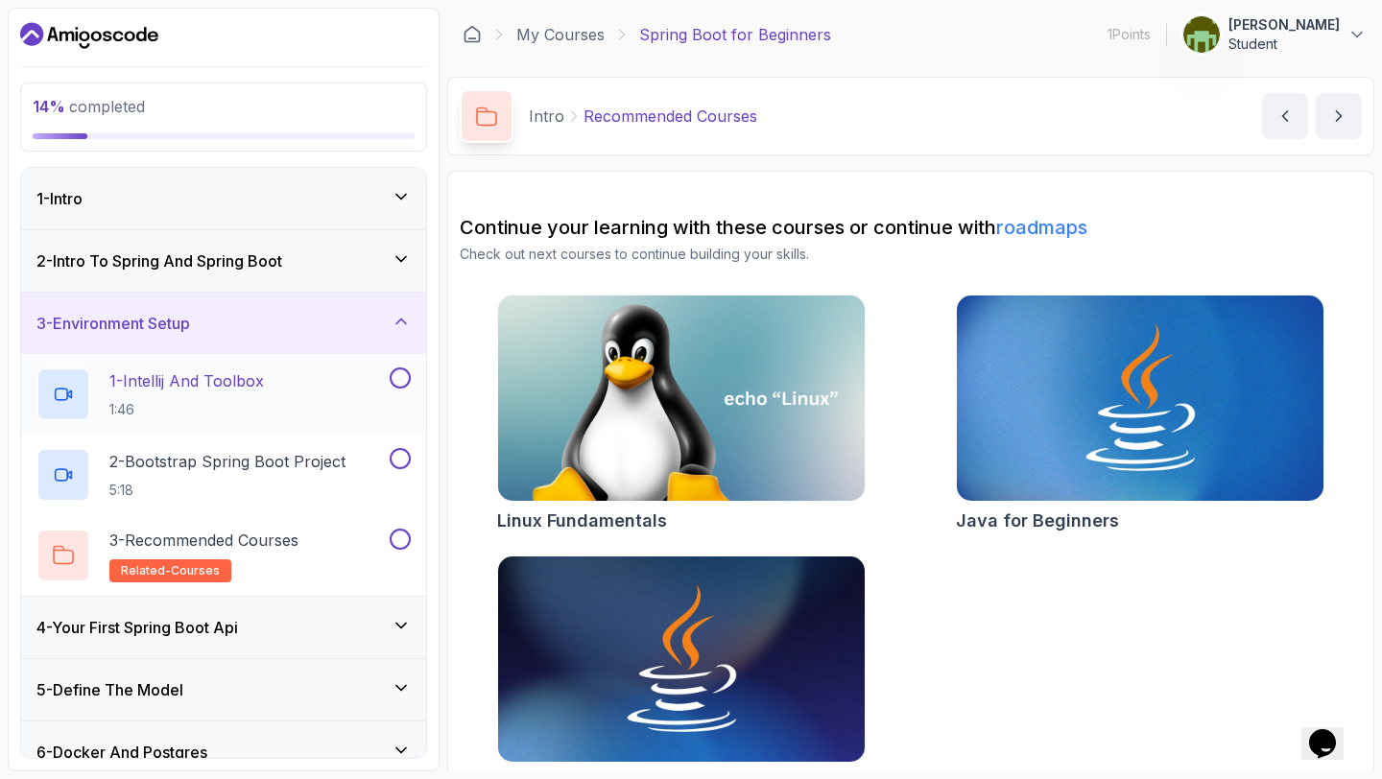
click at [261, 390] on p "1 - Intellij And Toolbox" at bounding box center [186, 380] width 154 height 23
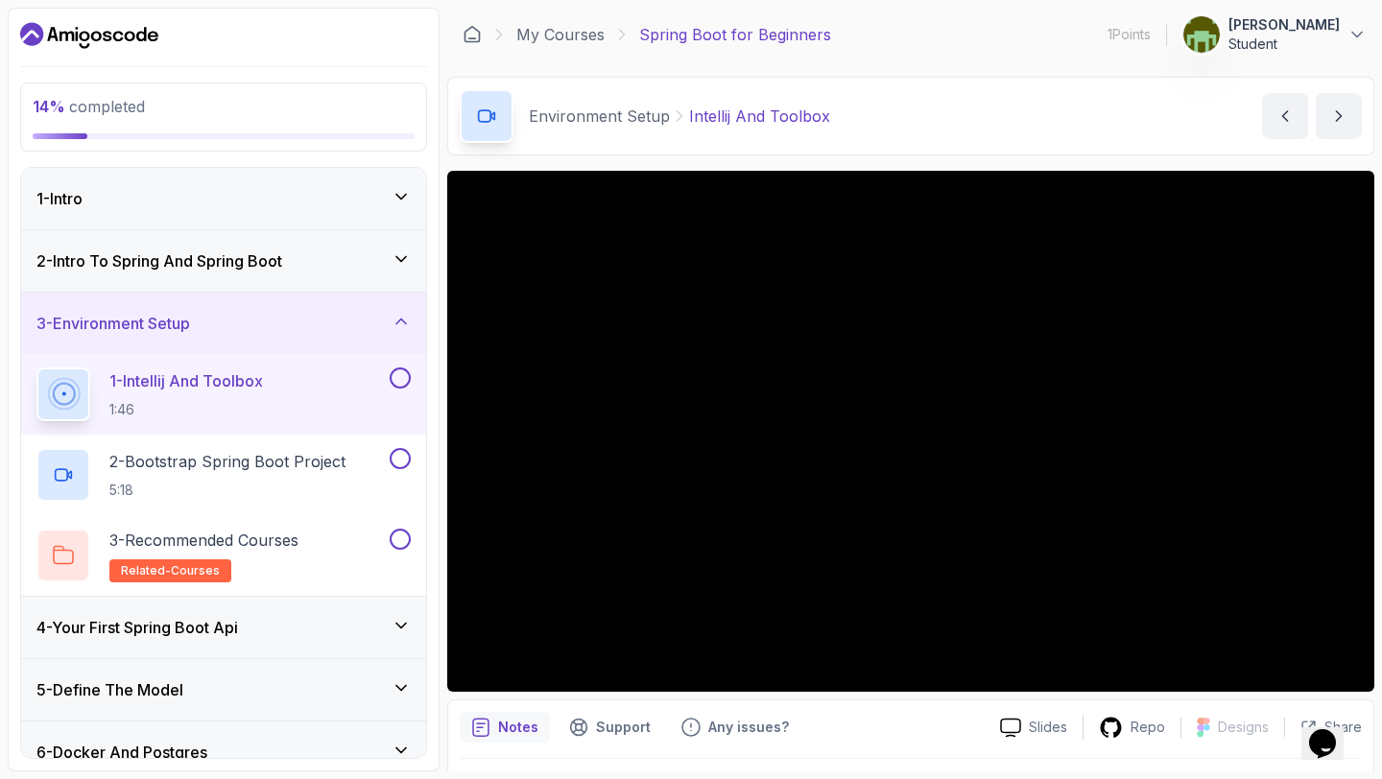
scroll to position [234, 0]
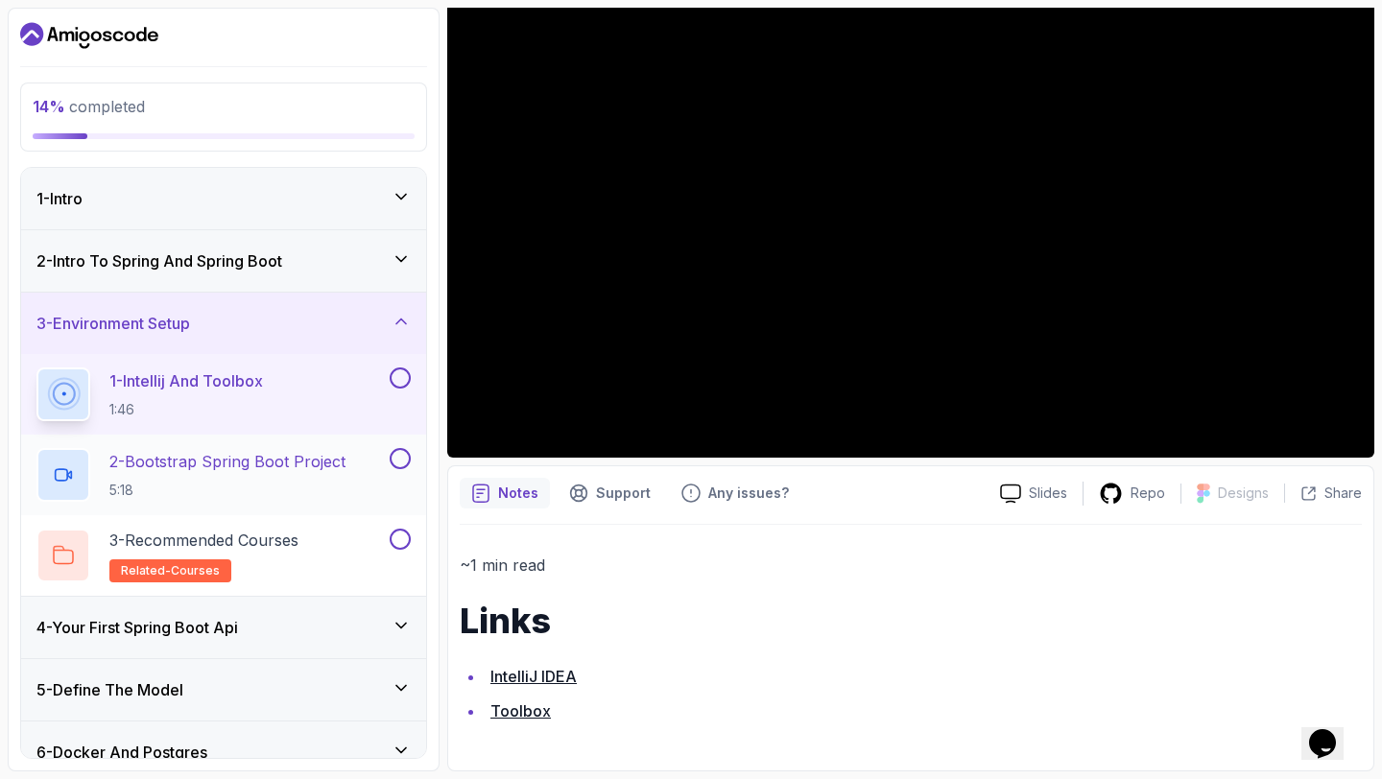
click at [249, 454] on p "2 - Bootstrap Spring Boot Project" at bounding box center [227, 461] width 236 height 23
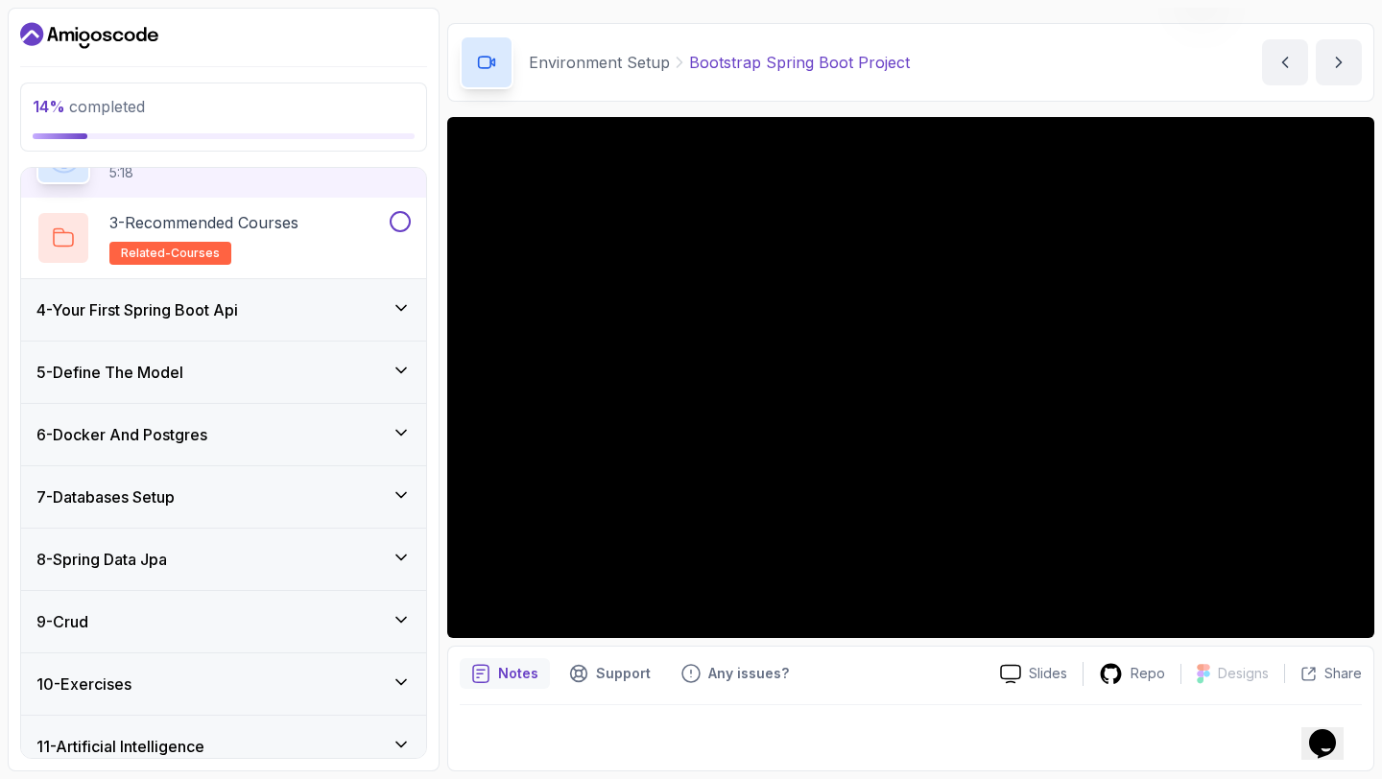
scroll to position [398, 0]
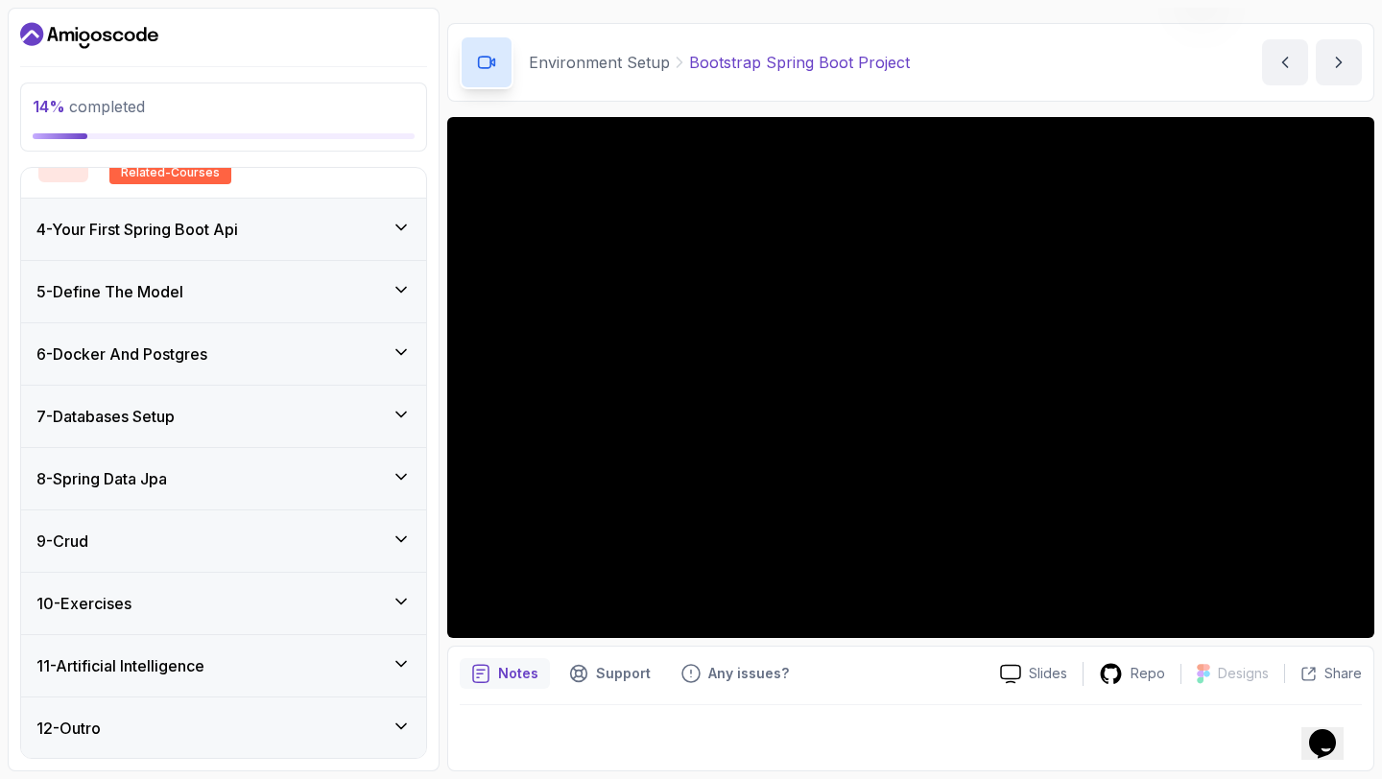
click at [389, 542] on div "9 - Crud" at bounding box center [223, 541] width 374 height 23
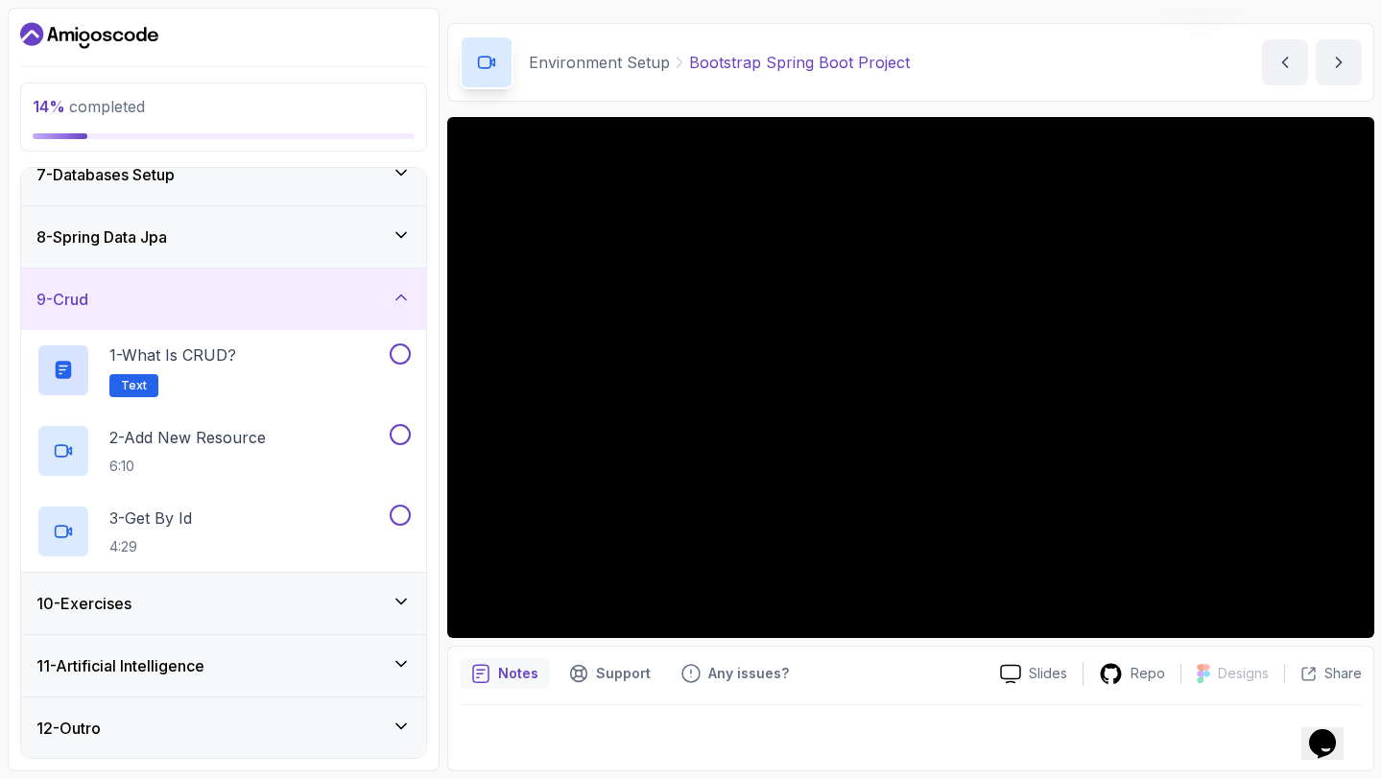
click at [405, 590] on div "10 - Exercises" at bounding box center [223, 603] width 405 height 61
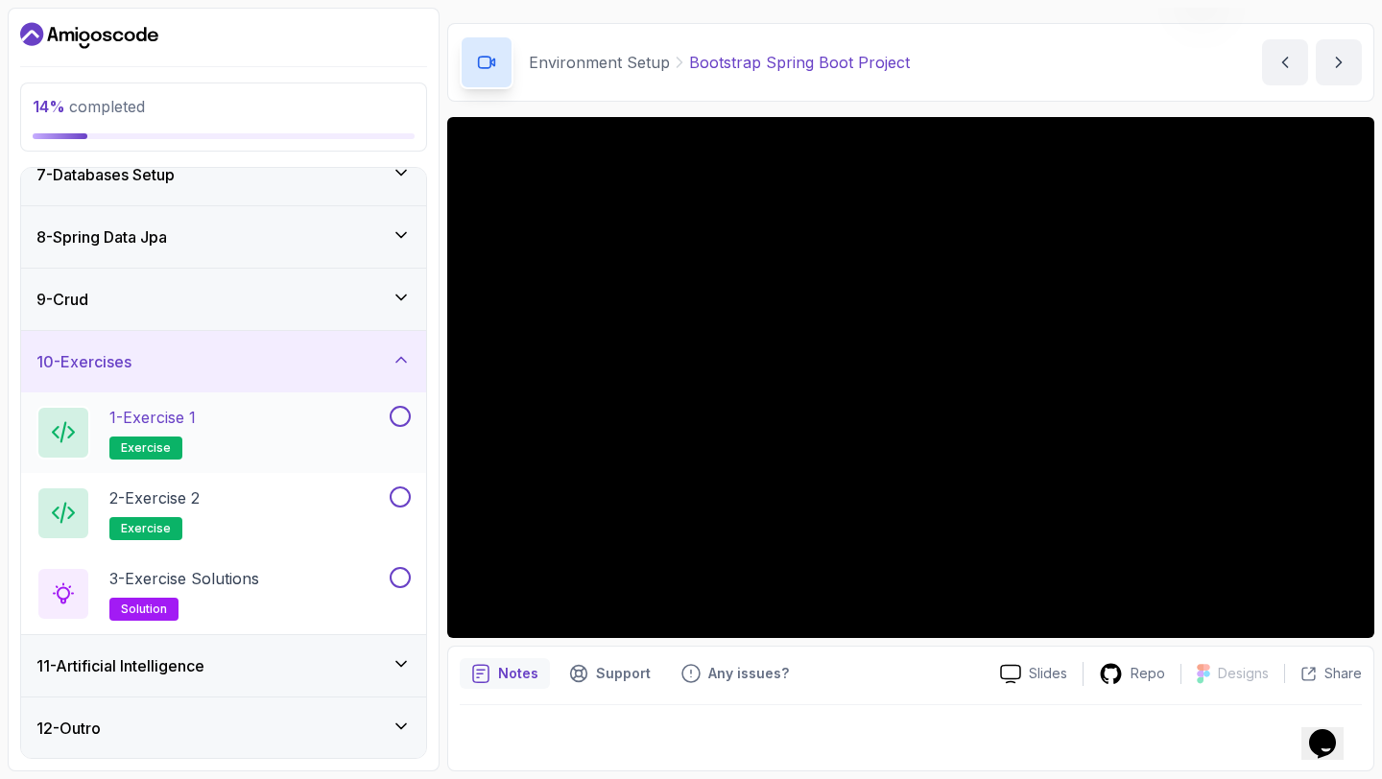
click at [250, 435] on div "1 - Exercise 1 exercise" at bounding box center [210, 433] width 349 height 54
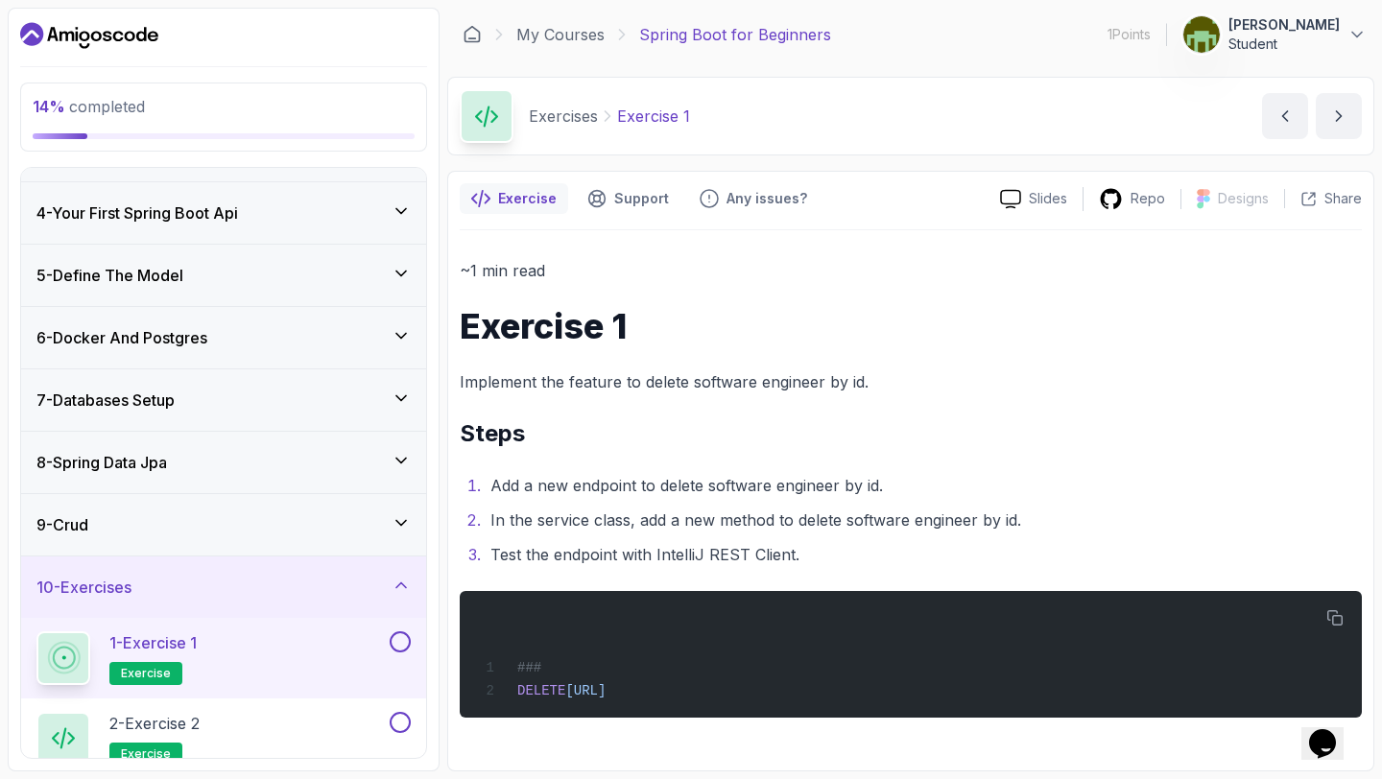
scroll to position [120, 0]
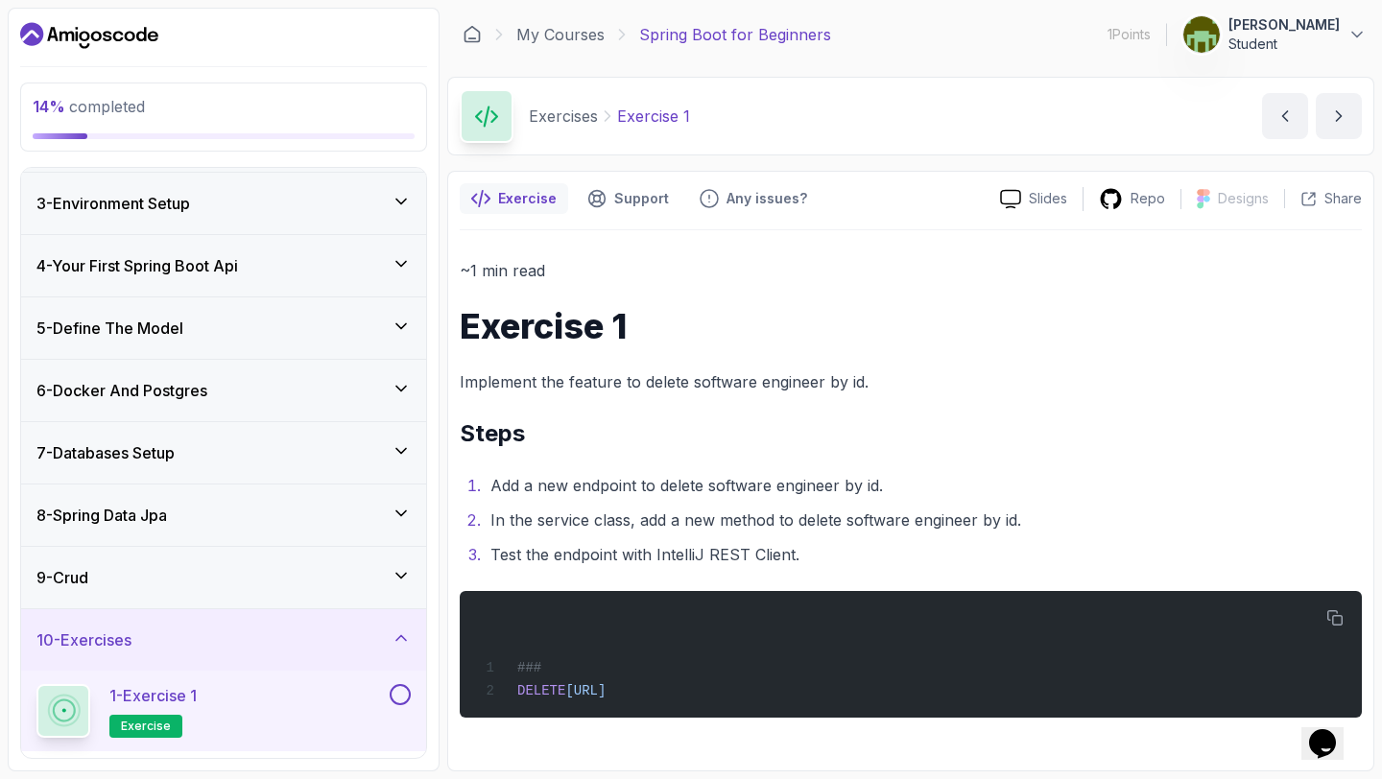
click at [361, 270] on div "4 - Your First Spring Boot Api" at bounding box center [223, 265] width 374 height 23
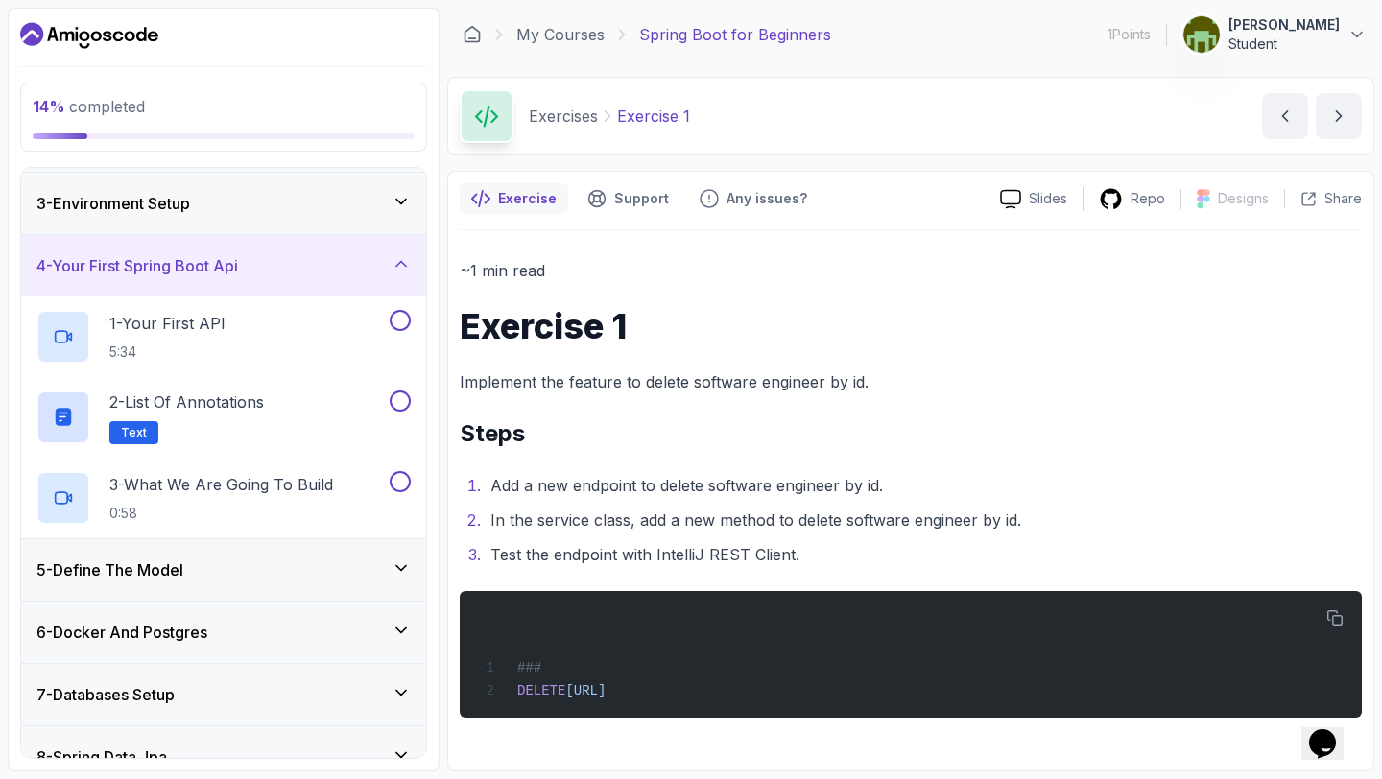
click at [380, 254] on div "4 - Your First Spring Boot Api" at bounding box center [223, 265] width 374 height 23
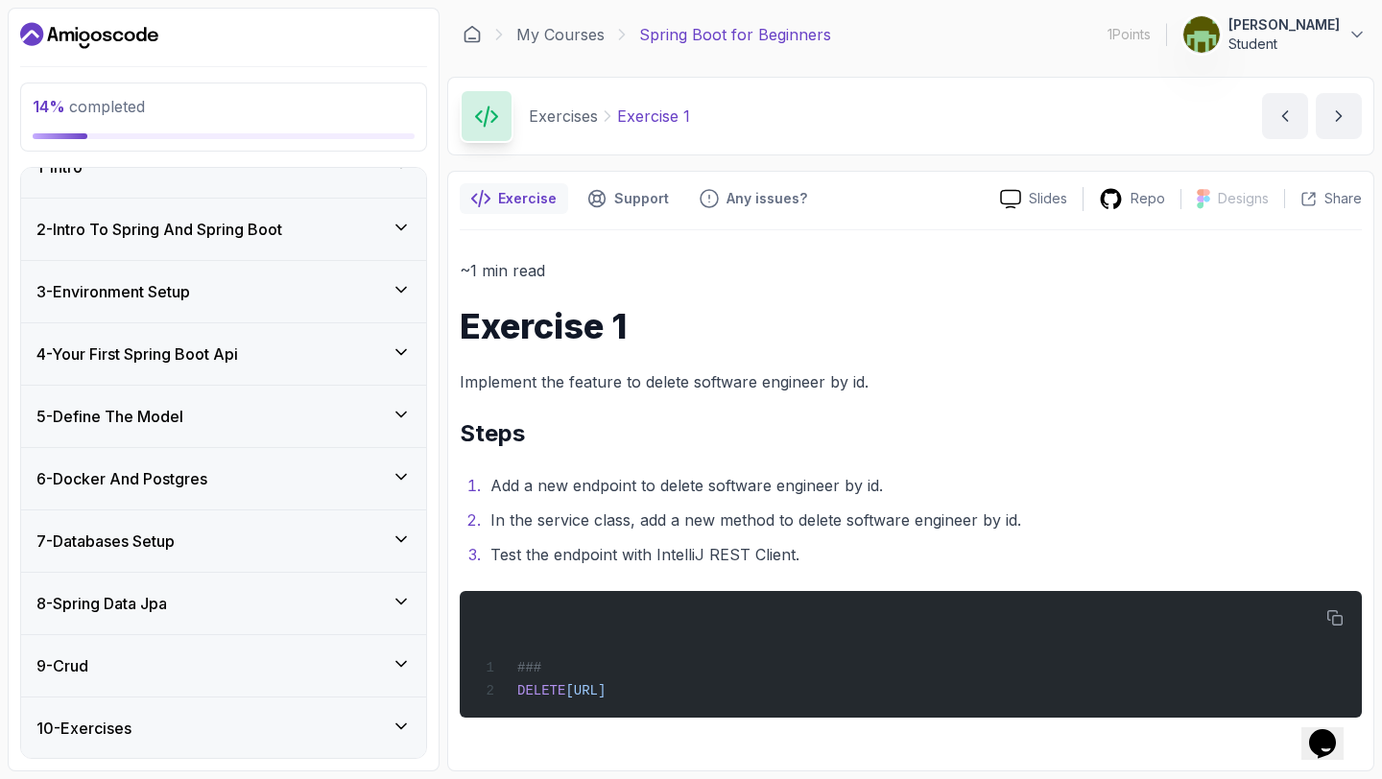
scroll to position [0, 0]
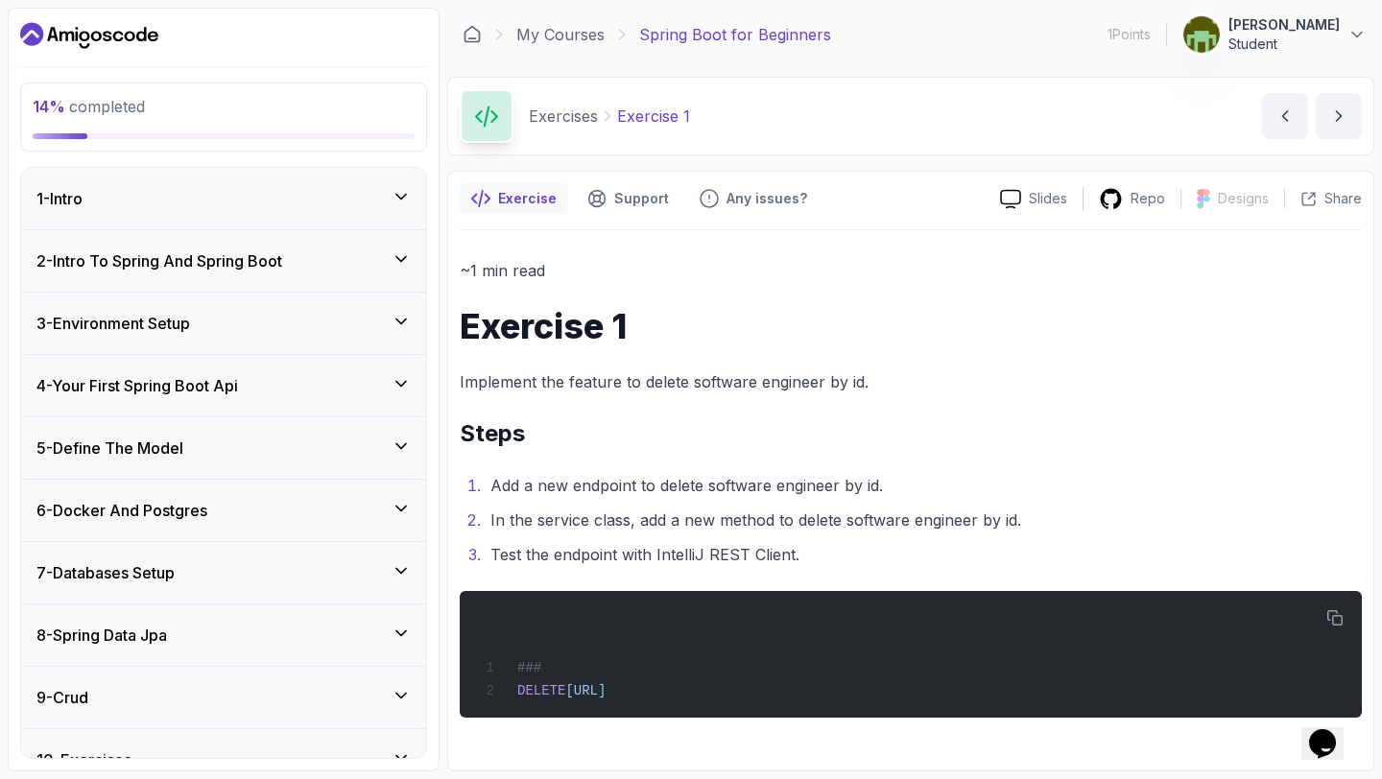
click at [392, 323] on icon at bounding box center [401, 321] width 19 height 19
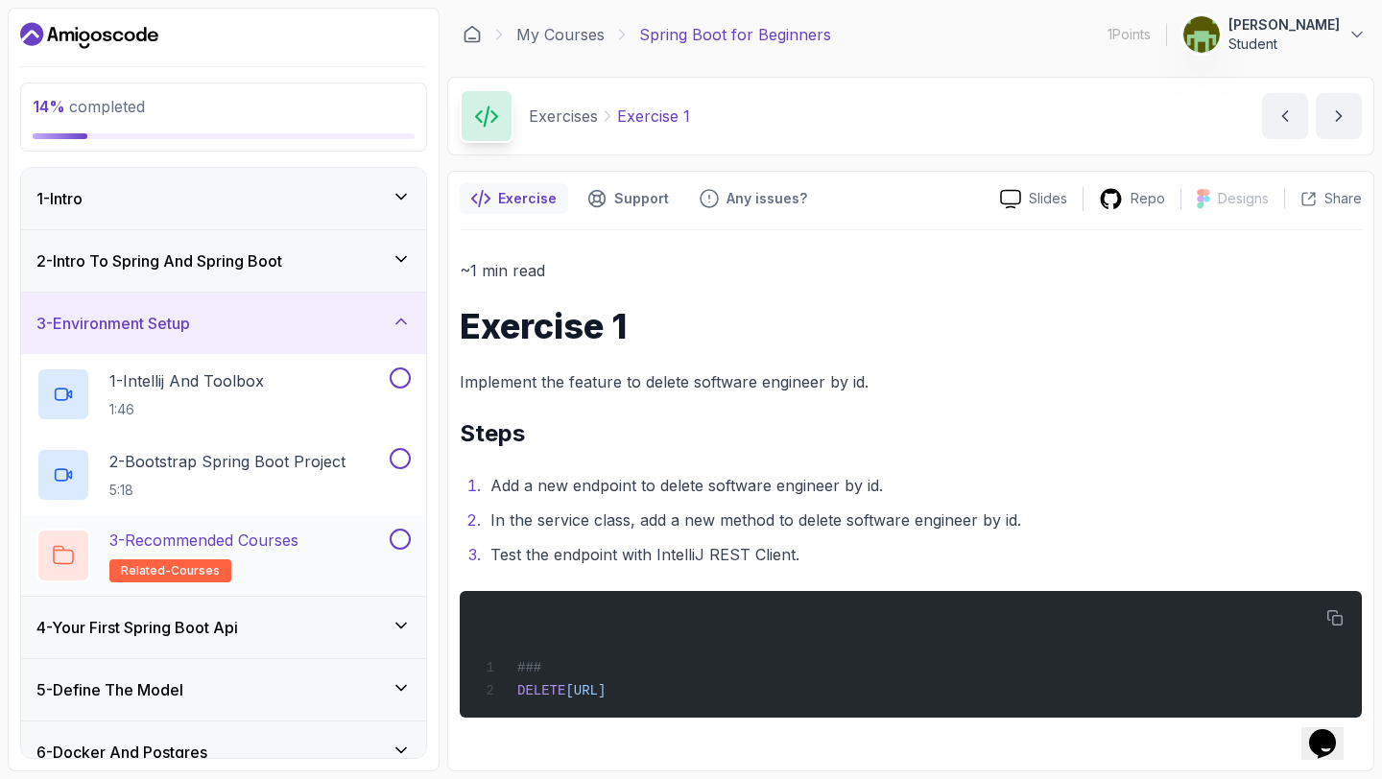
click at [240, 526] on div "3 - Recommended Courses related-courses" at bounding box center [223, 555] width 405 height 81
click at [238, 454] on p "2 - Bootstrap Spring Boot Project" at bounding box center [227, 461] width 236 height 23
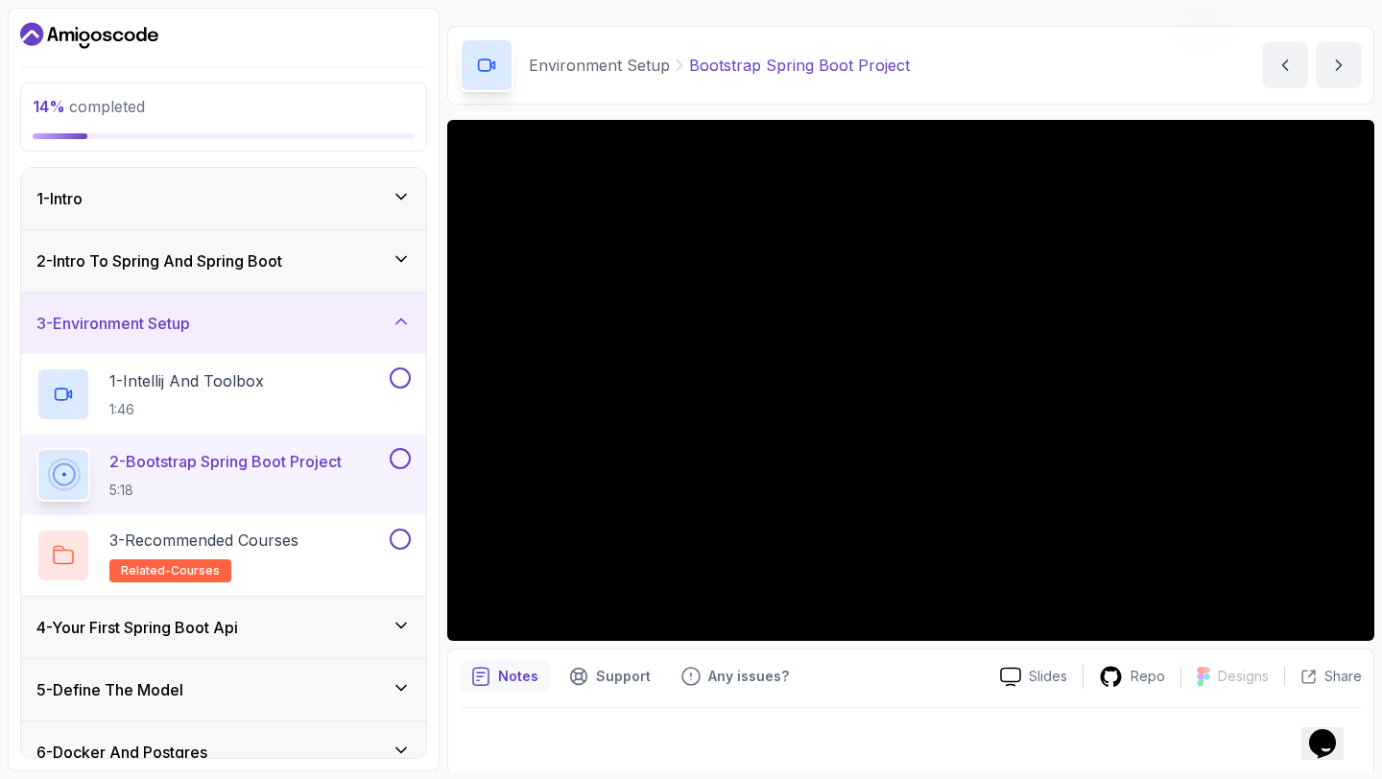
scroll to position [54, 0]
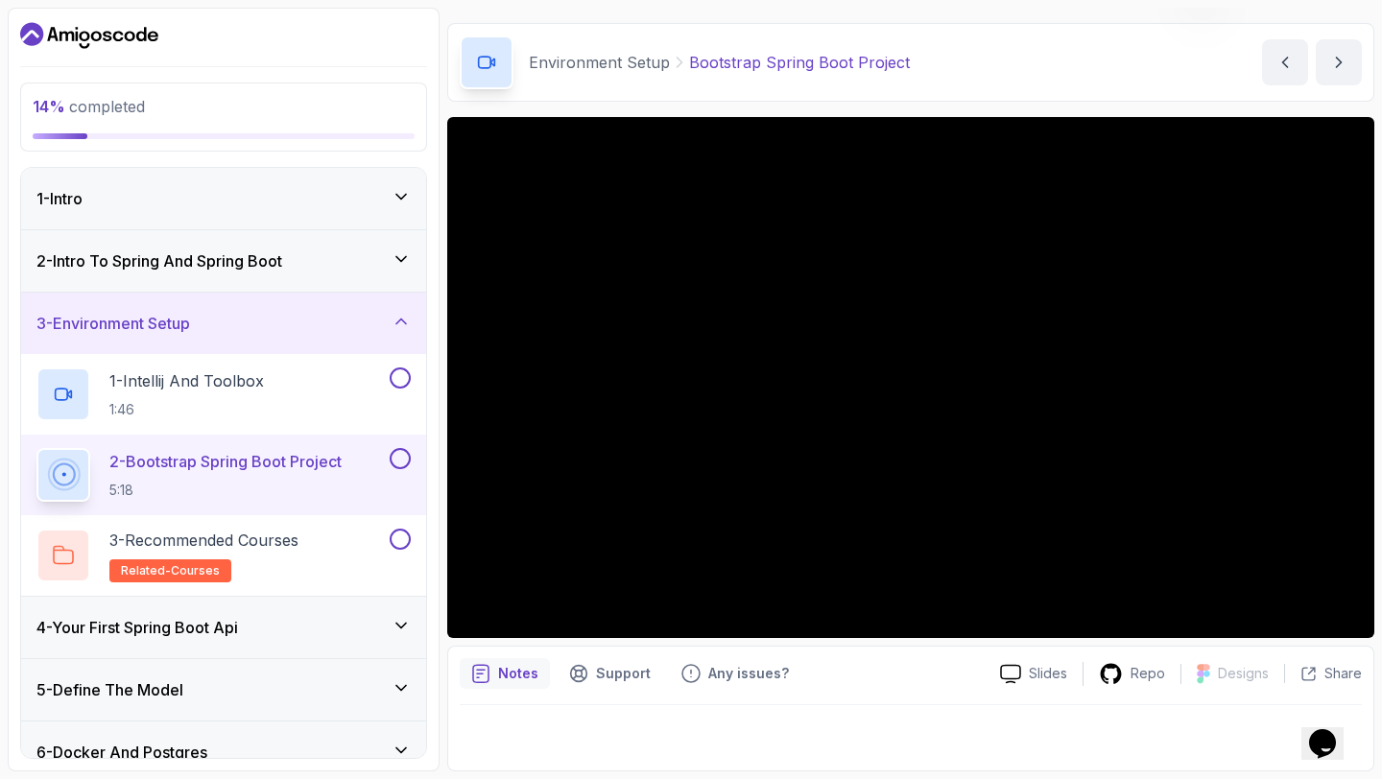
click at [337, 626] on div "4 - Your First Spring Boot Api" at bounding box center [223, 627] width 374 height 23
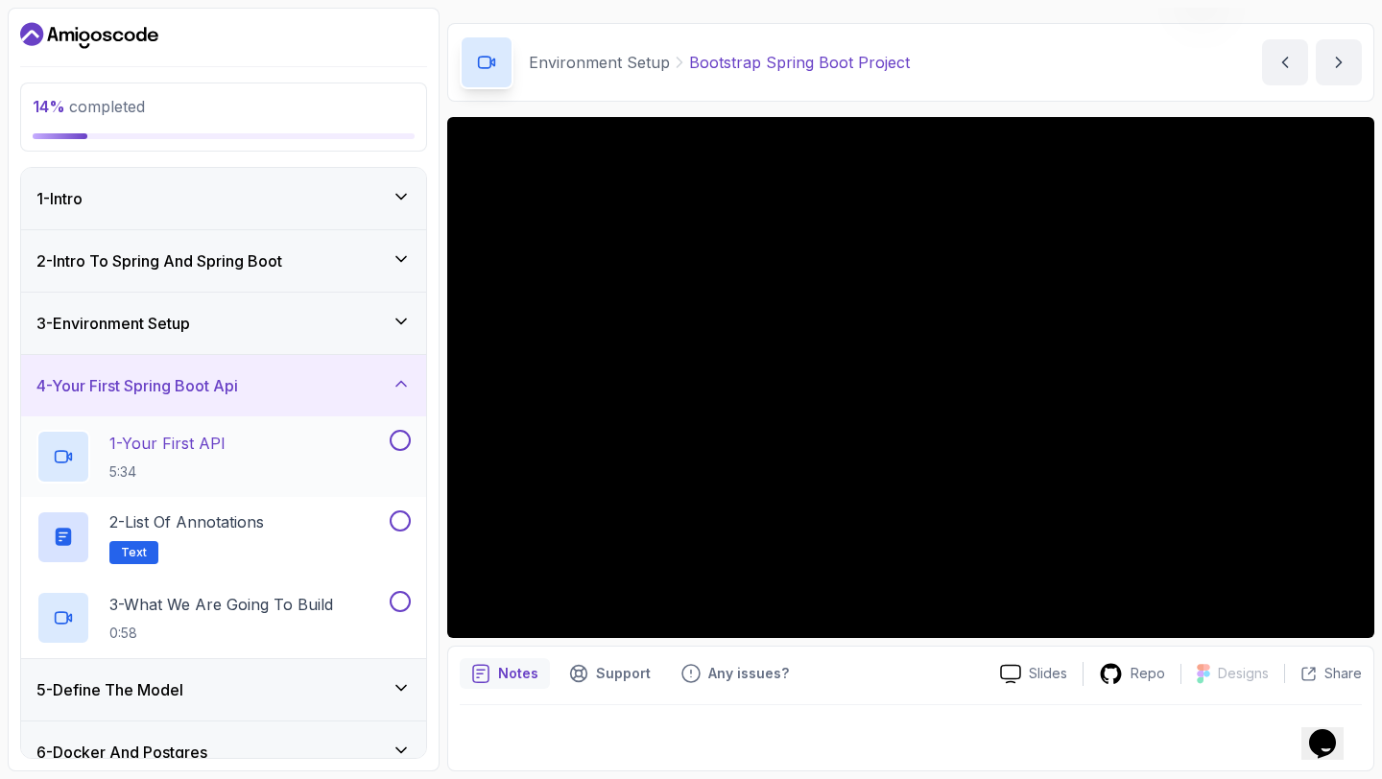
click at [212, 449] on p "1 - Your First API" at bounding box center [167, 443] width 116 height 23
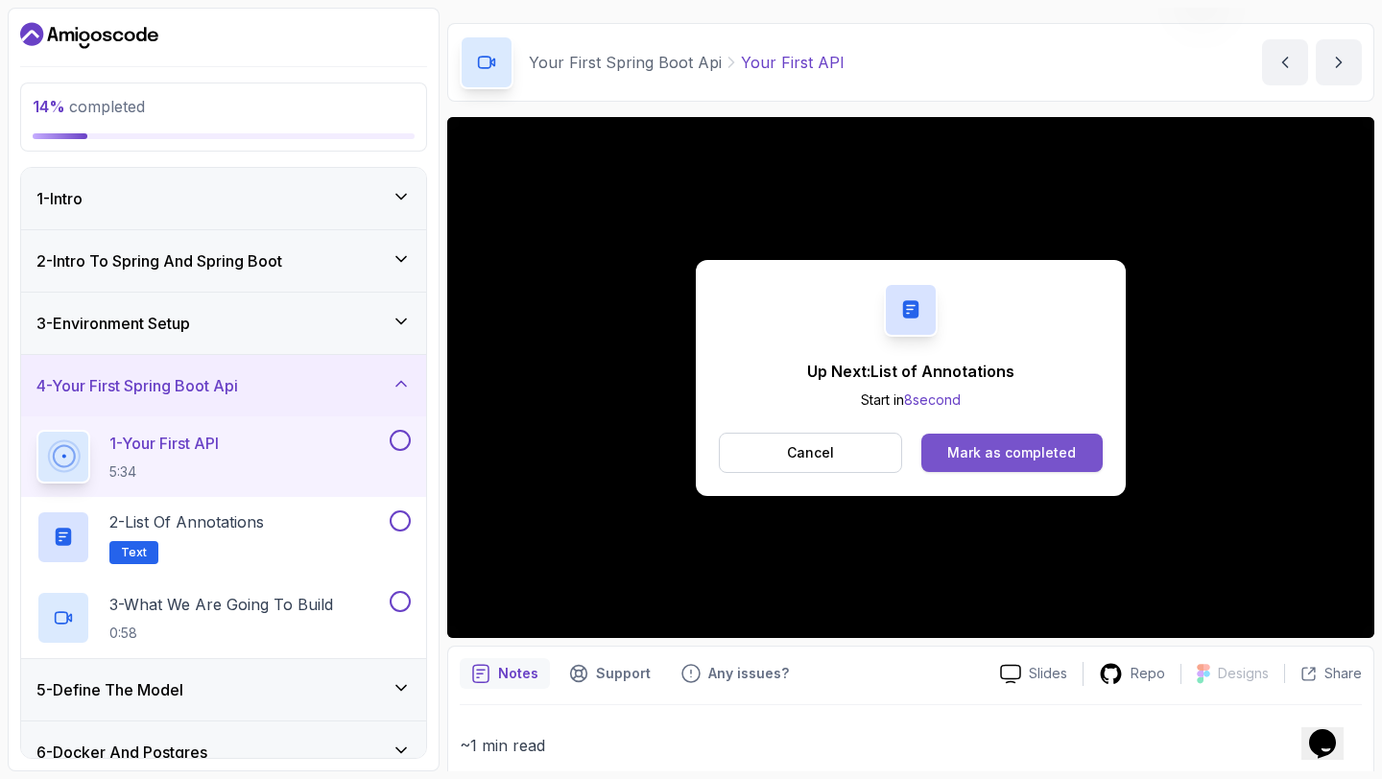
click at [947, 456] on button "Mark as completed" at bounding box center [1011, 453] width 181 height 38
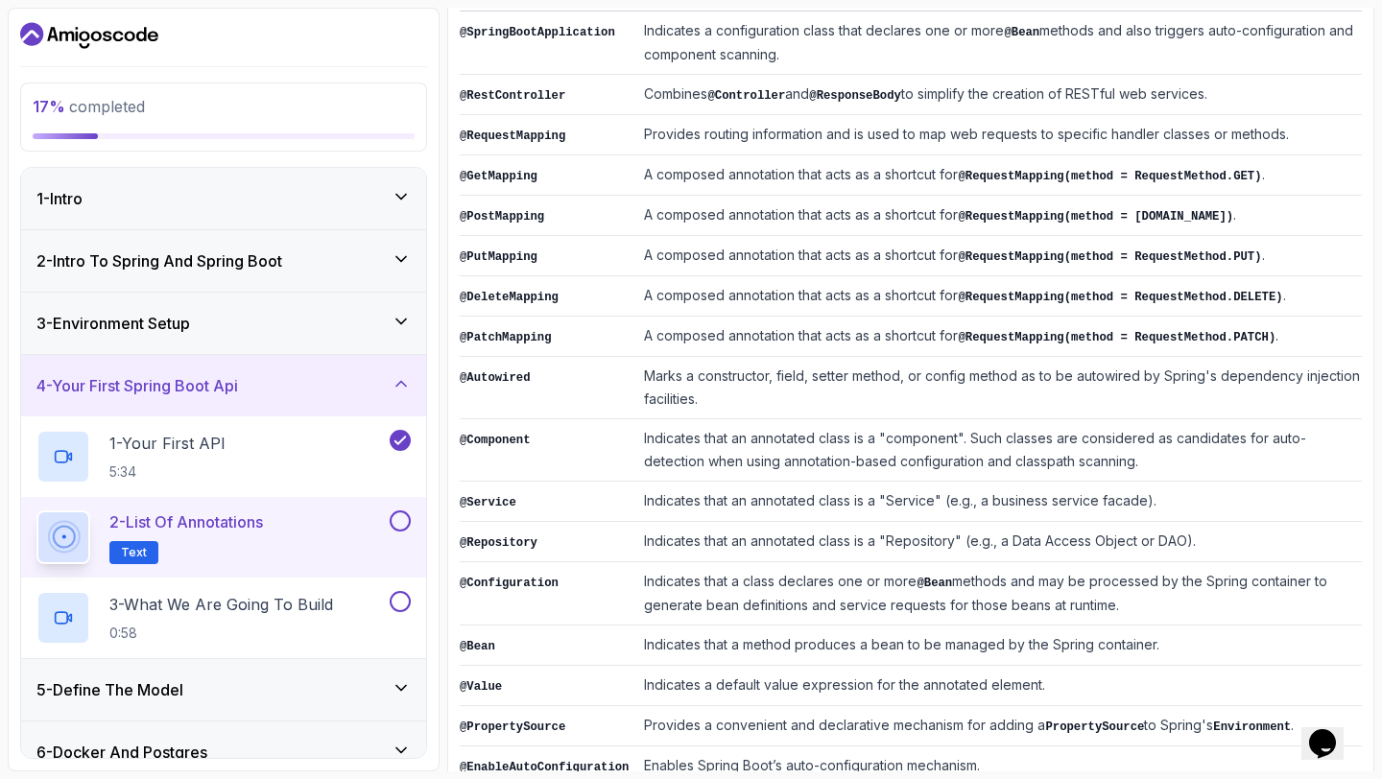
scroll to position [375, 0]
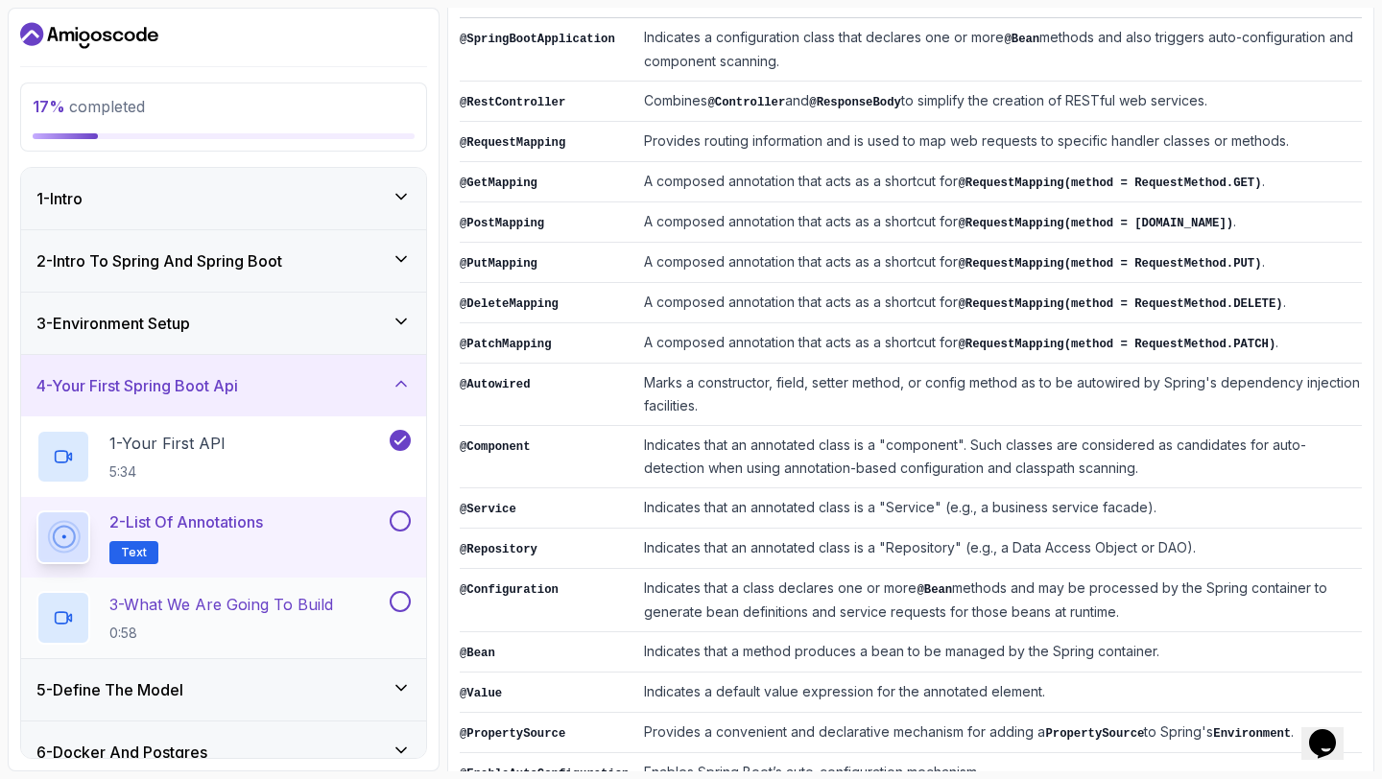
click at [291, 618] on h2 "3 - What We Are Going To Build 0:58" at bounding box center [221, 618] width 224 height 50
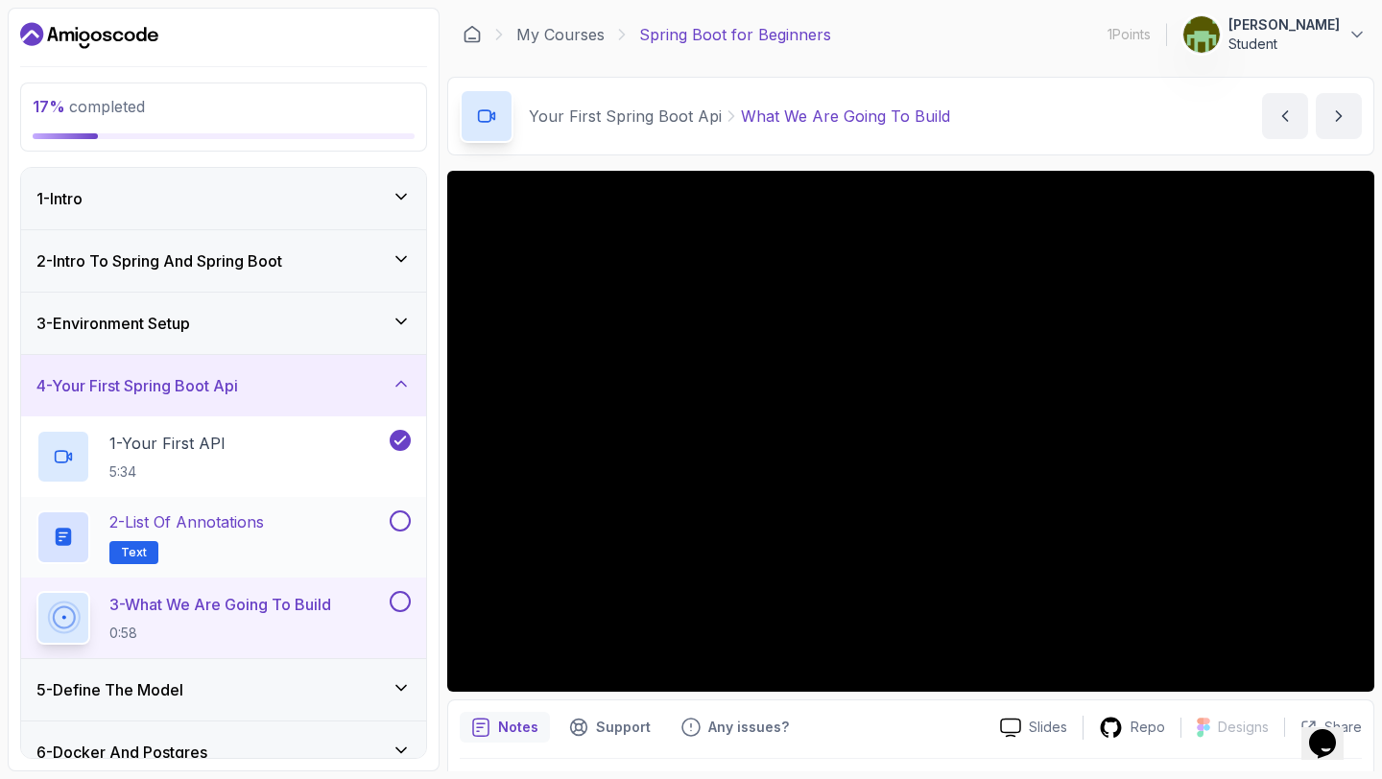
click at [395, 524] on button at bounding box center [400, 520] width 21 height 21
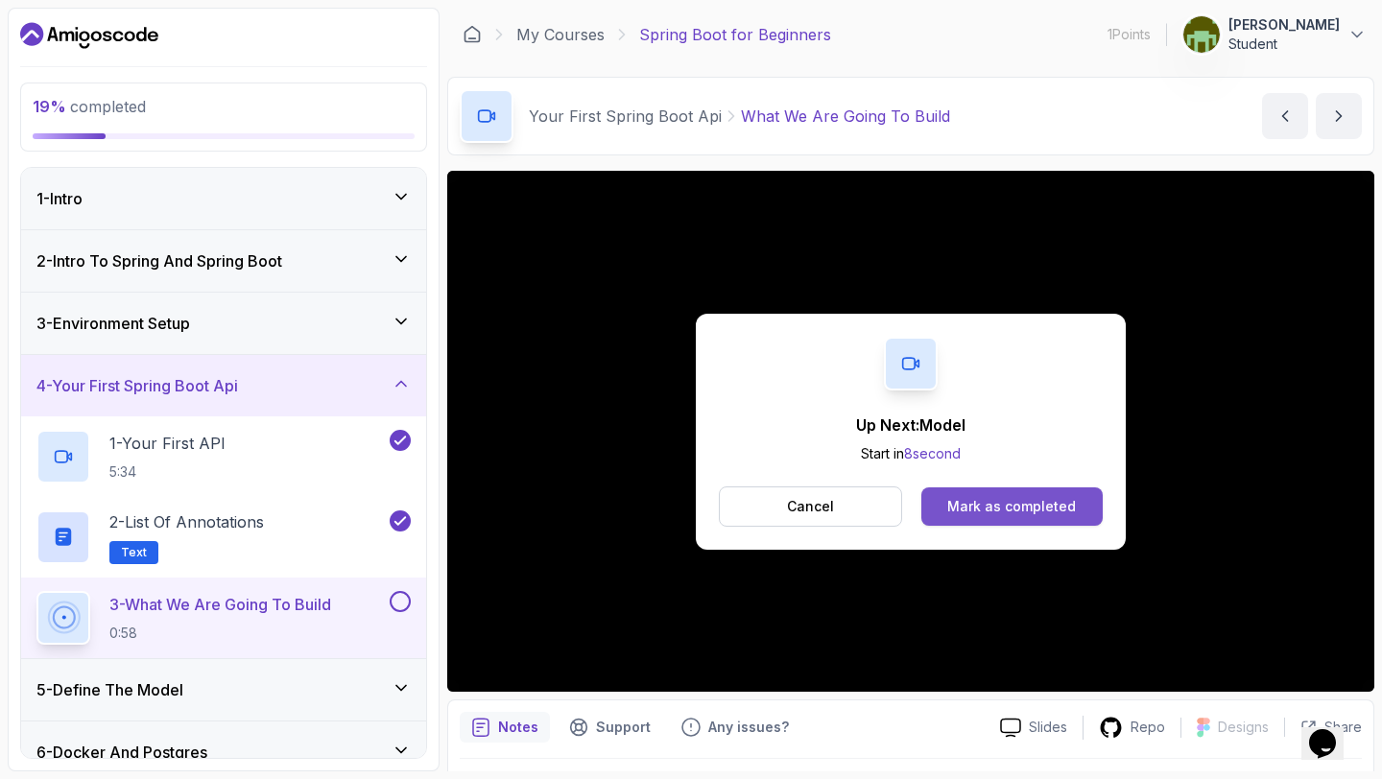
click at [960, 514] on div "Mark as completed" at bounding box center [1011, 506] width 129 height 19
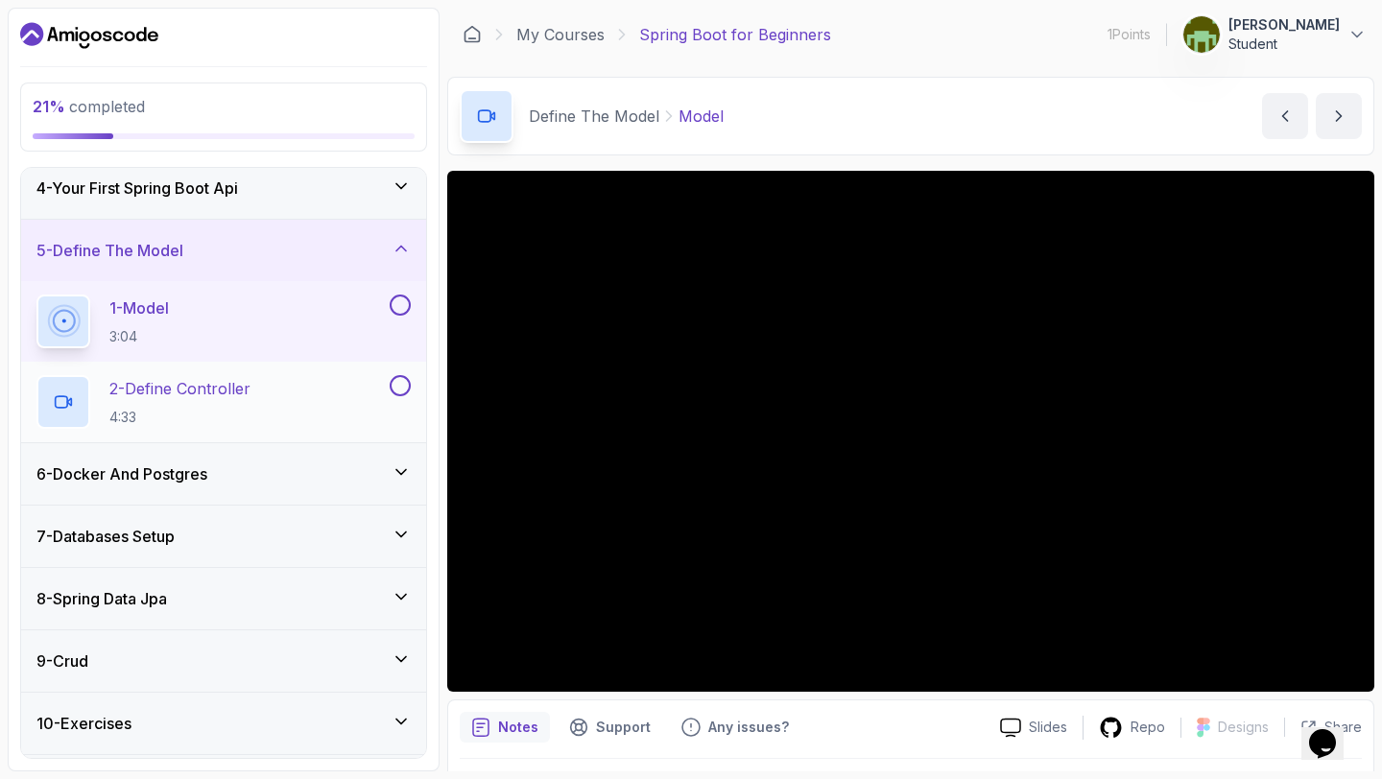
scroll to position [318, 0]
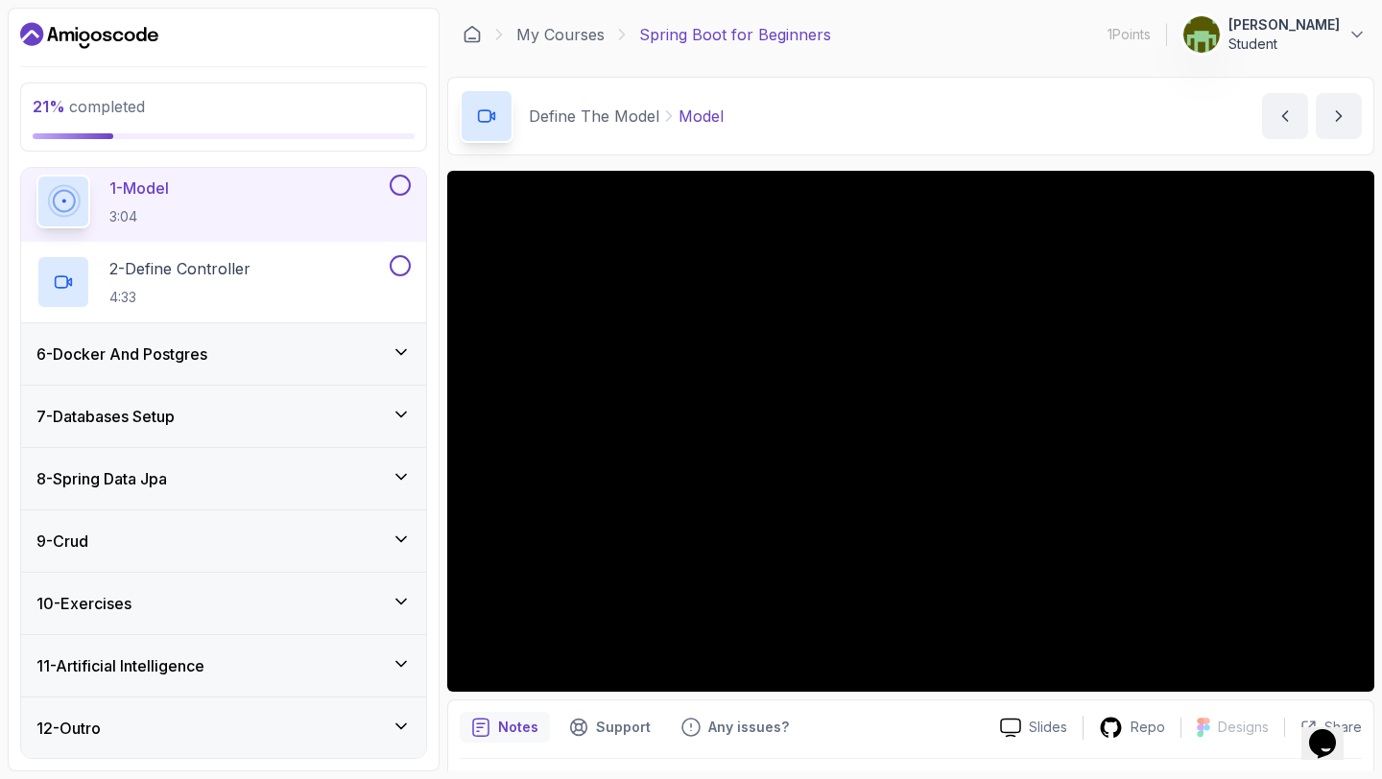
click at [403, 331] on div "6 - Docker And Postgres" at bounding box center [223, 353] width 405 height 61
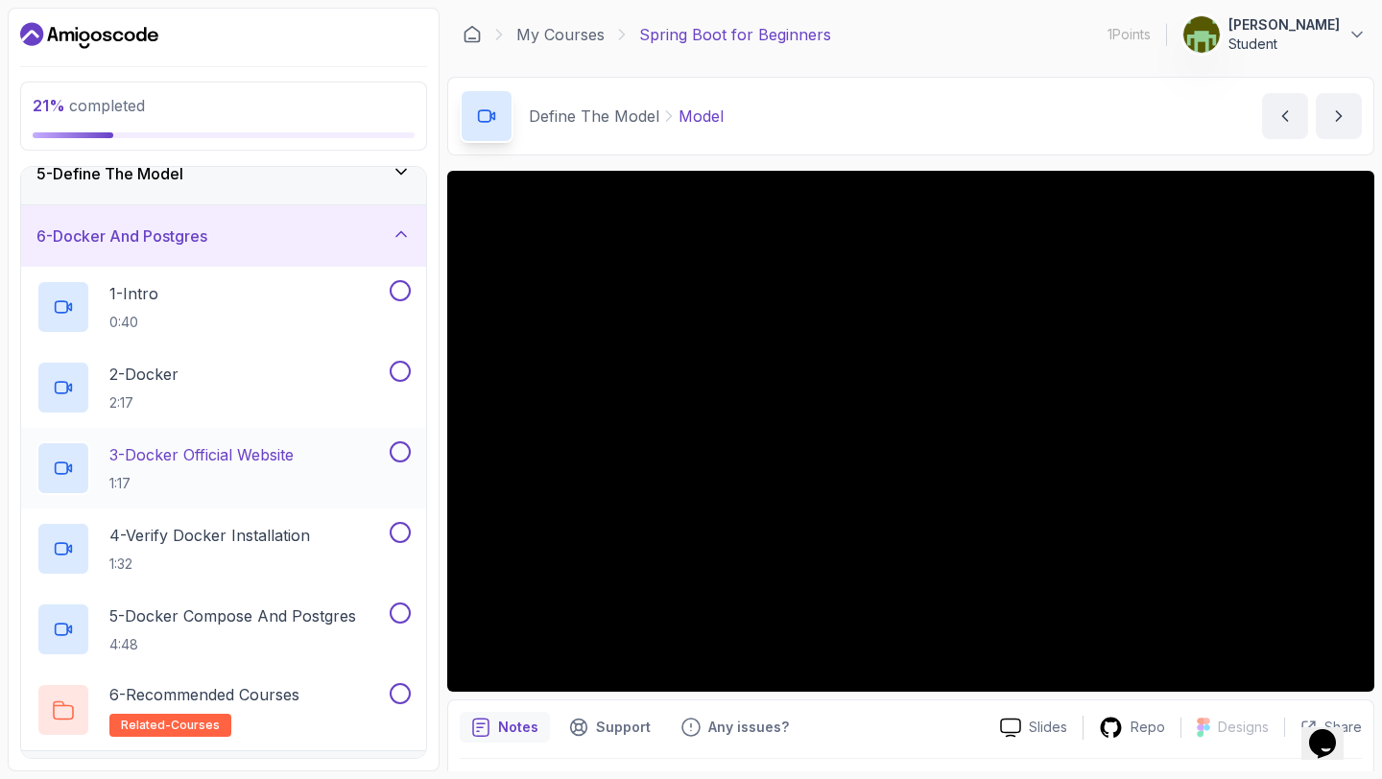
scroll to position [272, 0]
click at [412, 240] on div "6 - Docker And Postgres" at bounding box center [223, 237] width 405 height 61
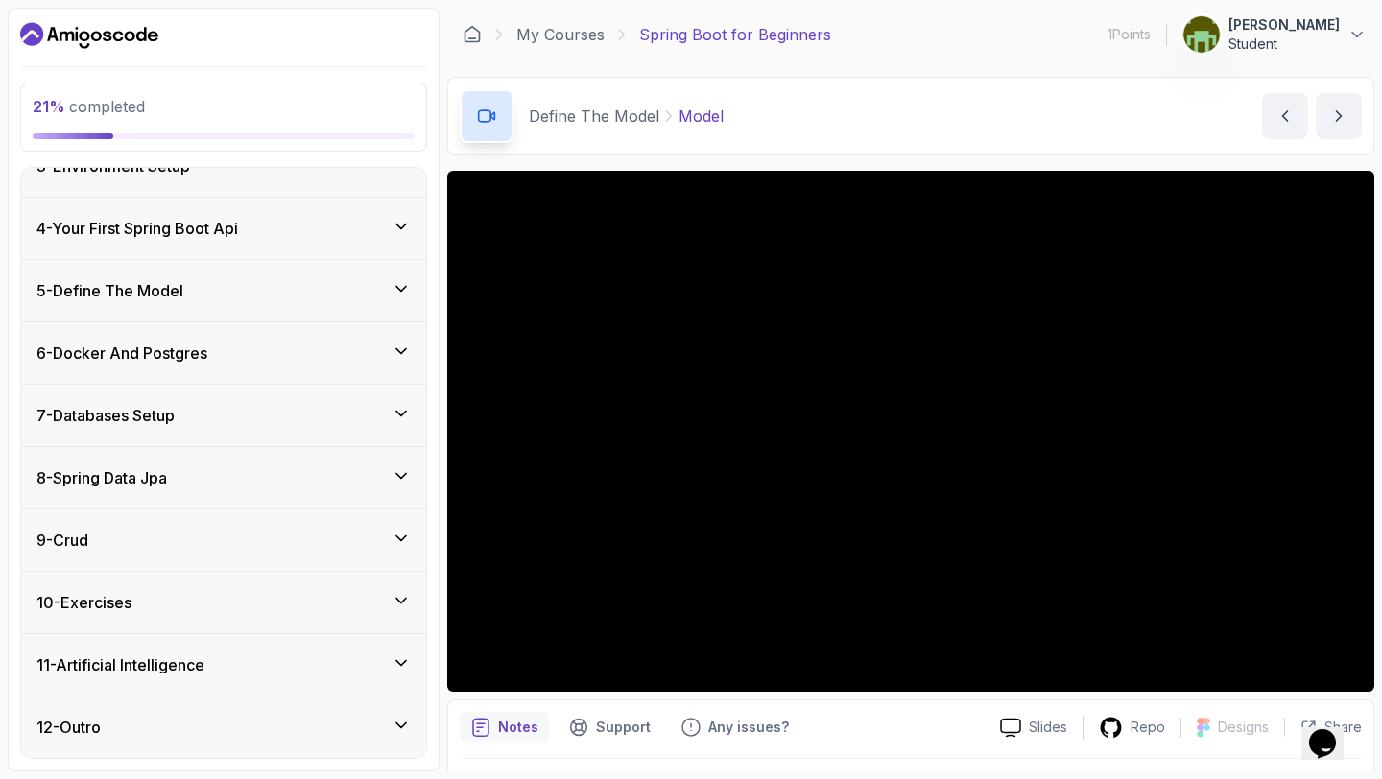
scroll to position [157, 0]
click at [399, 433] on div "7 - Databases Setup" at bounding box center [223, 415] width 405 height 61
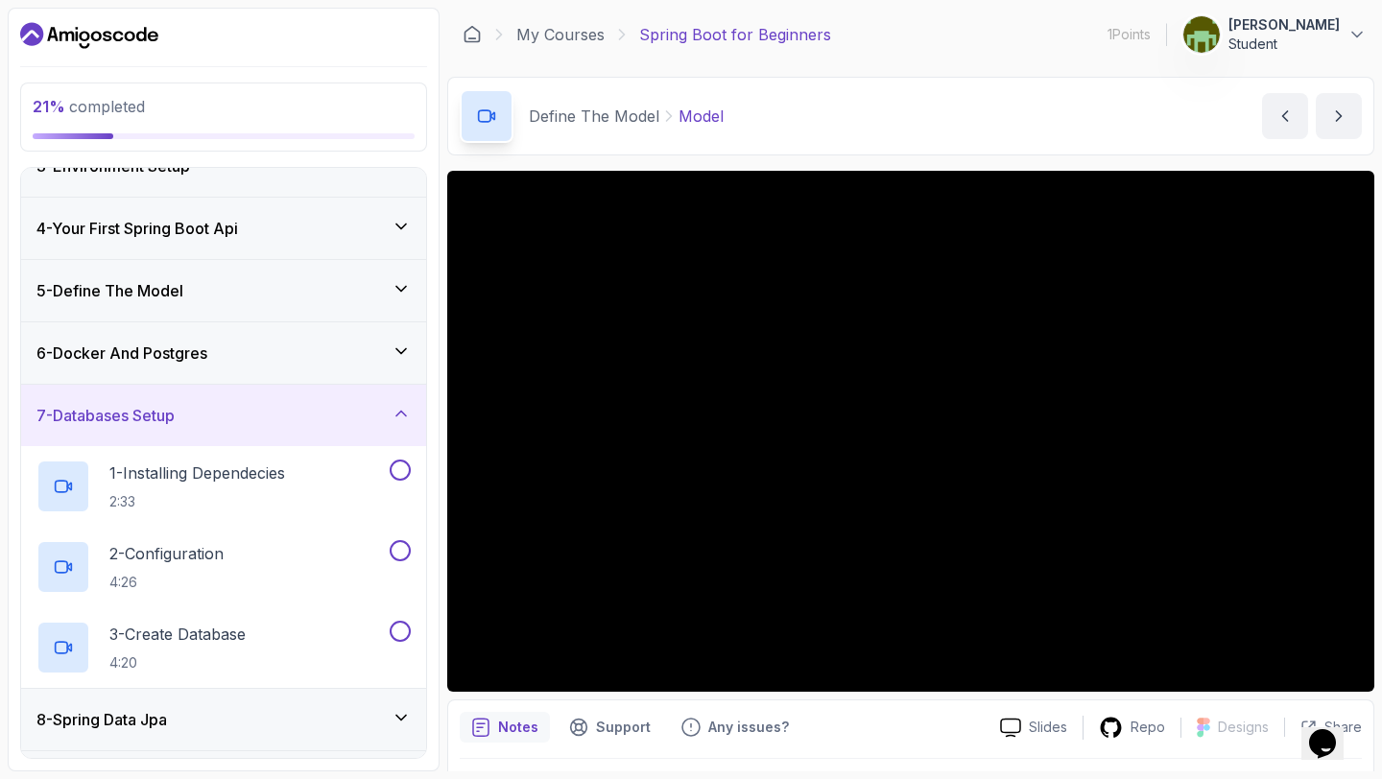
scroll to position [225, 0]
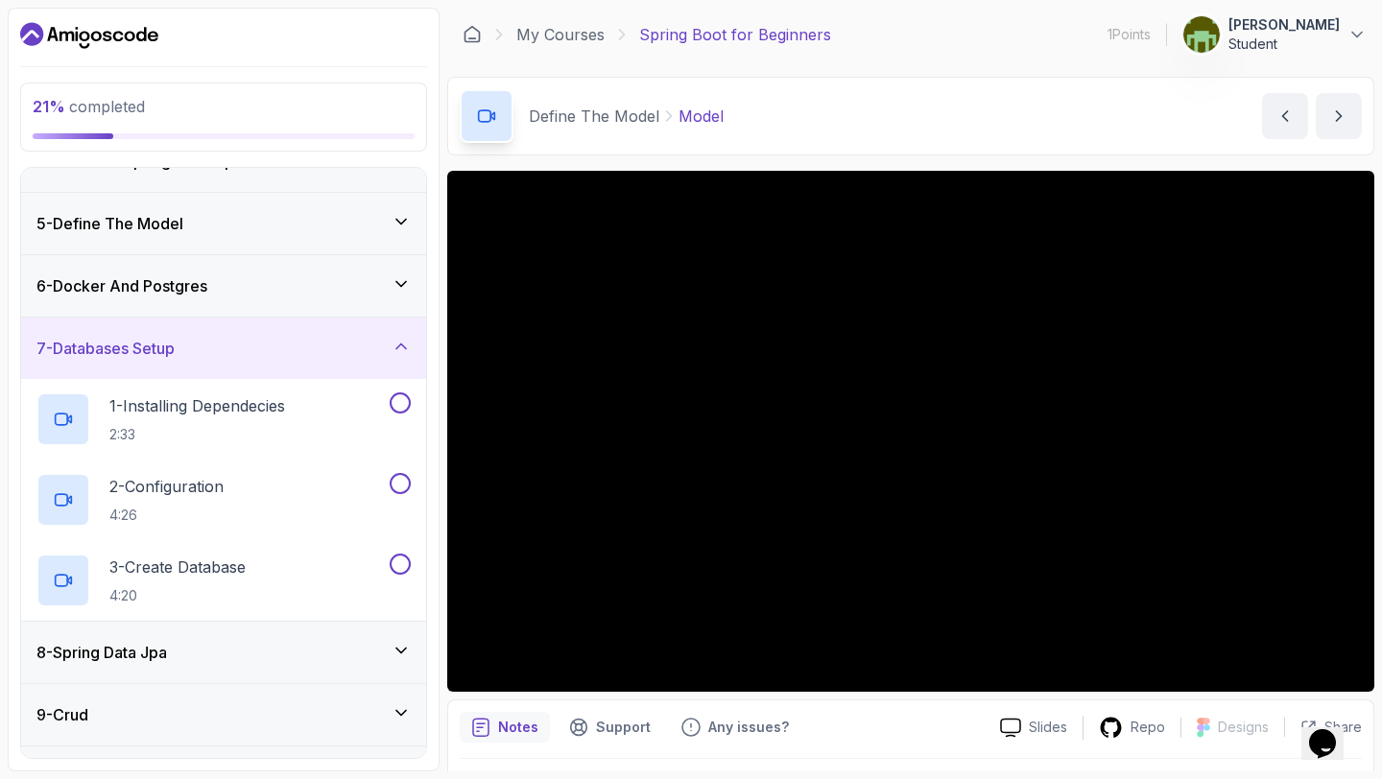
click at [403, 368] on div "7 - Databases Setup" at bounding box center [223, 348] width 405 height 61
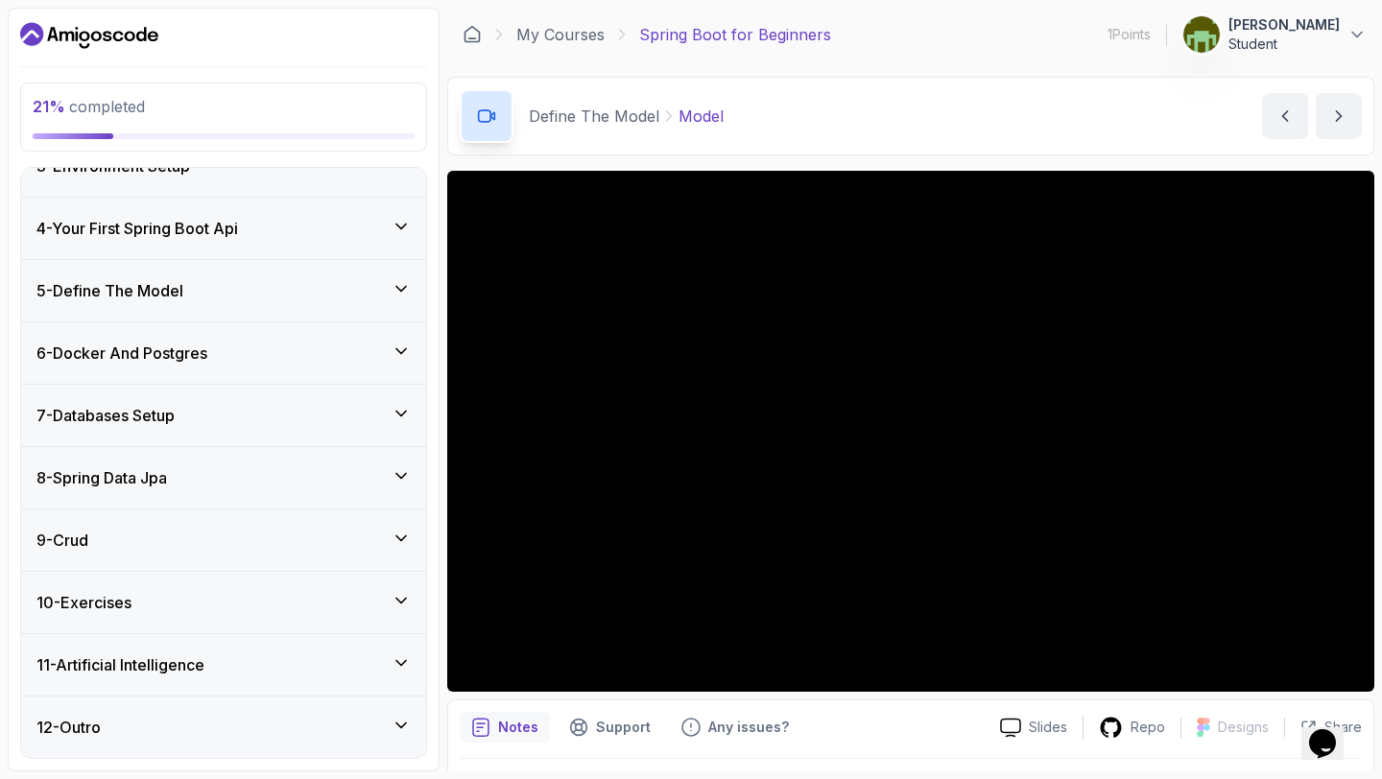
scroll to position [157, 0]
click at [399, 484] on icon at bounding box center [401, 475] width 19 height 19
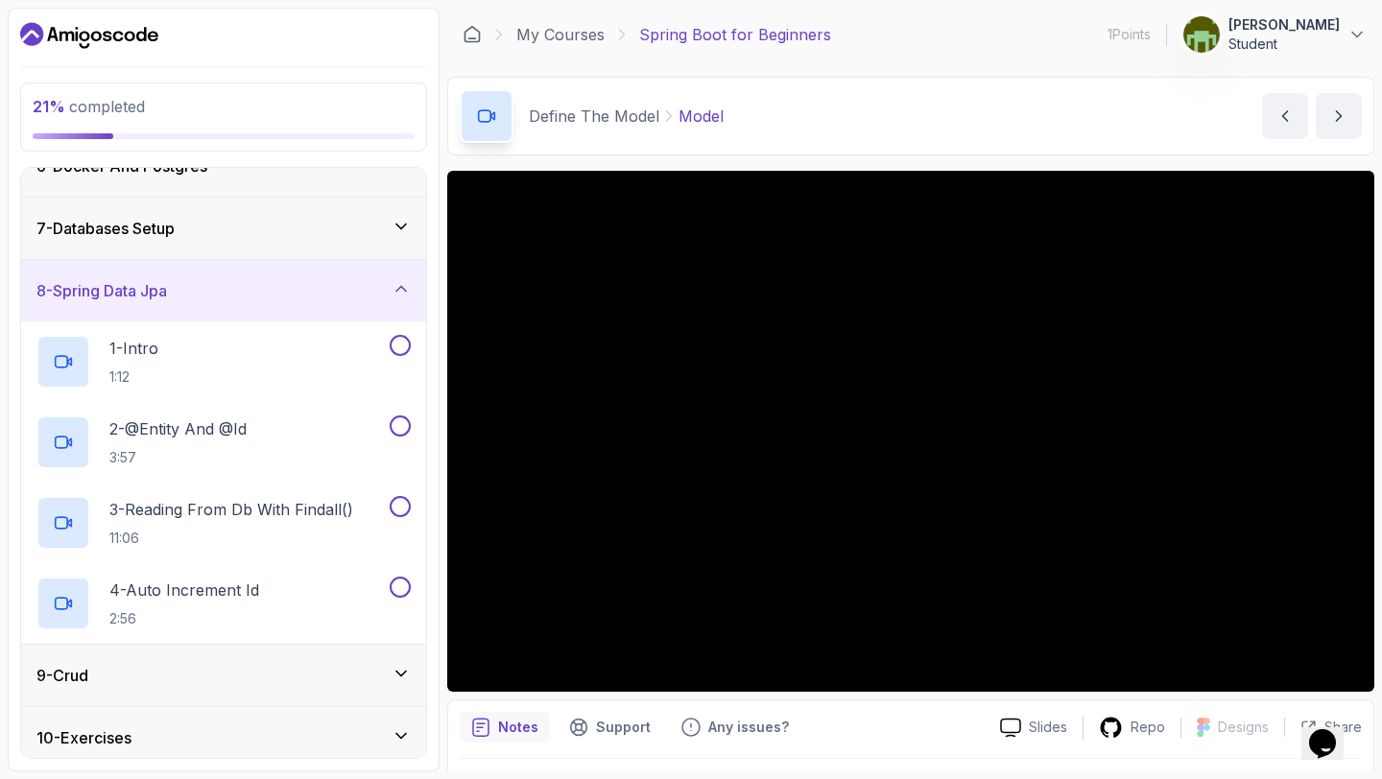
scroll to position [348, 0]
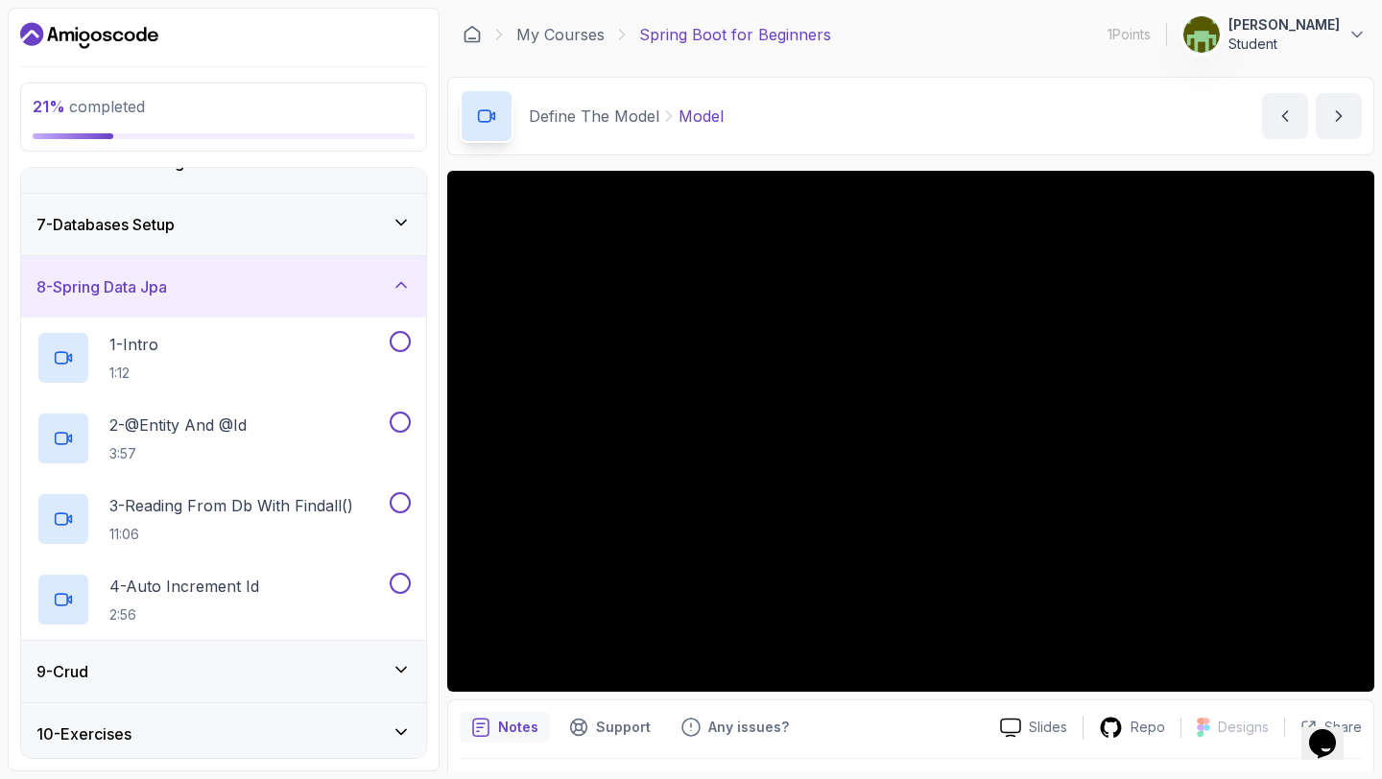
click at [394, 294] on div "8 - Spring Data Jpa" at bounding box center [223, 286] width 374 height 23
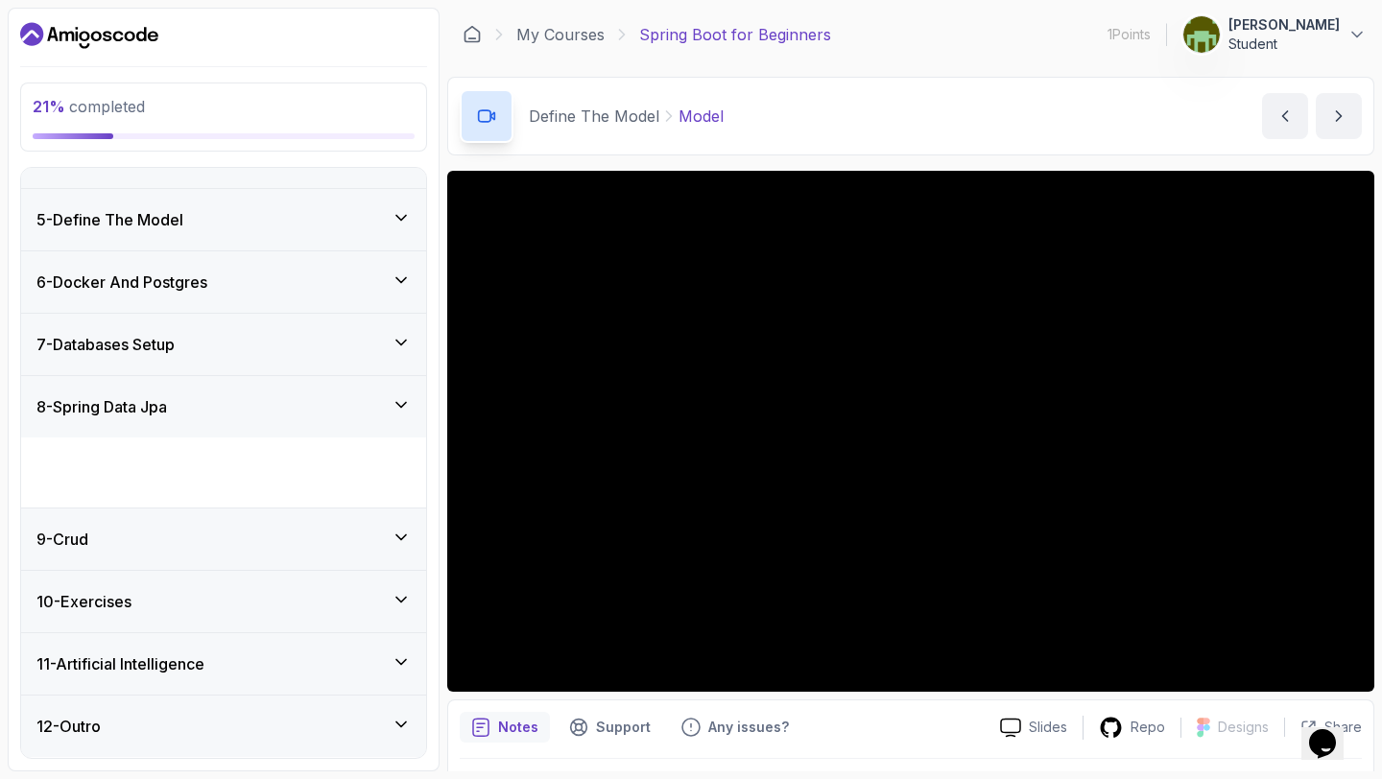
scroll to position [157, 0]
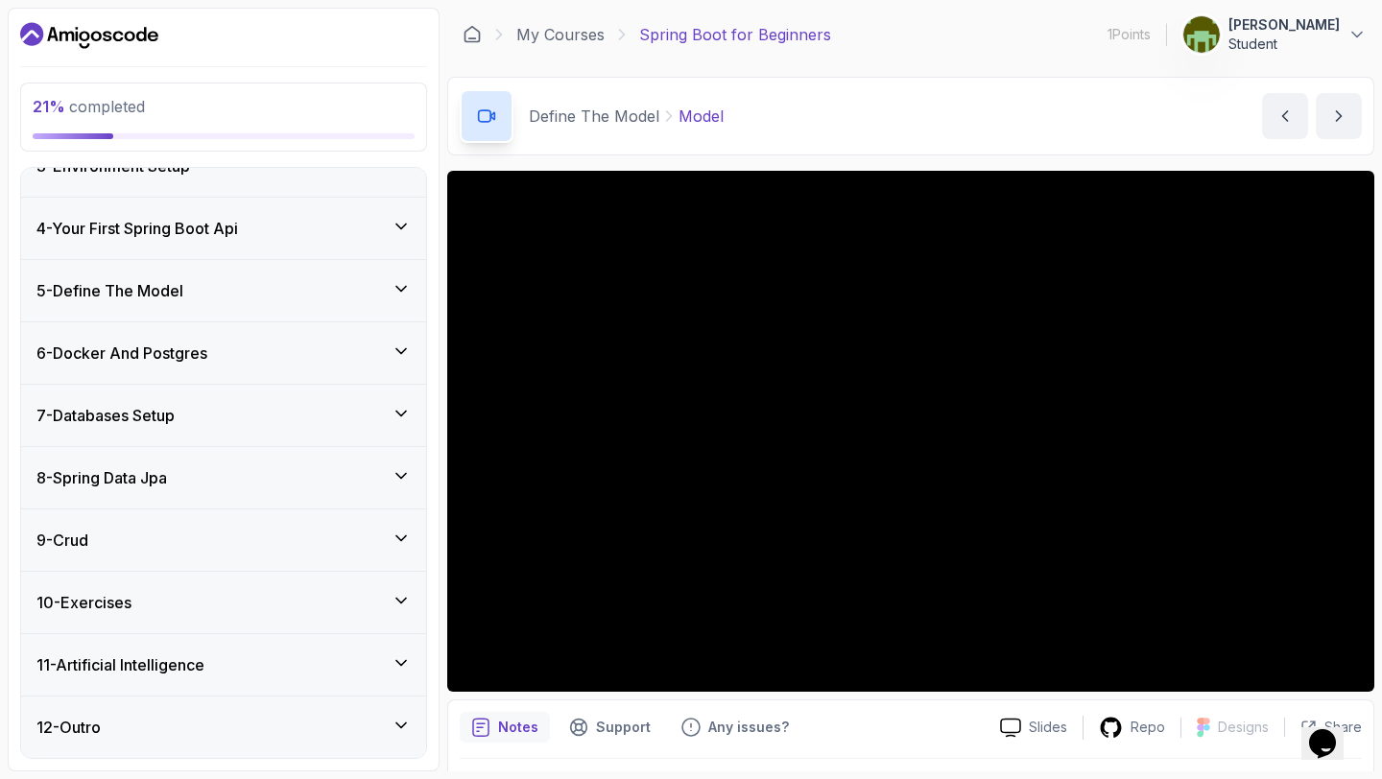
click at [396, 556] on div "9 - Crud" at bounding box center [223, 540] width 405 height 61
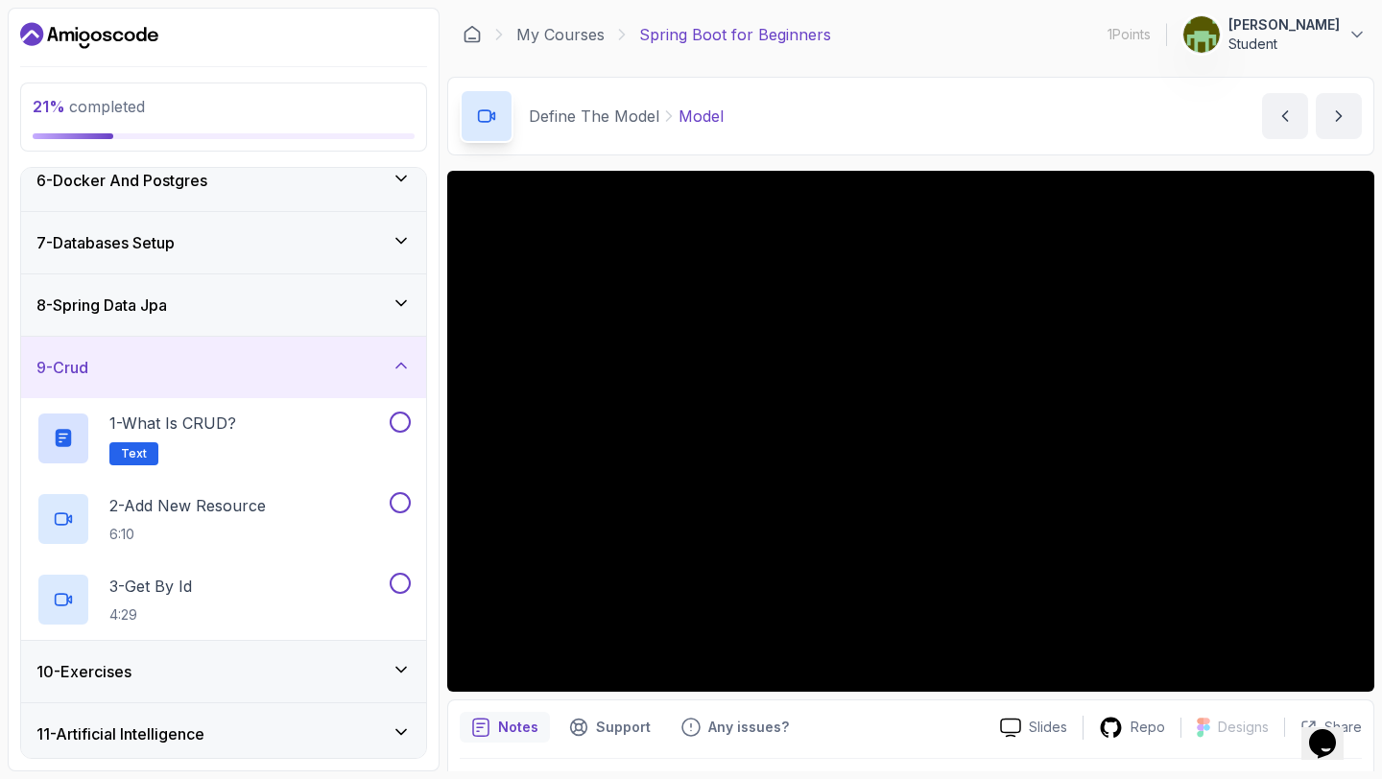
scroll to position [398, 0]
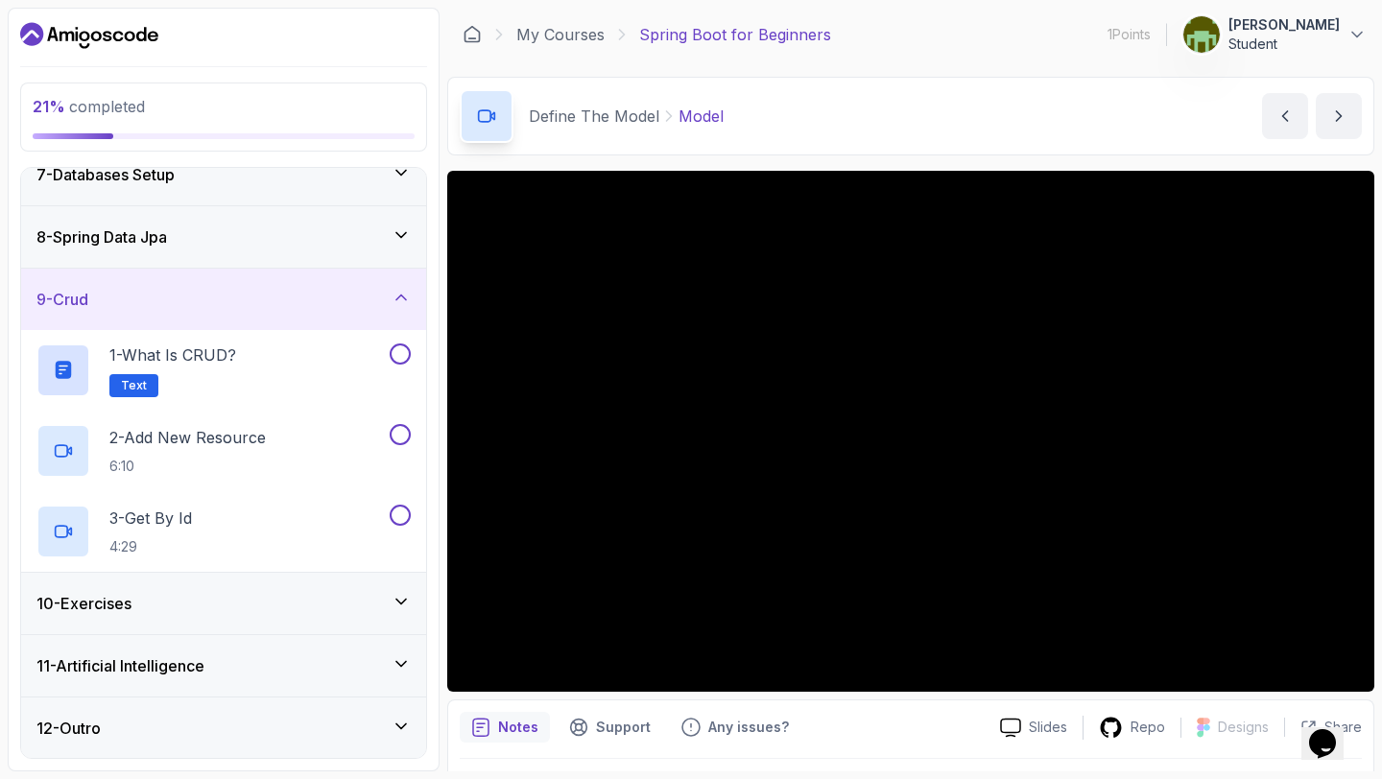
click at [401, 300] on icon at bounding box center [401, 297] width 19 height 19
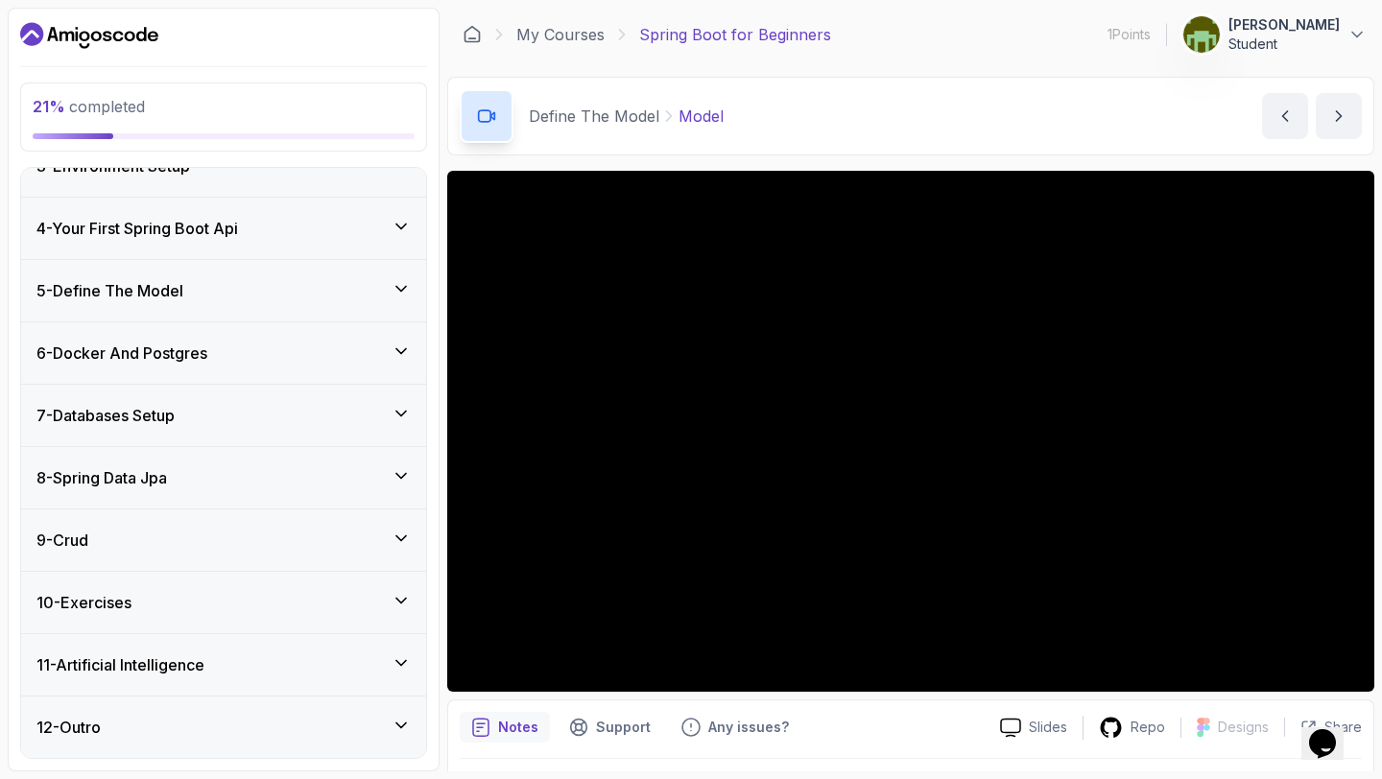
scroll to position [157, 0]
click at [288, 669] on div "11 - Artificial Intelligence" at bounding box center [223, 664] width 374 height 23
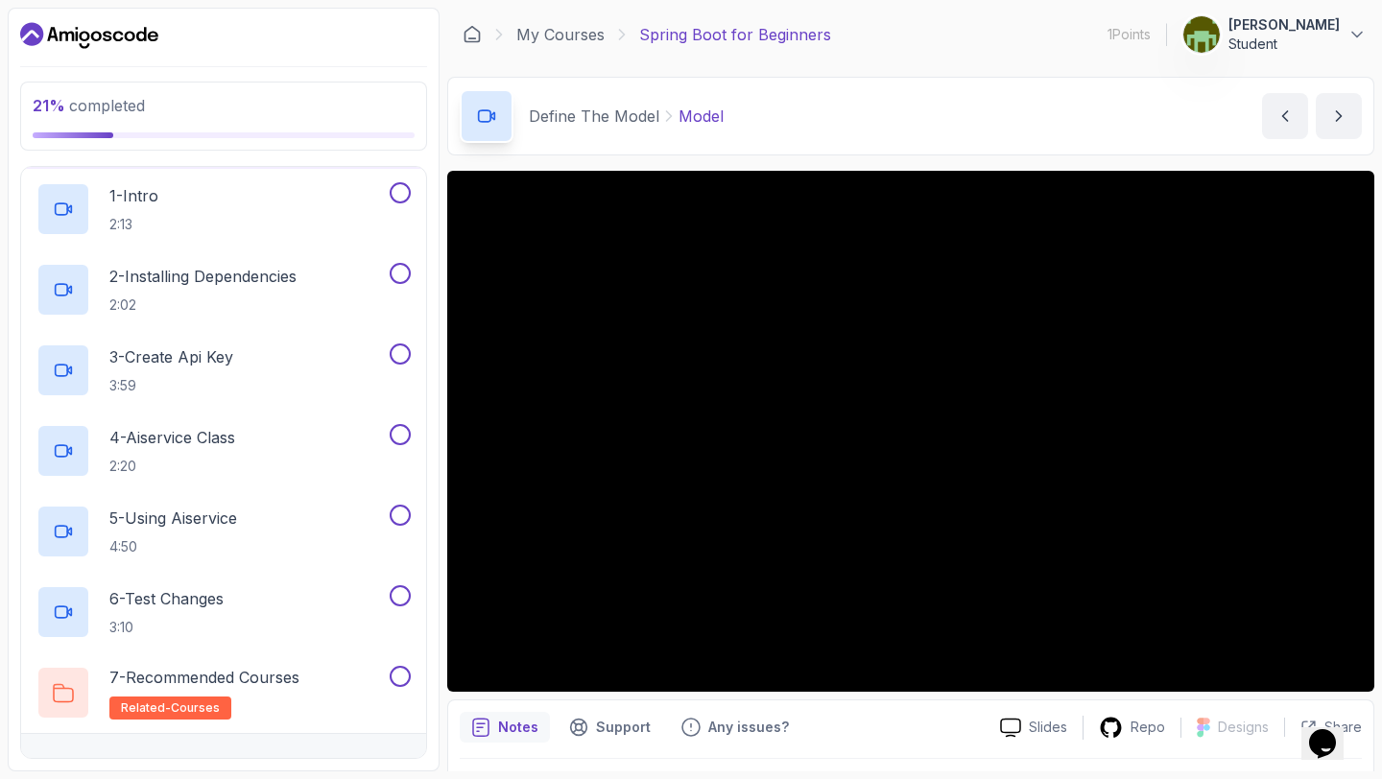
scroll to position [721, 0]
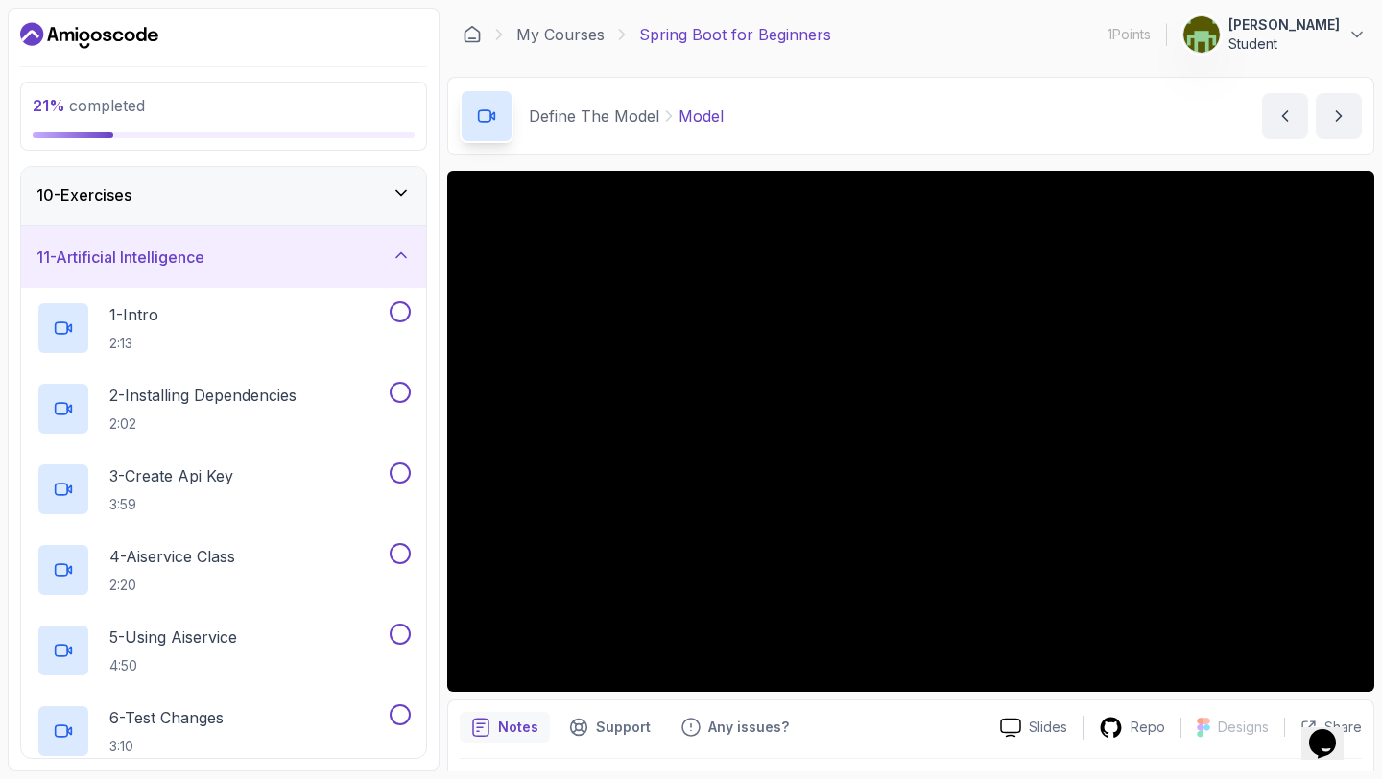
click at [377, 259] on div "11 - Artificial Intelligence" at bounding box center [223, 257] width 374 height 23
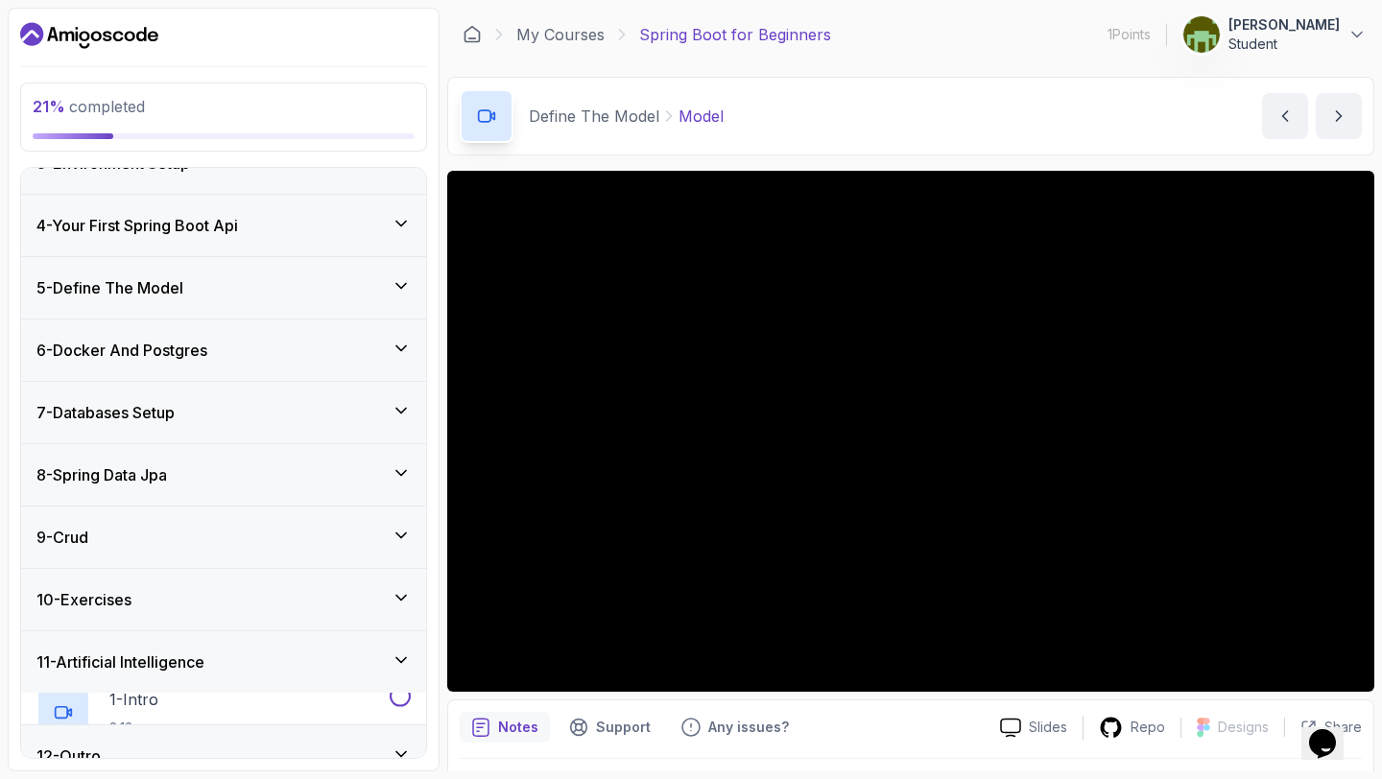
scroll to position [157, 0]
